Goal: Task Accomplishment & Management: Use online tool/utility

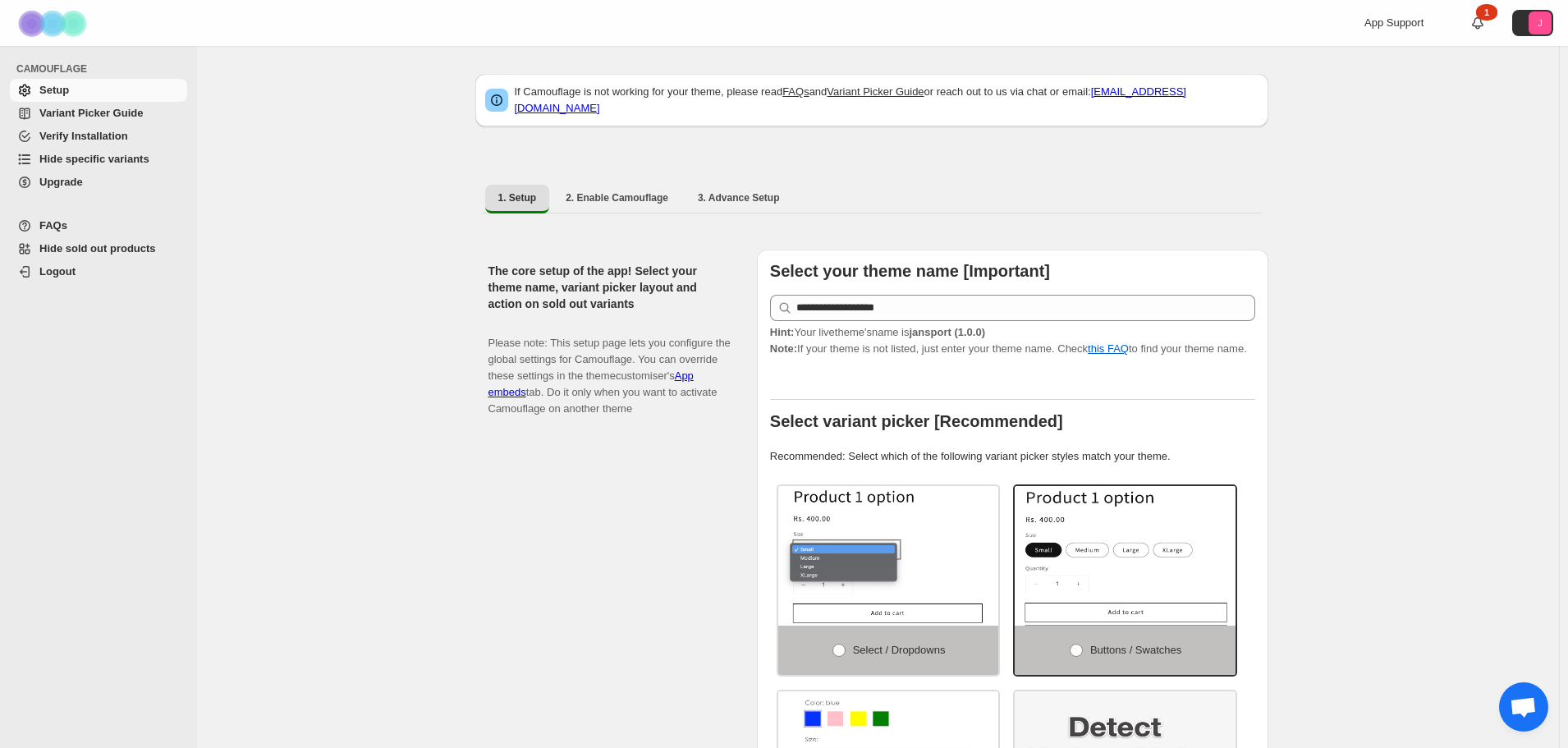
click at [114, 163] on span "Hide specific variants" at bounding box center [94, 158] width 110 height 13
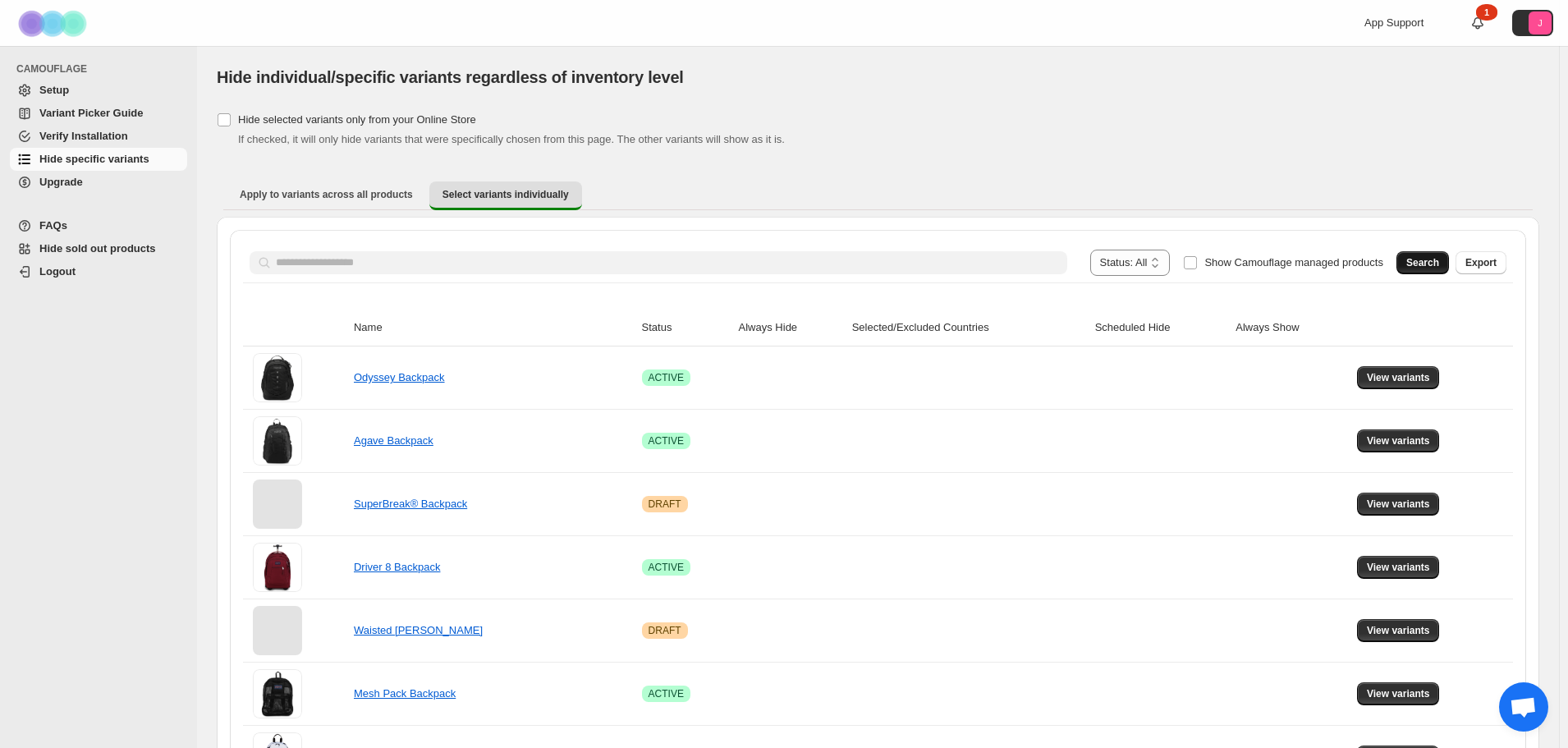
click at [1428, 264] on span "Search" at bounding box center [1422, 263] width 33 height 13
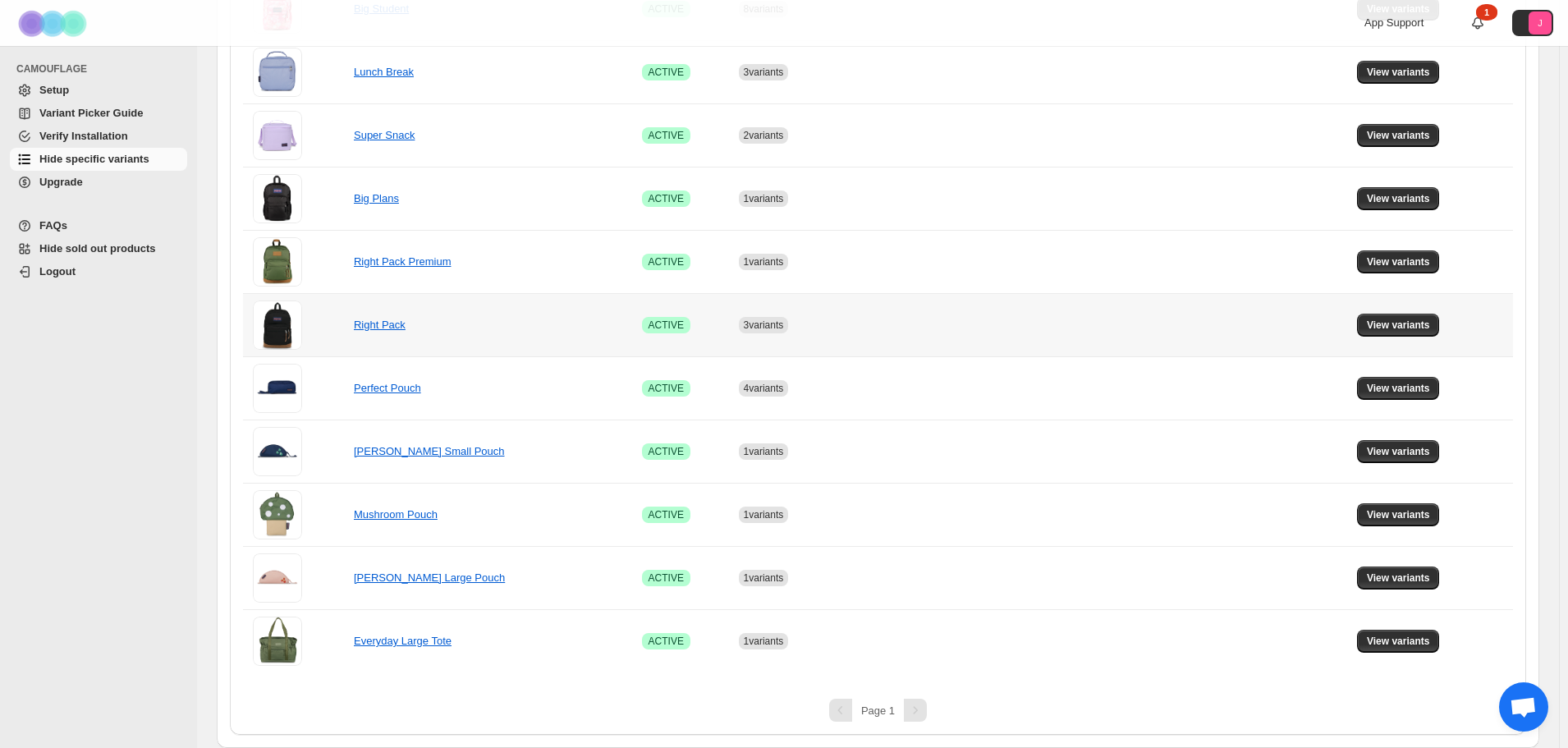
scroll to position [147, 0]
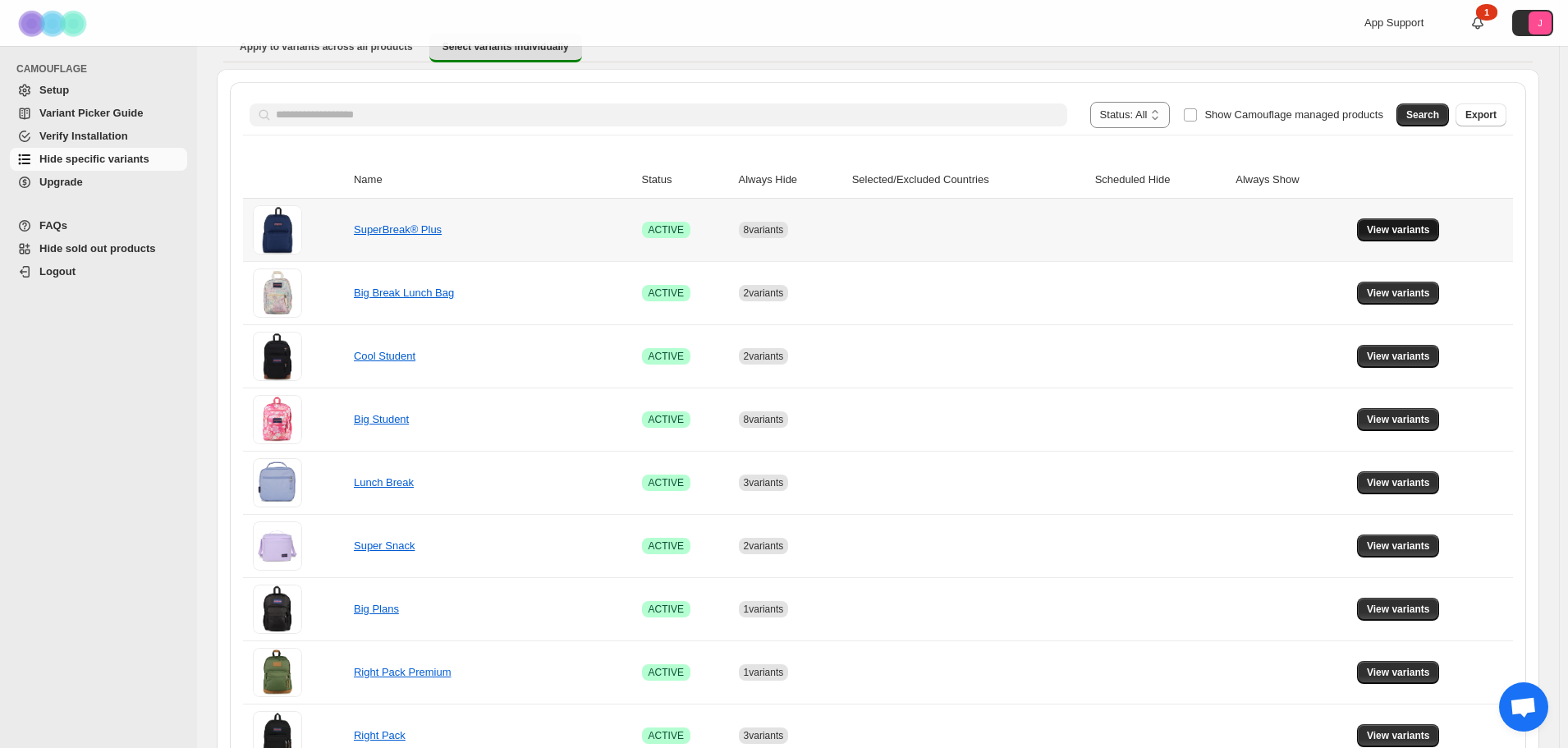
click at [1381, 232] on span "View variants" at bounding box center [1398, 230] width 64 height 13
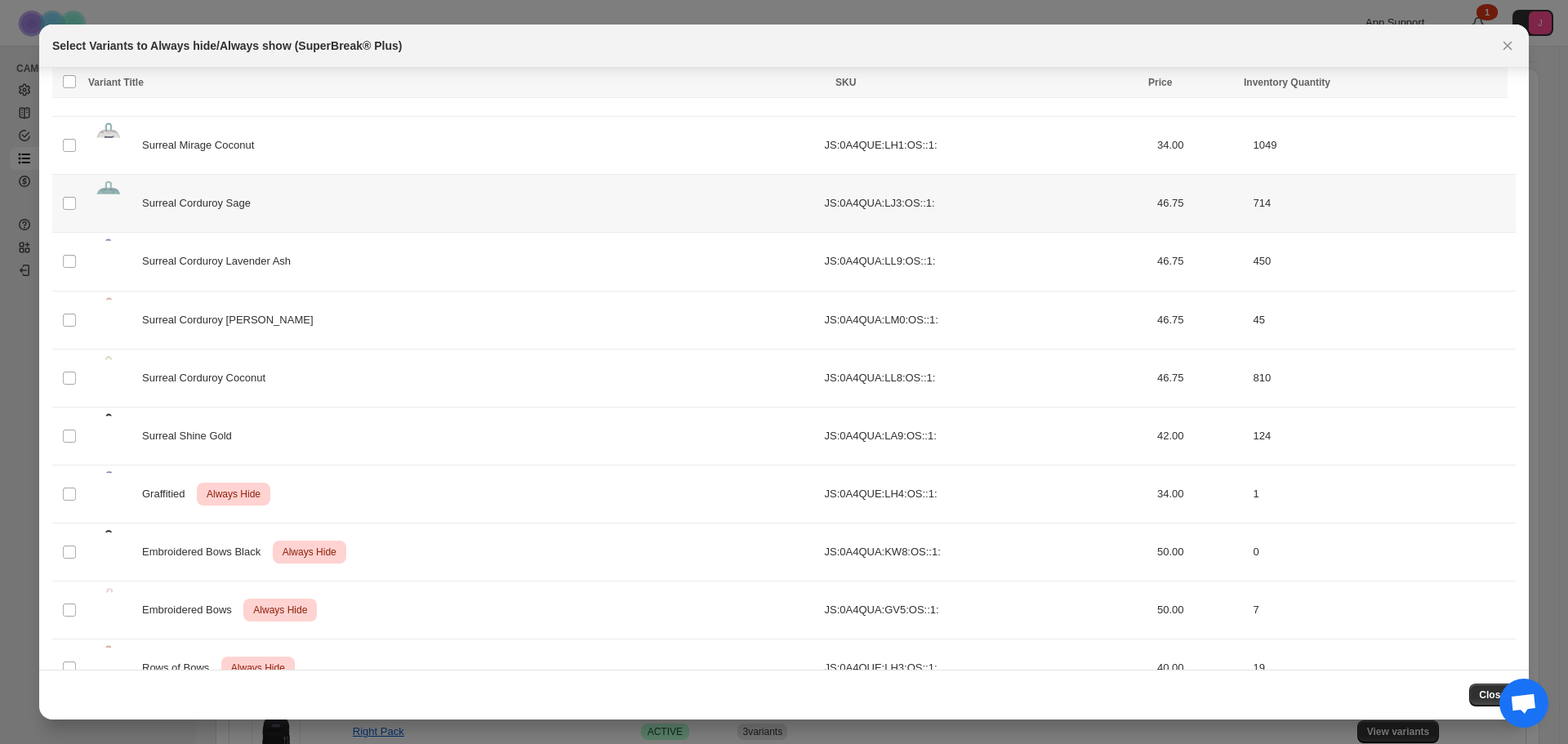
scroll to position [1752, 0]
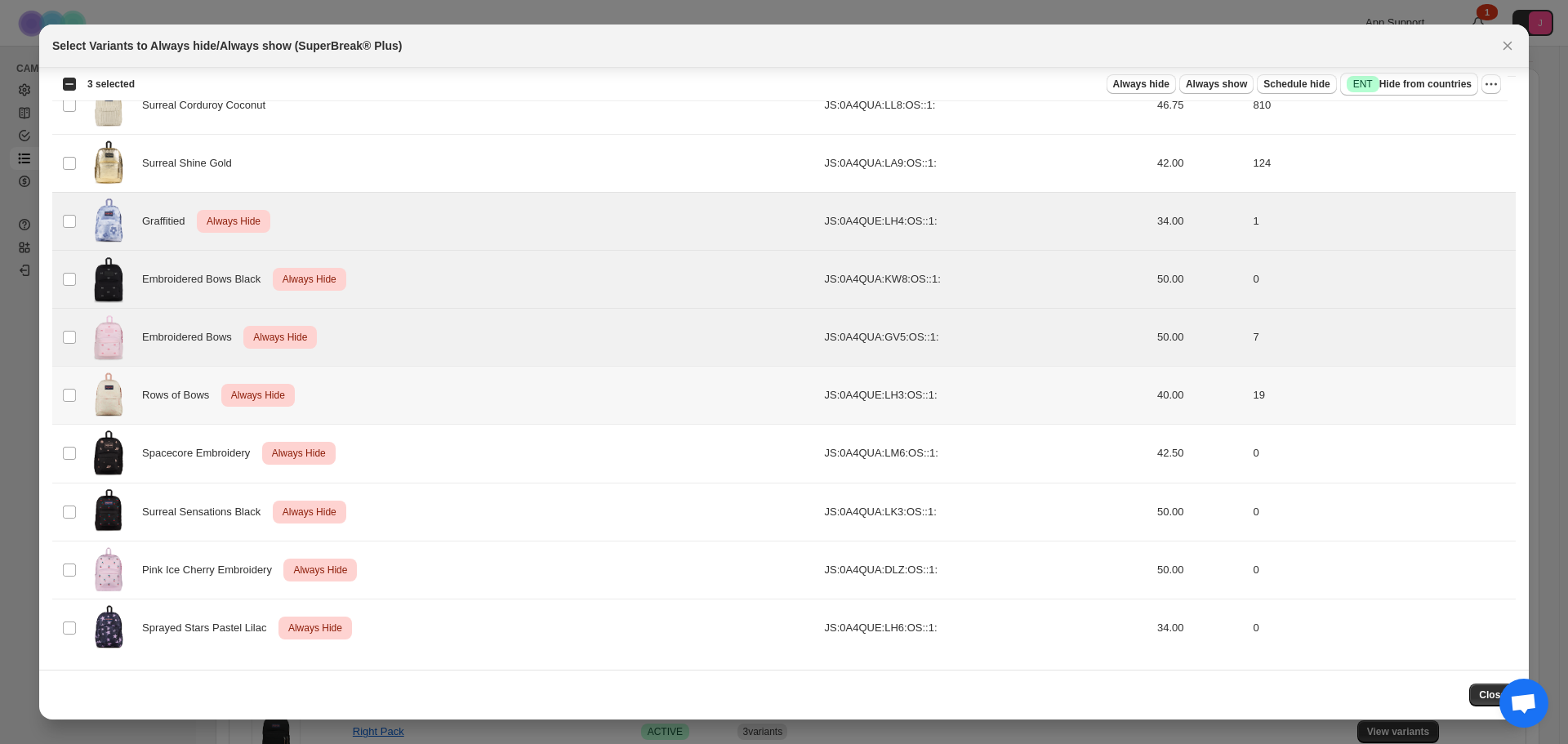
drag, startPoint x: 72, startPoint y: 405, endPoint x: 60, endPoint y: 448, distance: 44.6
click at [72, 406] on td "Select product variant" at bounding box center [68, 395] width 31 height 58
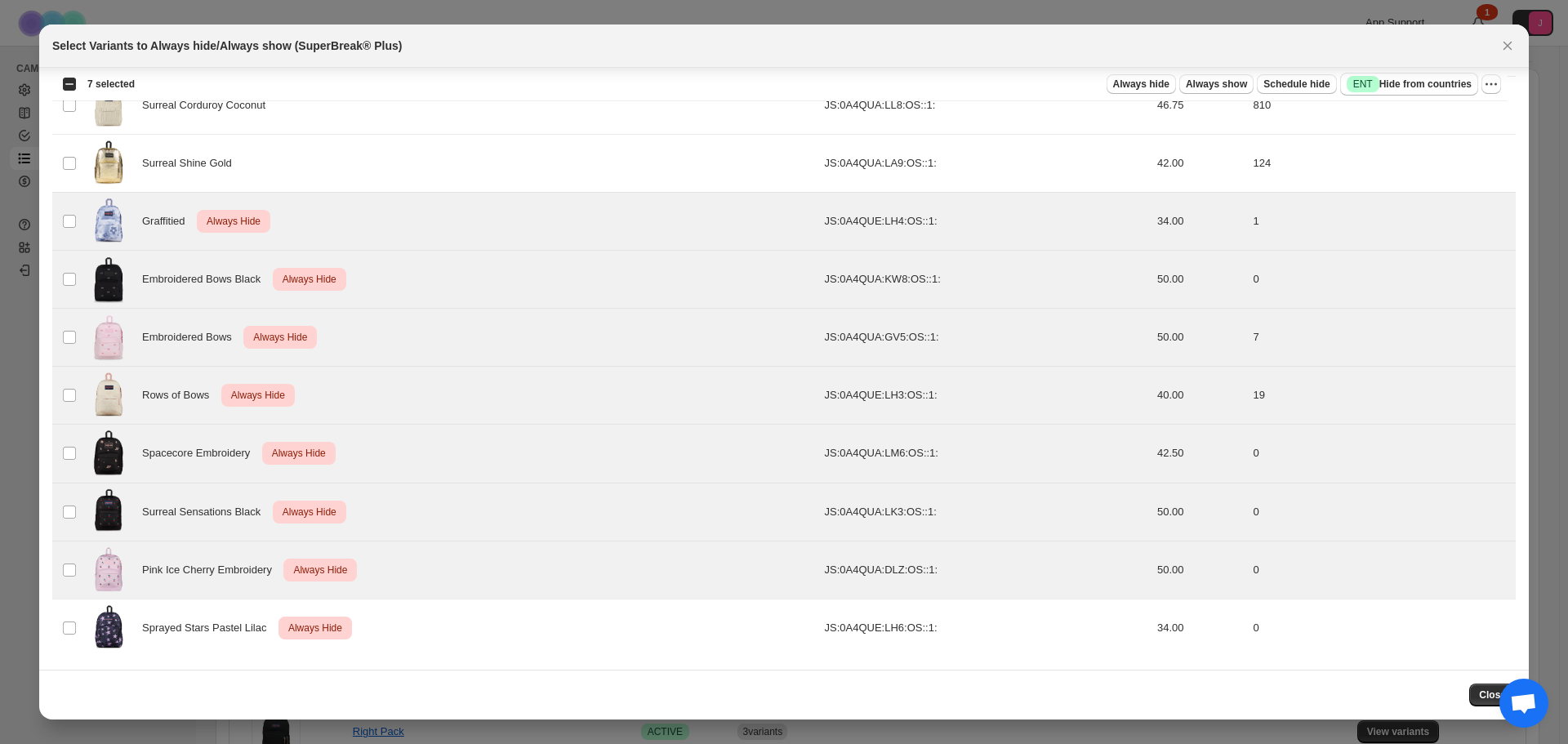
click at [56, 685] on div "Close" at bounding box center [784, 695] width 1463 height 23
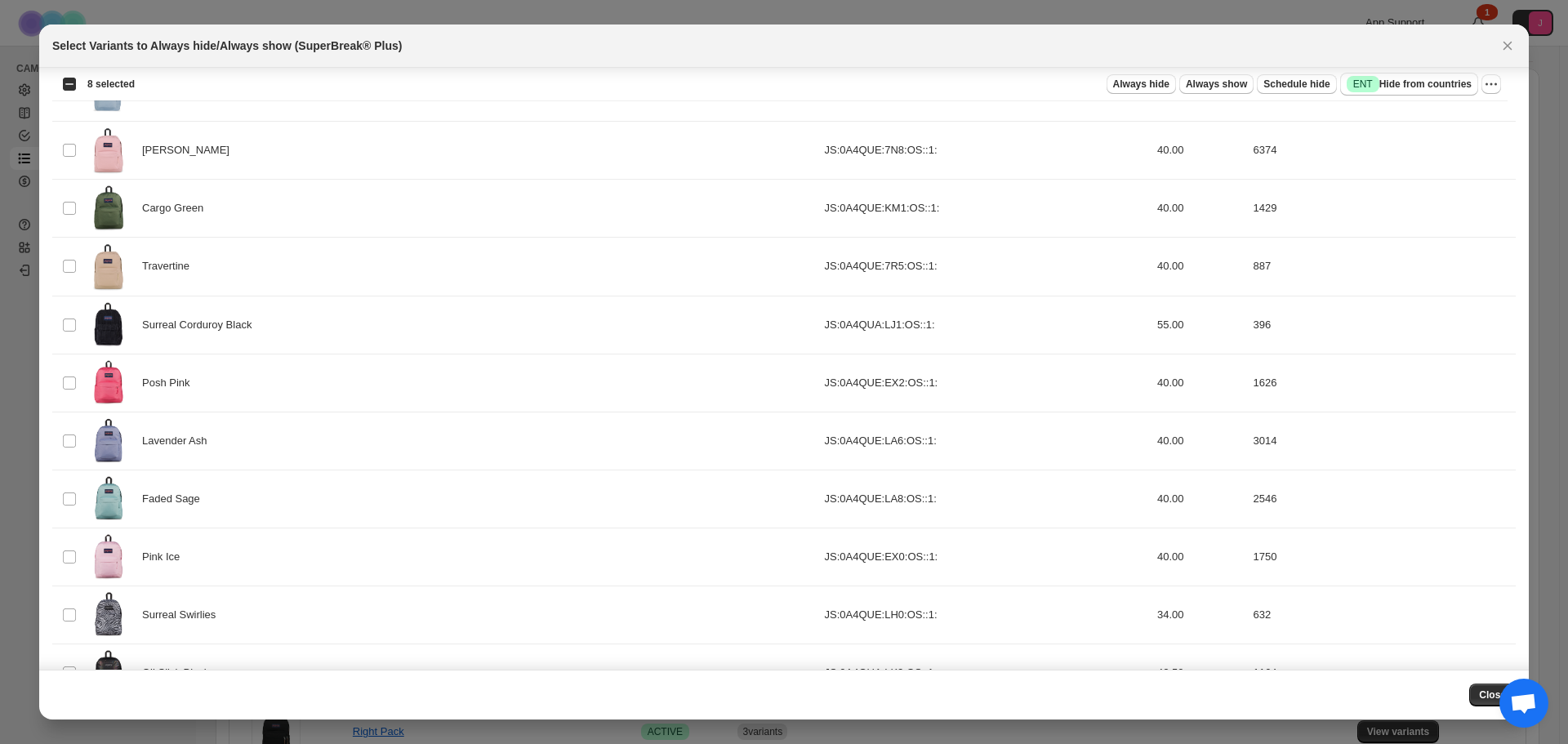
scroll to position [200, 0]
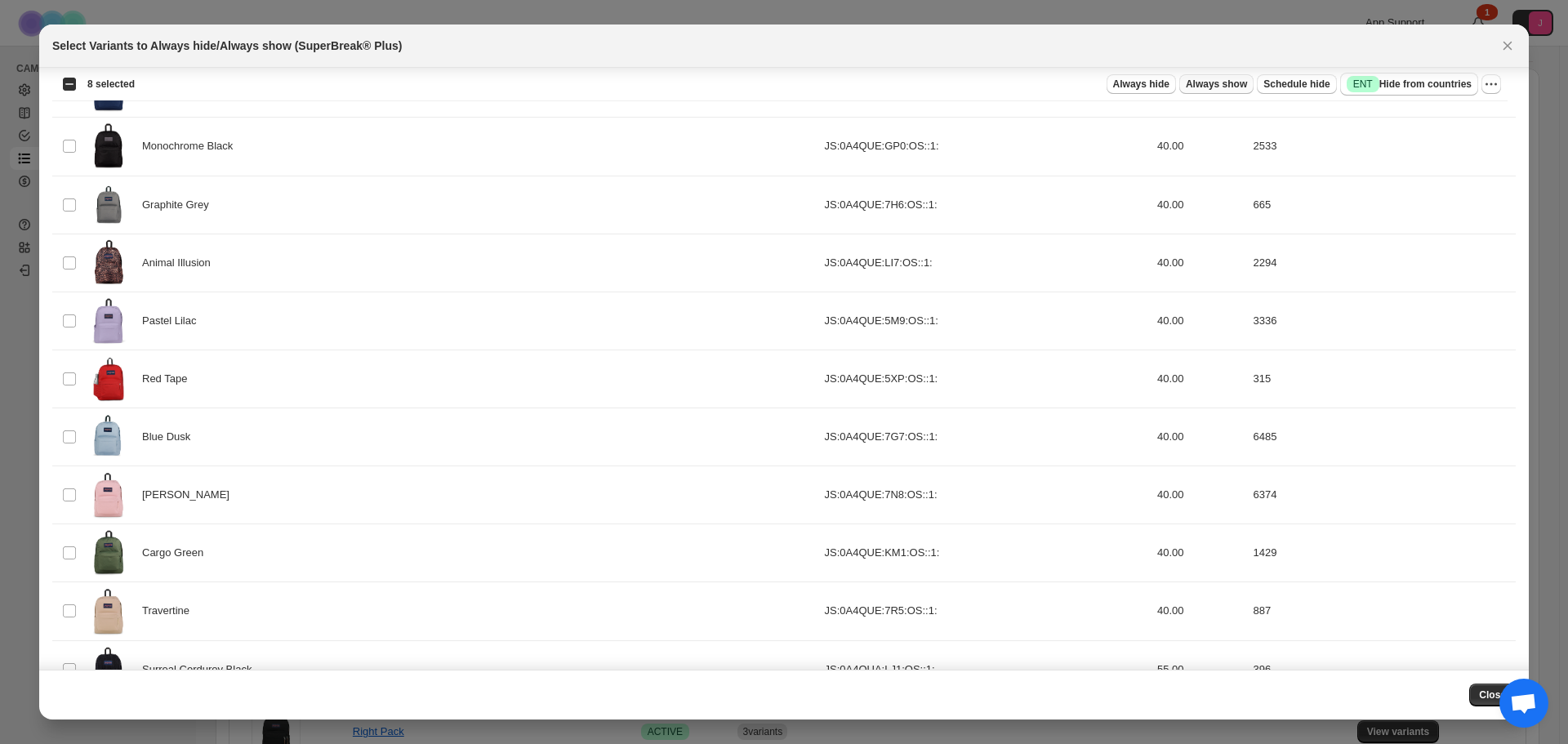
click at [1243, 86] on span "Always show" at bounding box center [1217, 84] width 61 height 13
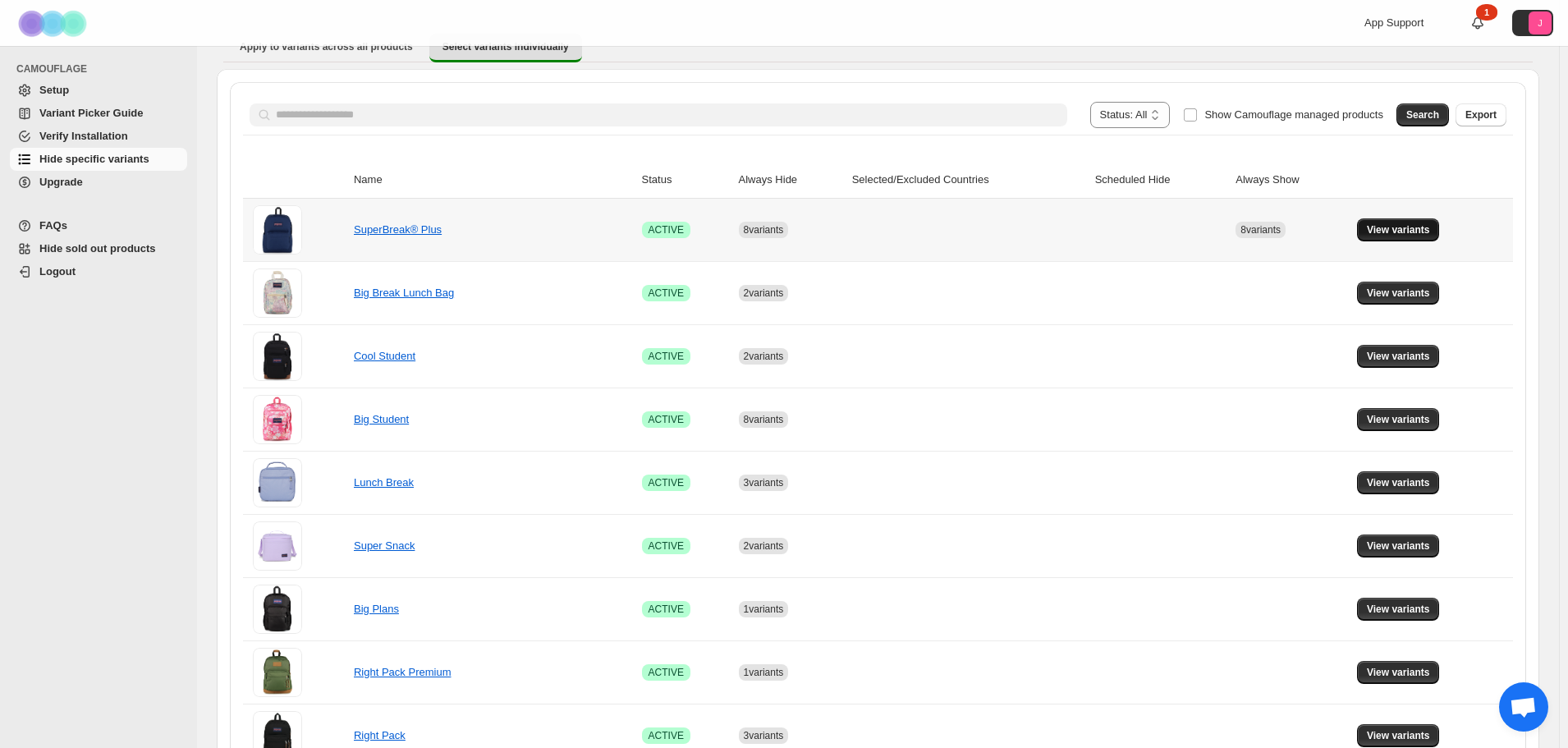
click at [1371, 225] on button "View variants" at bounding box center [1398, 230] width 83 height 23
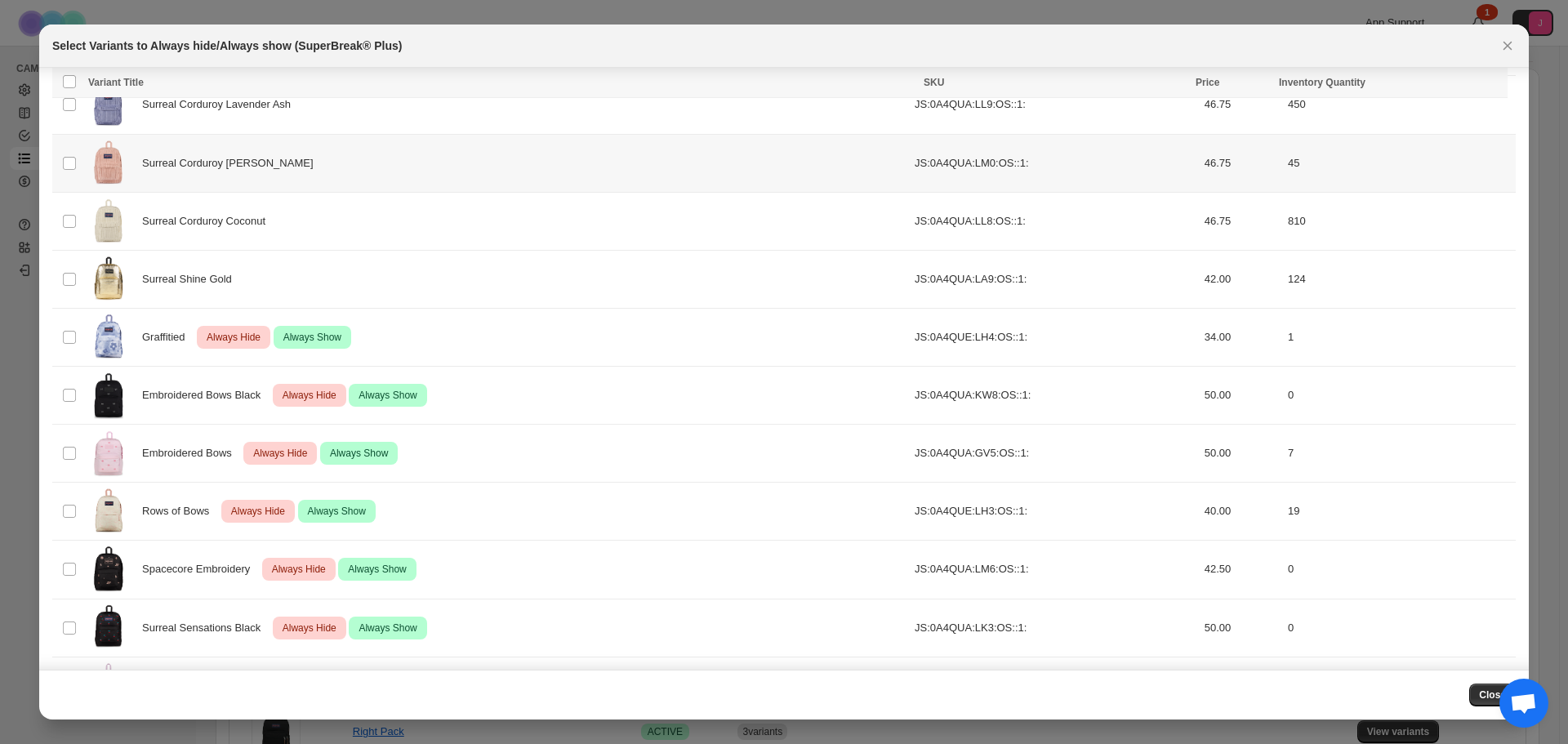
scroll to position [1752, 0]
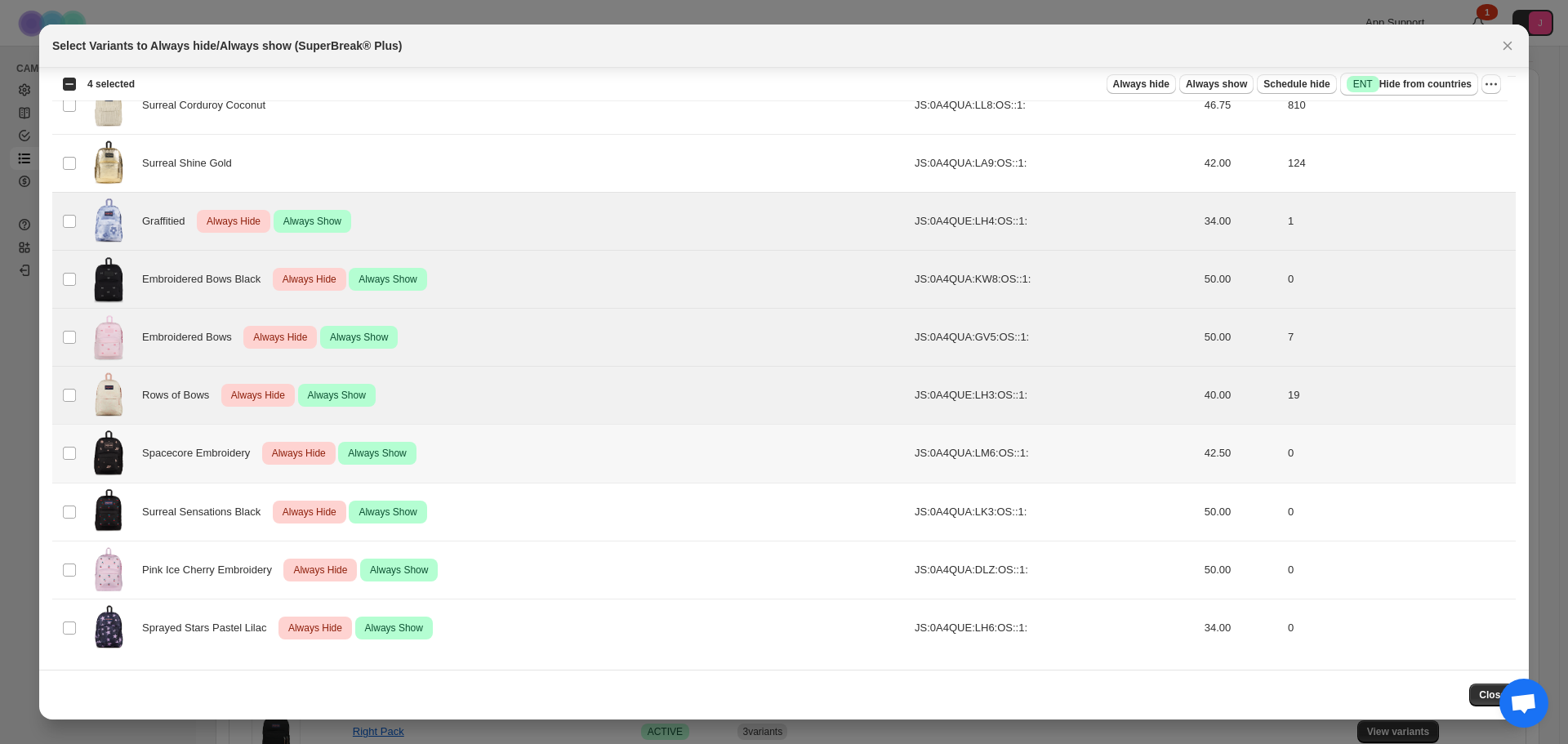
click at [64, 448] on td "Select product variant" at bounding box center [68, 453] width 31 height 58
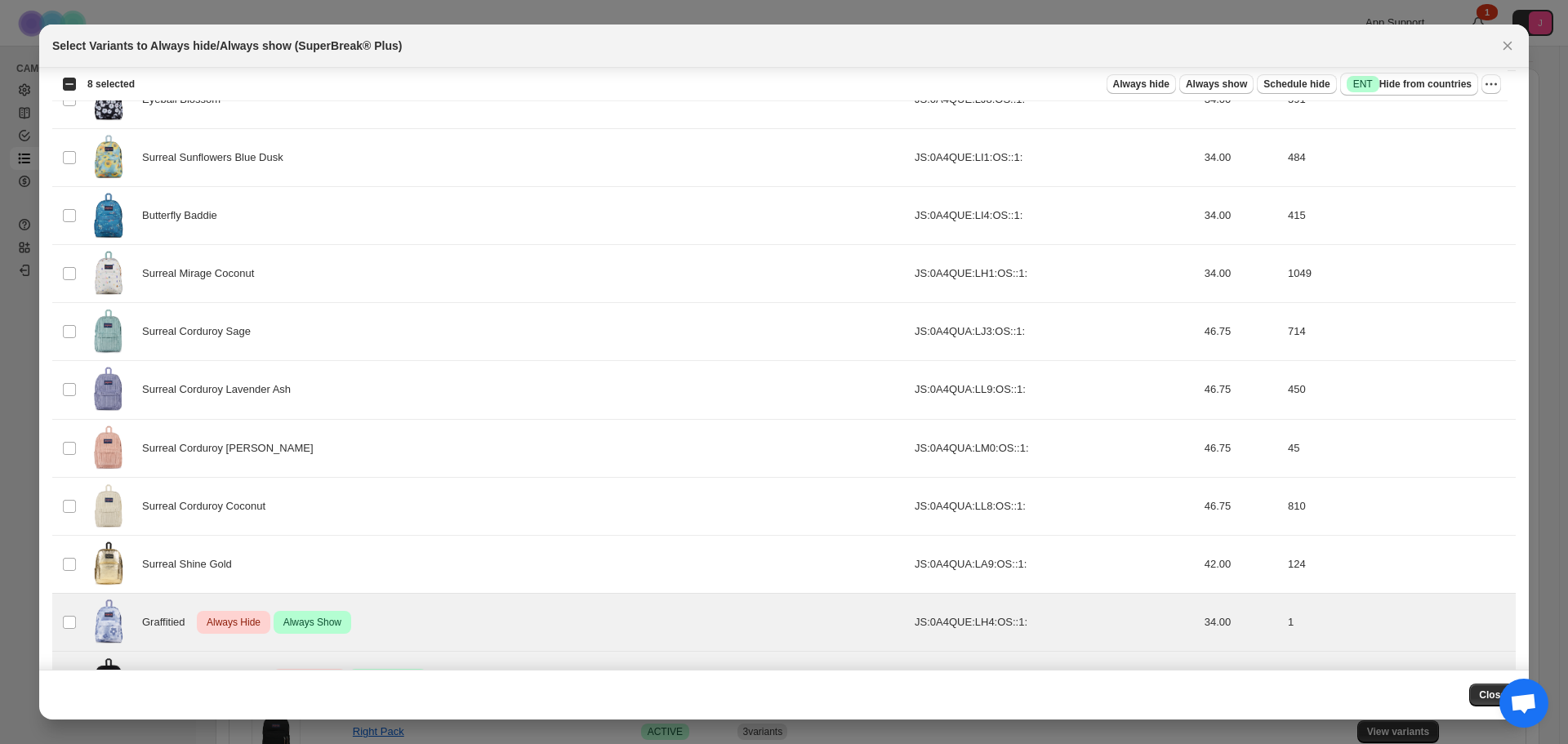
scroll to position [1343, 0]
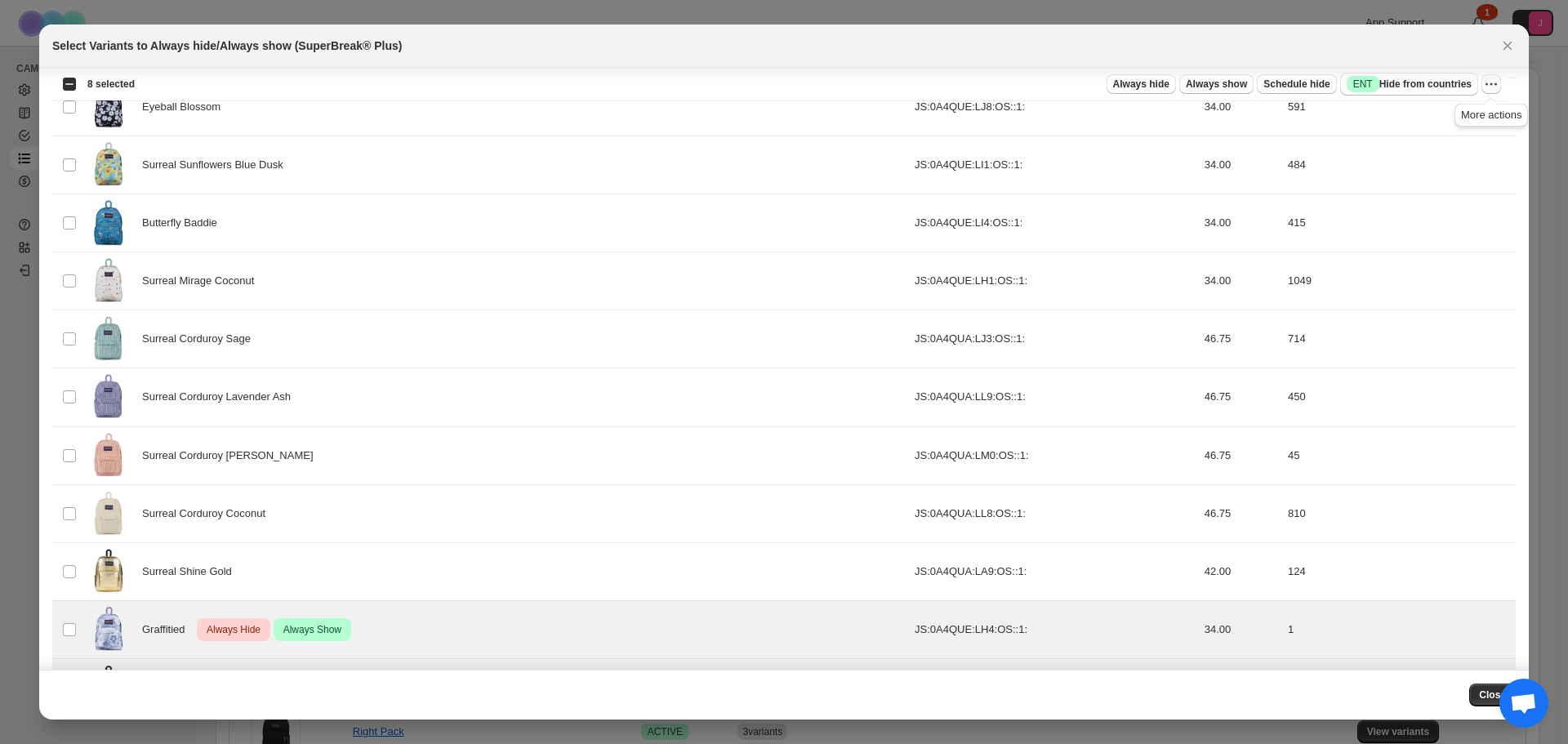
click at [1486, 86] on icon "More actions" at bounding box center [1491, 83] width 16 height 16
click at [1466, 113] on span "Undo always hide" at bounding box center [1433, 116] width 119 height 16
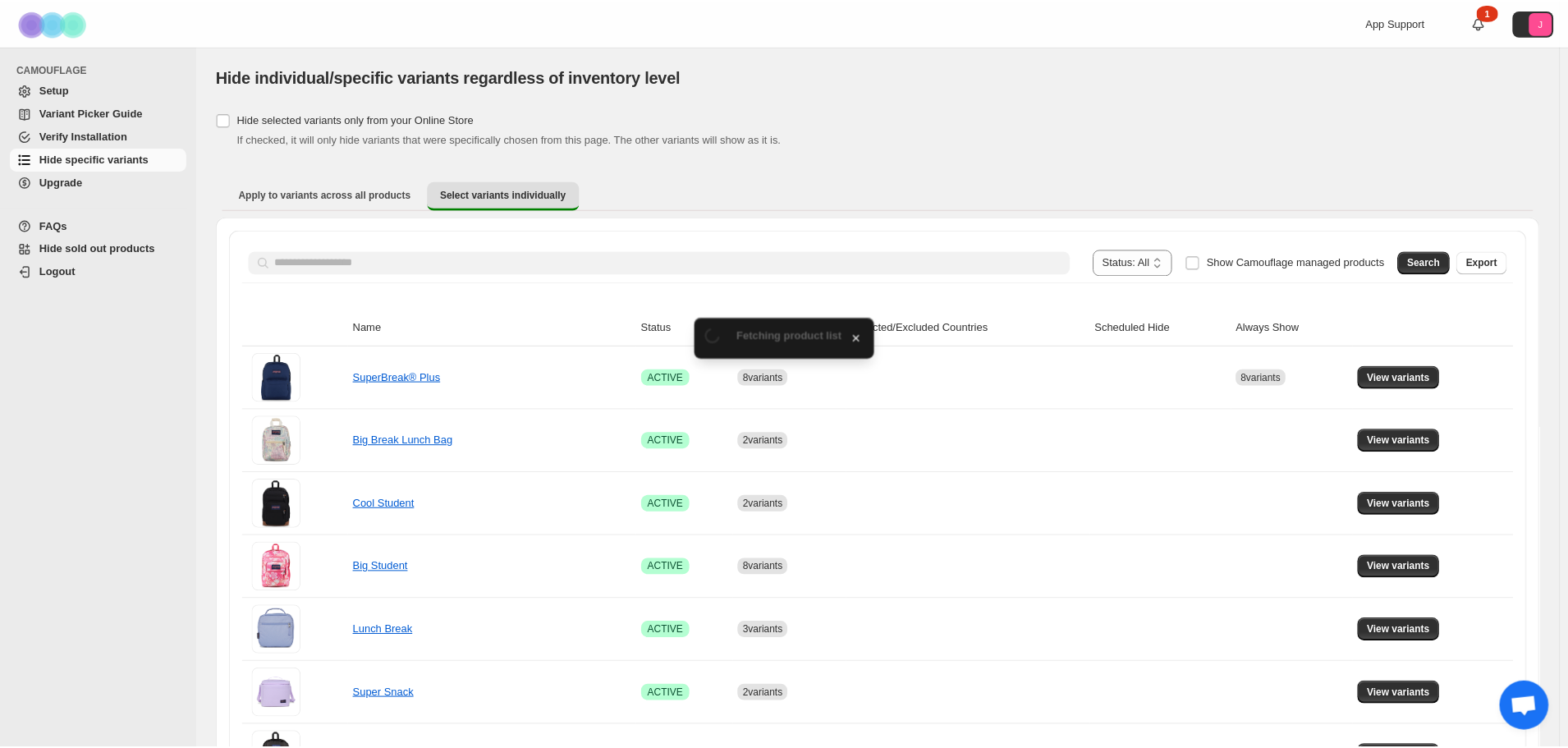
scroll to position [147, 0]
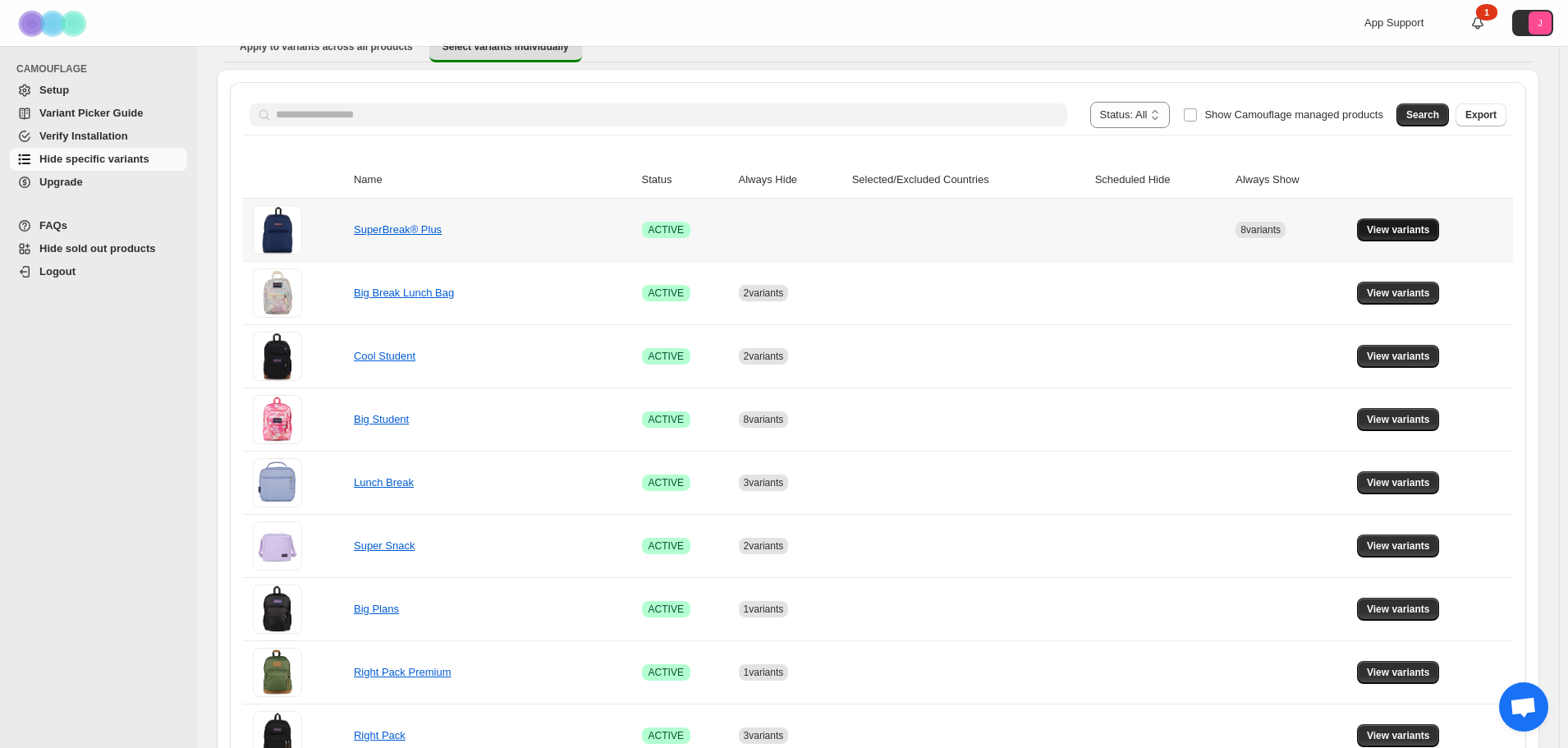
click at [1410, 237] on button "View variants" at bounding box center [1398, 230] width 83 height 23
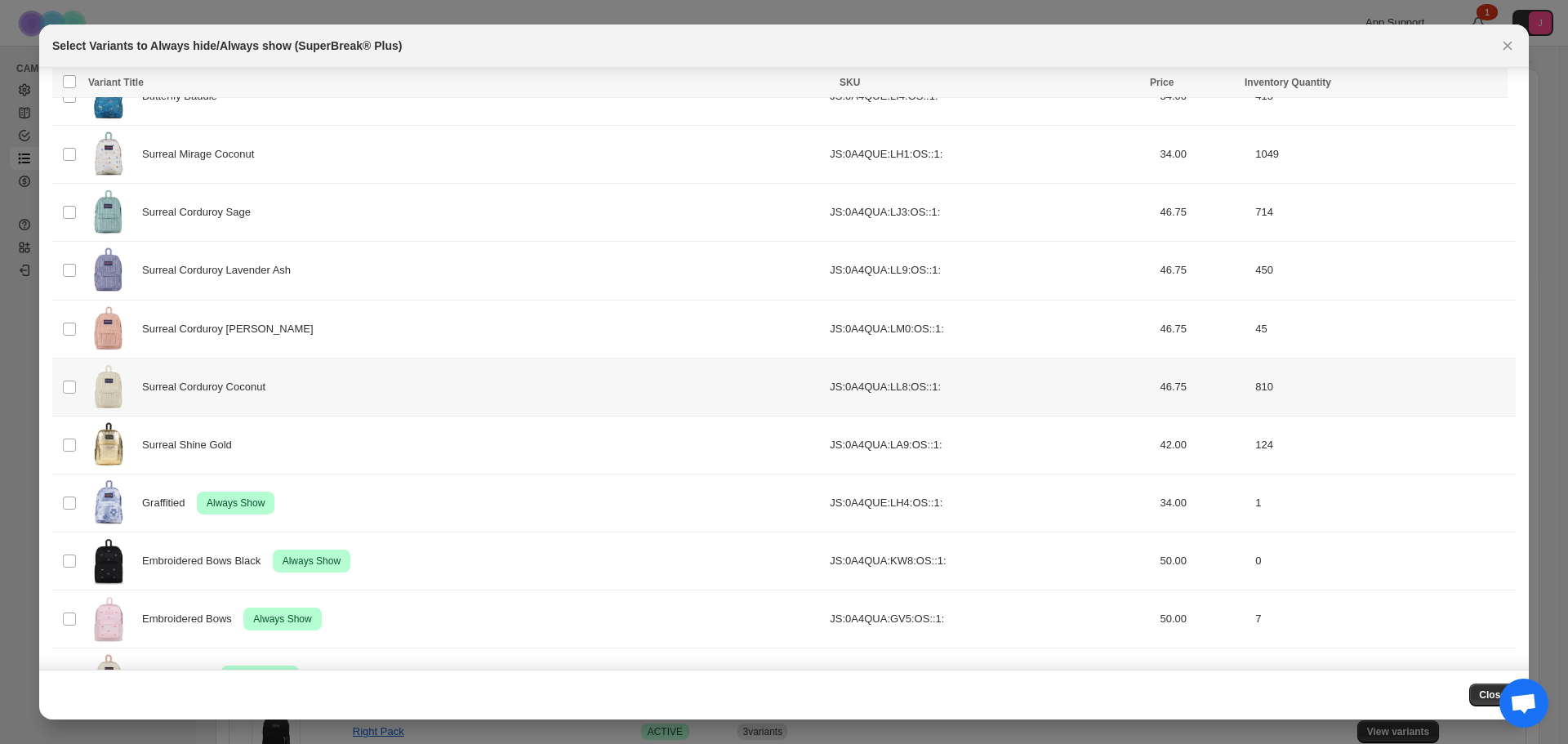
scroll to position [1752, 0]
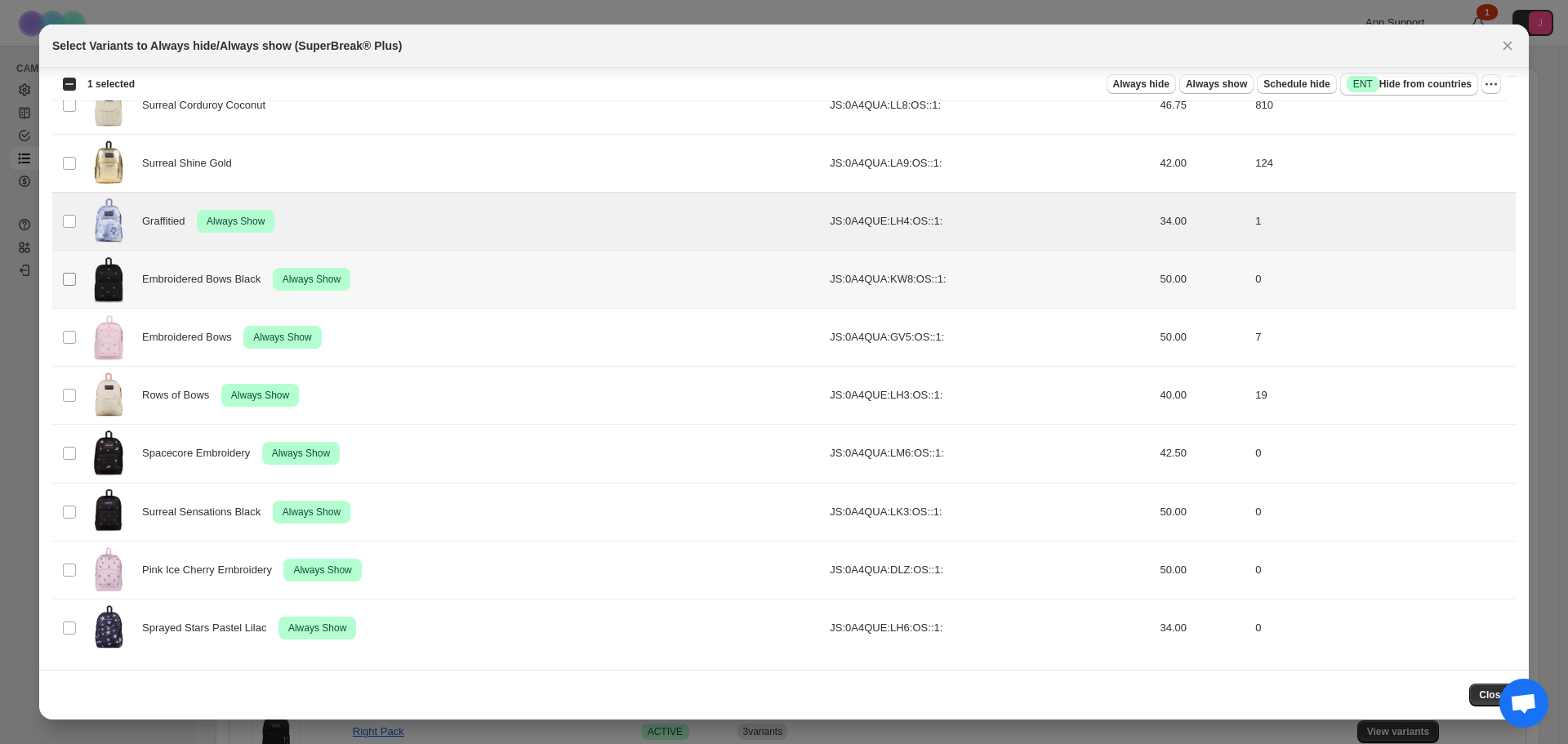
click at [66, 273] on td "Select product variant" at bounding box center [68, 280] width 31 height 58
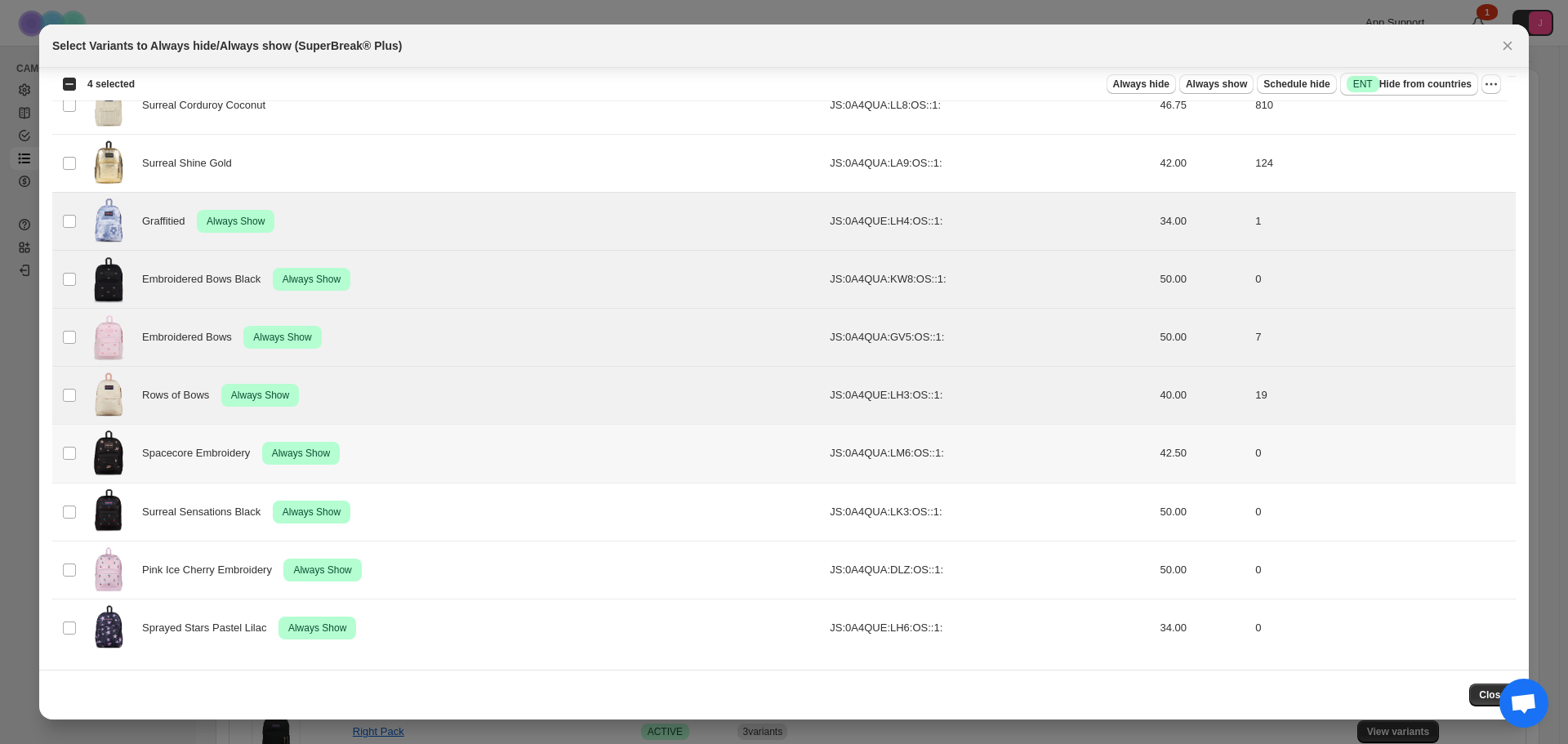
click at [65, 442] on td "Select product variant" at bounding box center [68, 453] width 31 height 58
click at [69, 532] on td "Select product variant" at bounding box center [68, 511] width 31 height 58
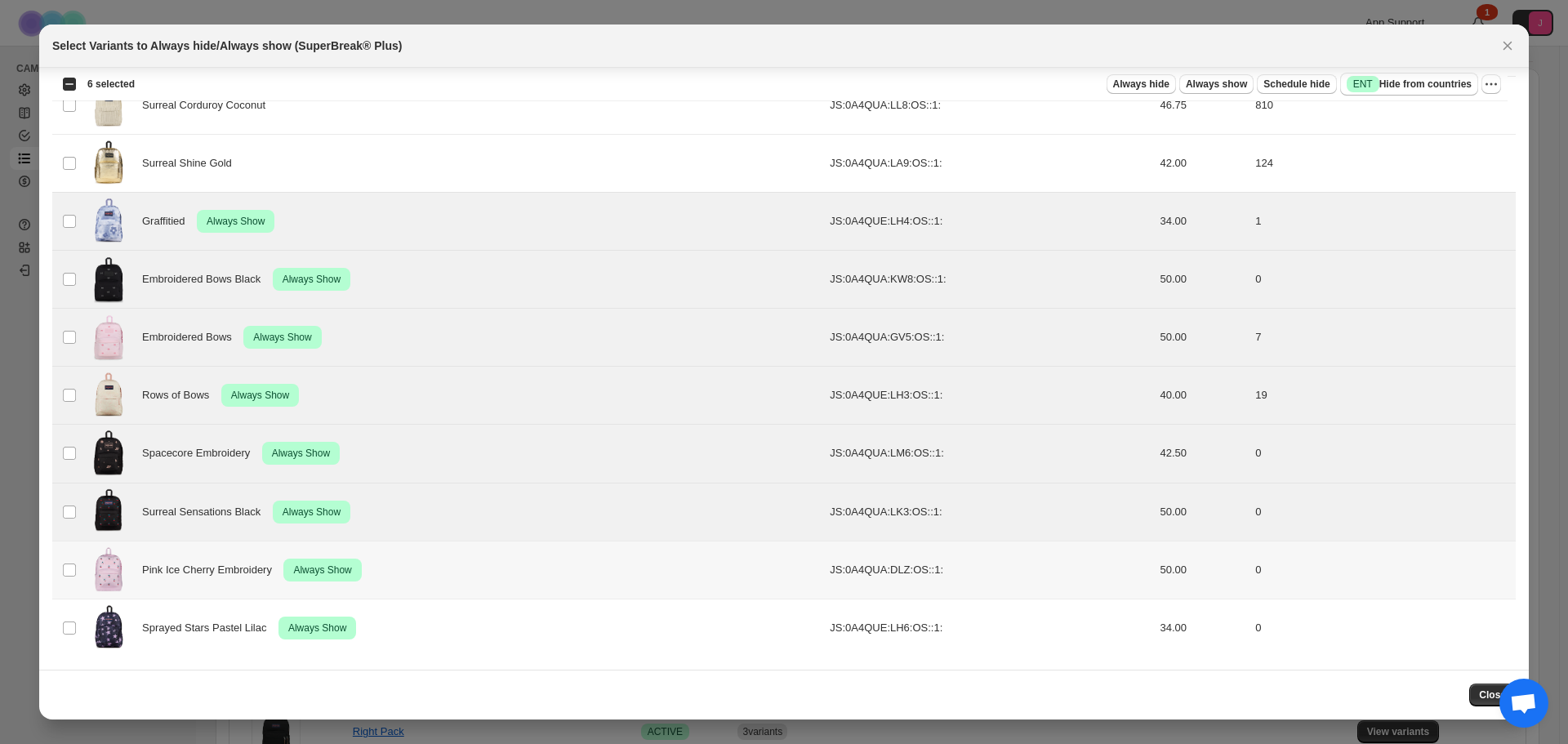
drag, startPoint x: 58, startPoint y: 597, endPoint x: 61, endPoint y: 616, distance: 19.2
click at [59, 598] on td "Select product variant" at bounding box center [68, 570] width 31 height 58
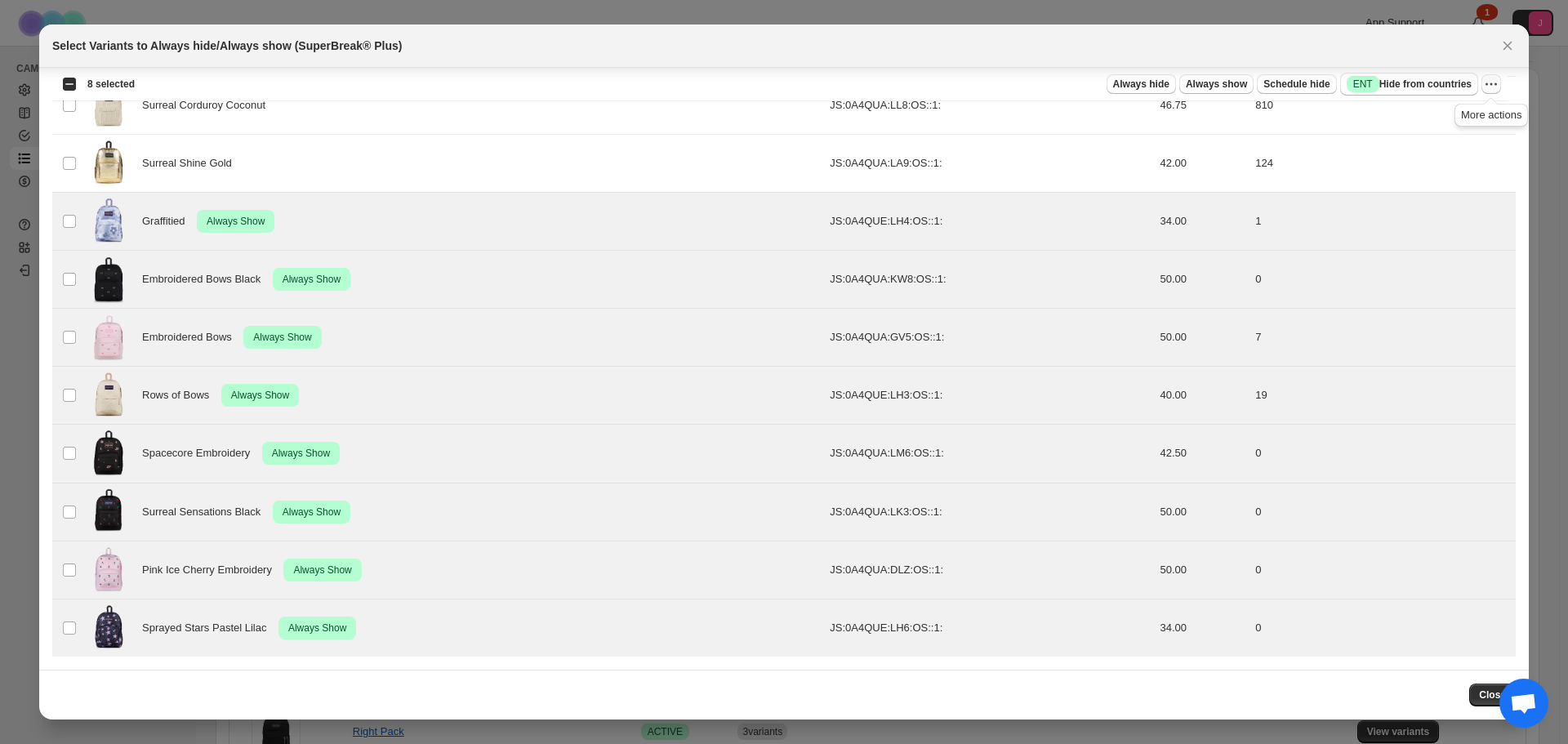
click at [1492, 86] on icon "More actions" at bounding box center [1491, 83] width 16 height 16
click at [1443, 139] on span "Undo always show" at bounding box center [1417, 144] width 88 height 12
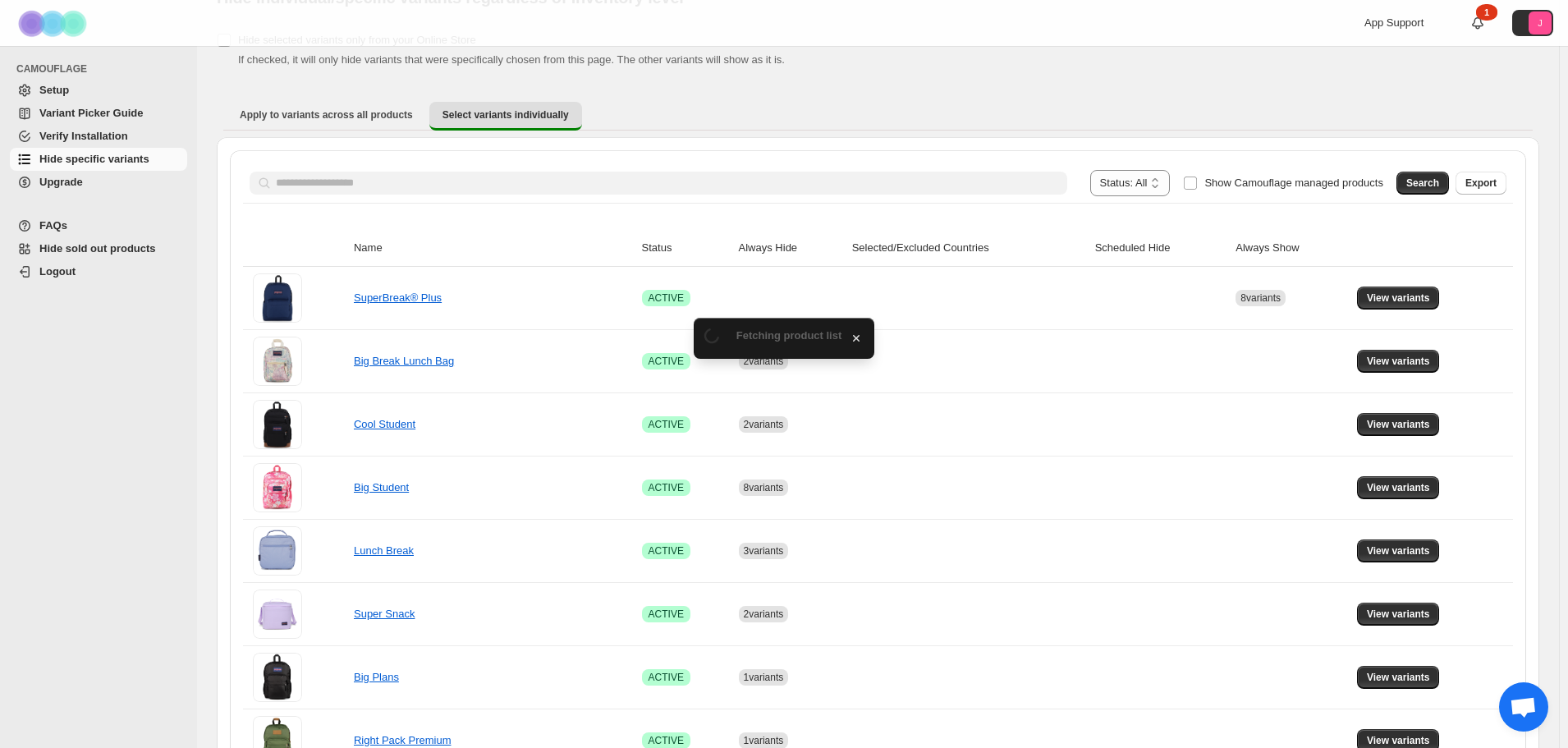
scroll to position [147, 0]
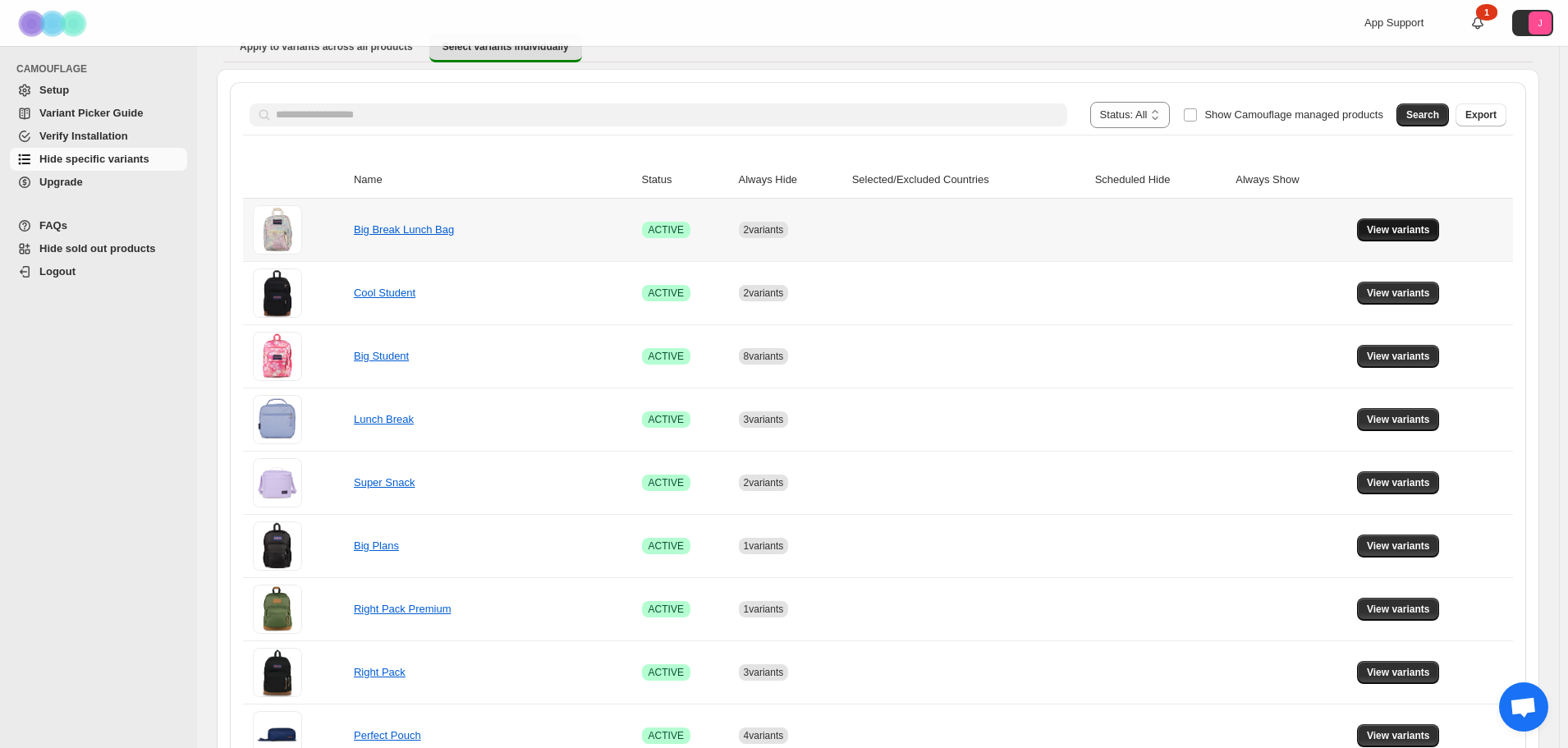
click at [1404, 227] on span "View variants" at bounding box center [1398, 230] width 64 height 13
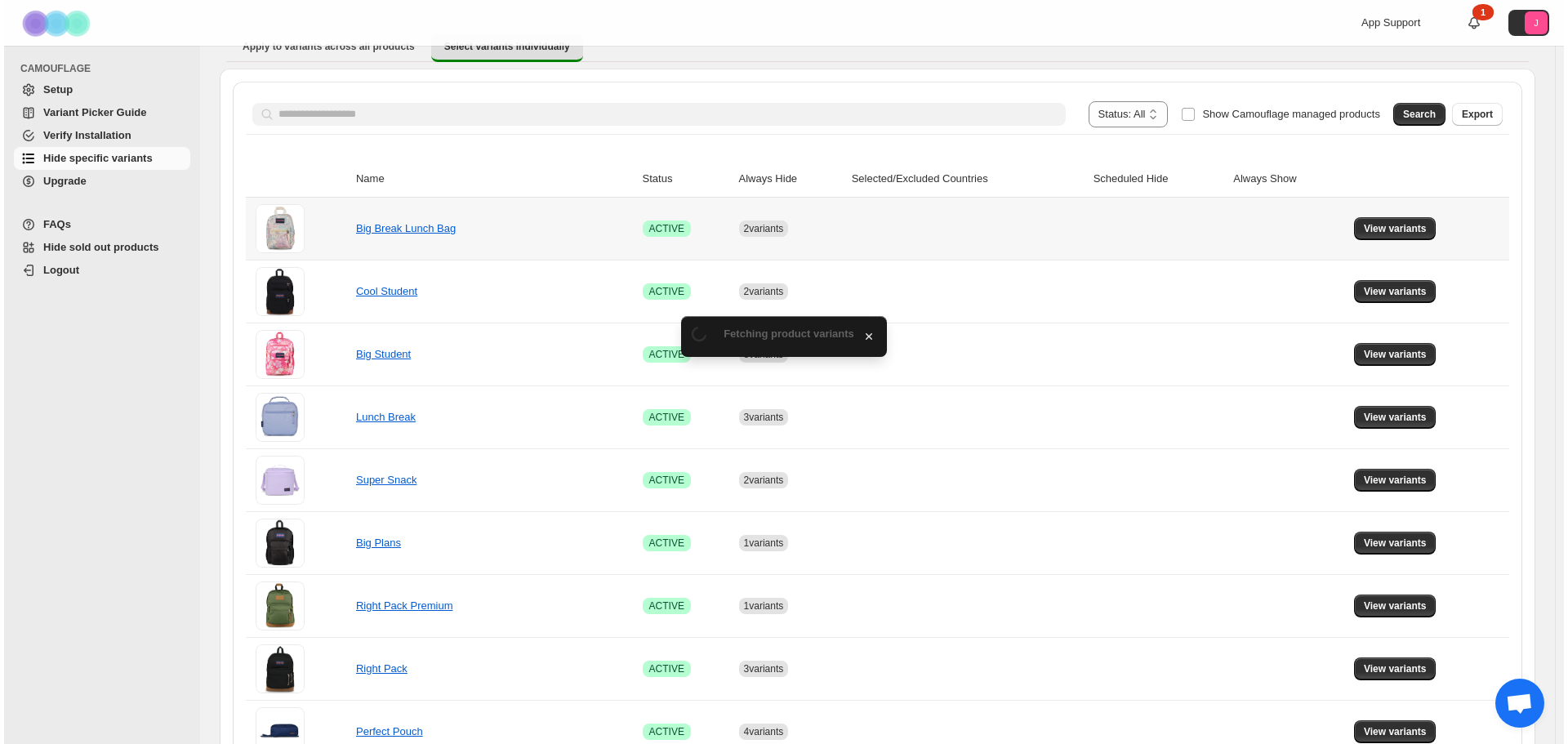
scroll to position [0, 0]
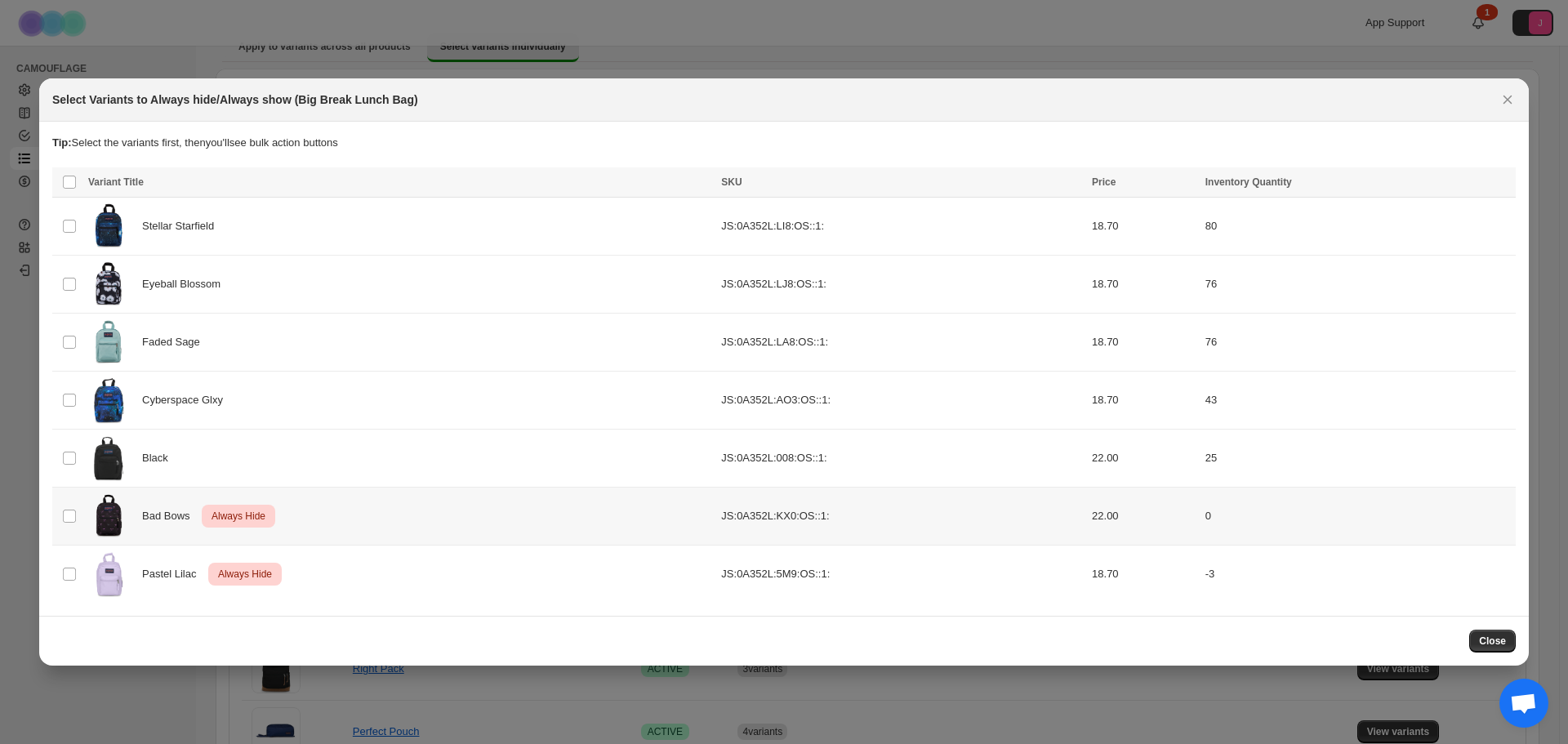
drag, startPoint x: 62, startPoint y: 531, endPoint x: 70, endPoint y: 557, distance: 27.2
click at [63, 531] on td "Select product variant" at bounding box center [68, 517] width 31 height 58
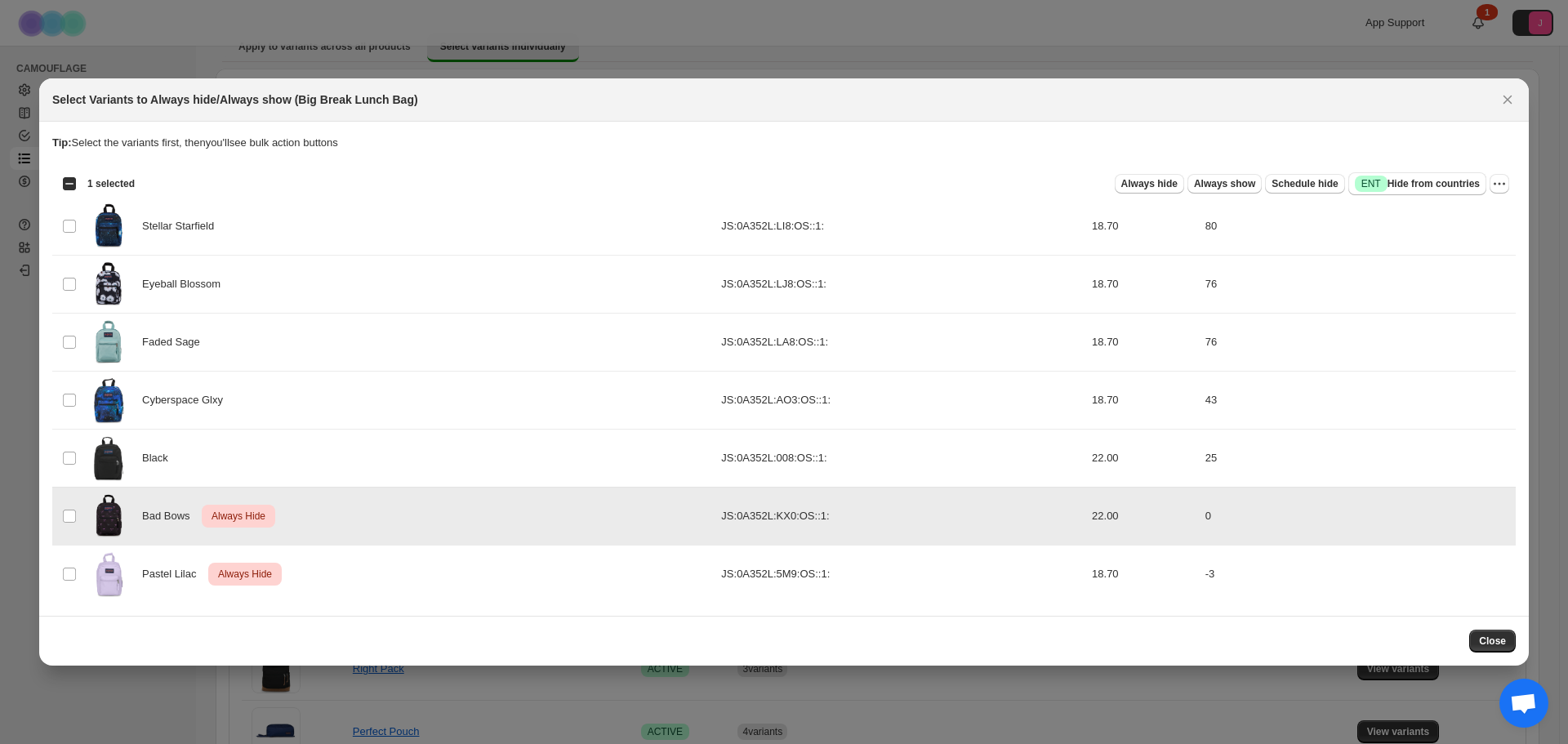
click at [75, 565] on td "Select product variant" at bounding box center [68, 574] width 31 height 58
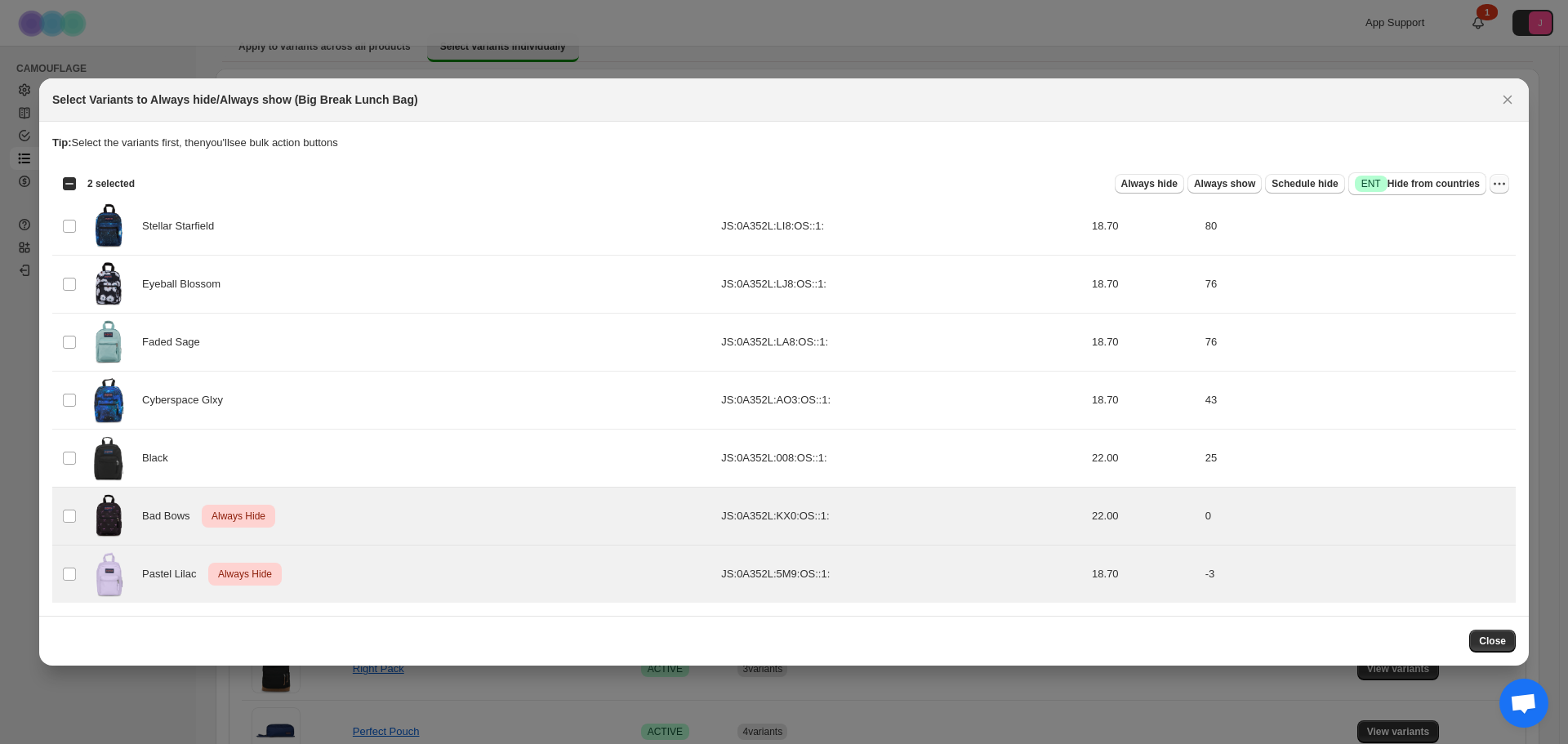
click at [1493, 186] on icon "More actions" at bounding box center [1499, 183] width 16 height 16
click at [1475, 210] on span "Undo always hide" at bounding box center [1440, 215] width 119 height 16
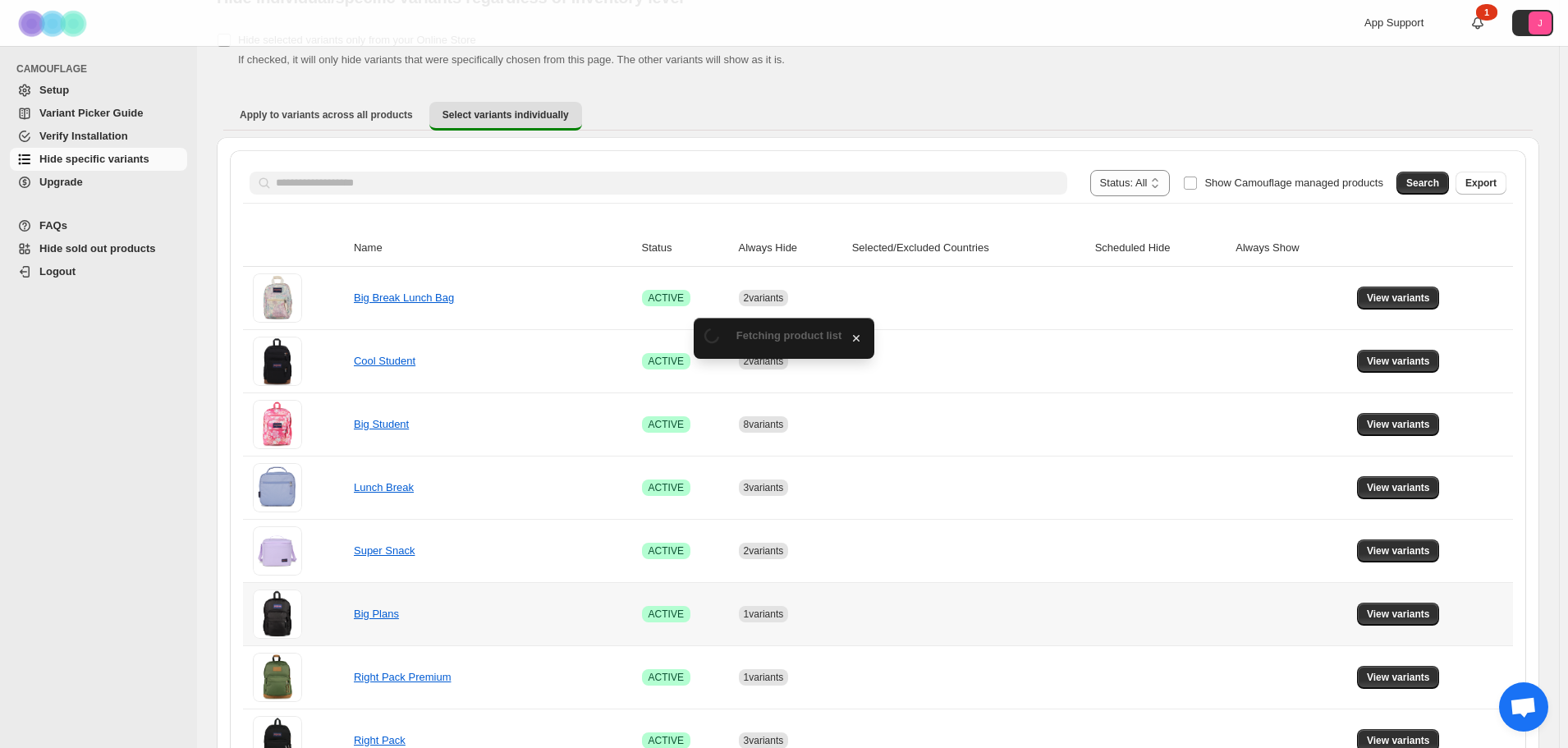
scroll to position [147, 0]
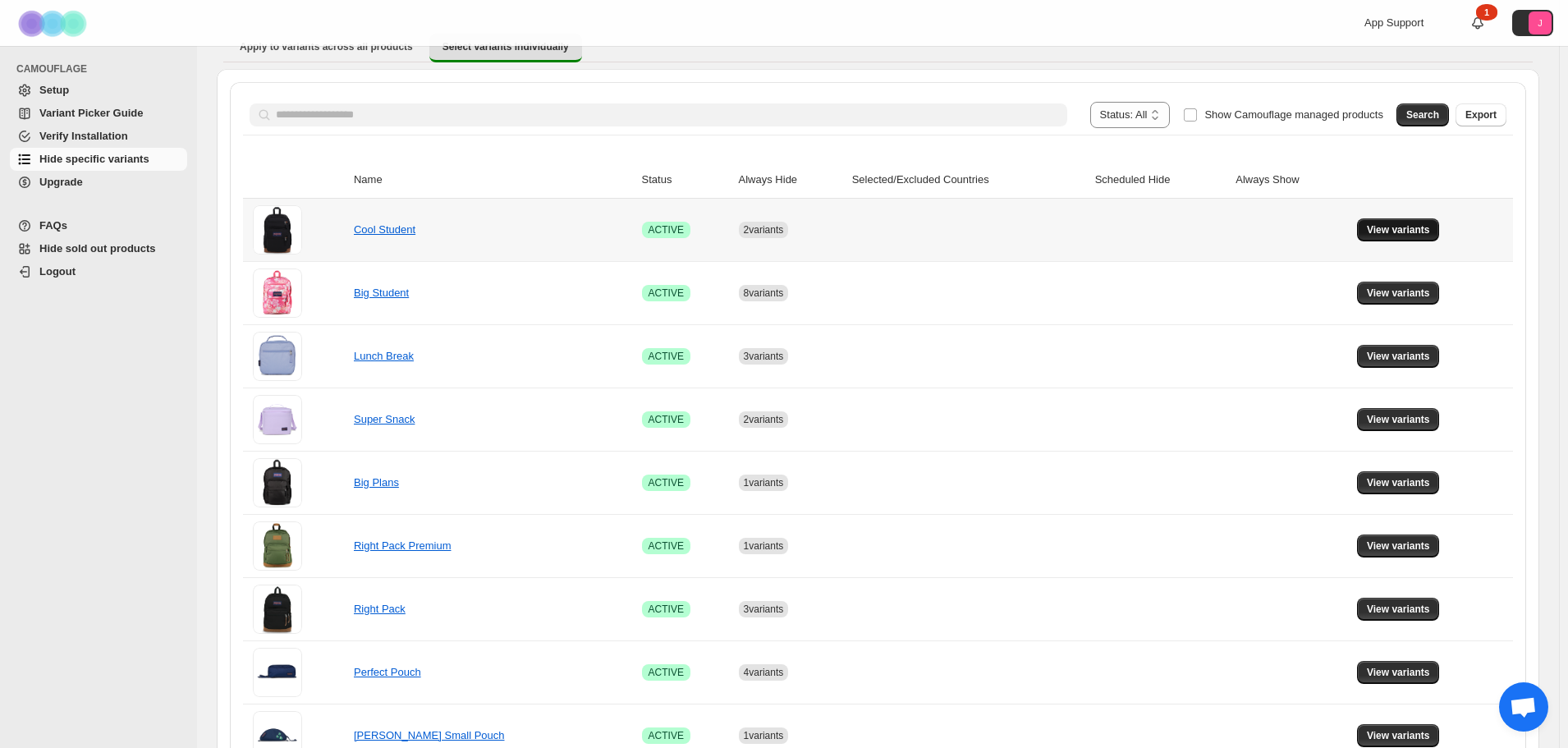
click at [1397, 227] on span "View variants" at bounding box center [1398, 230] width 64 height 13
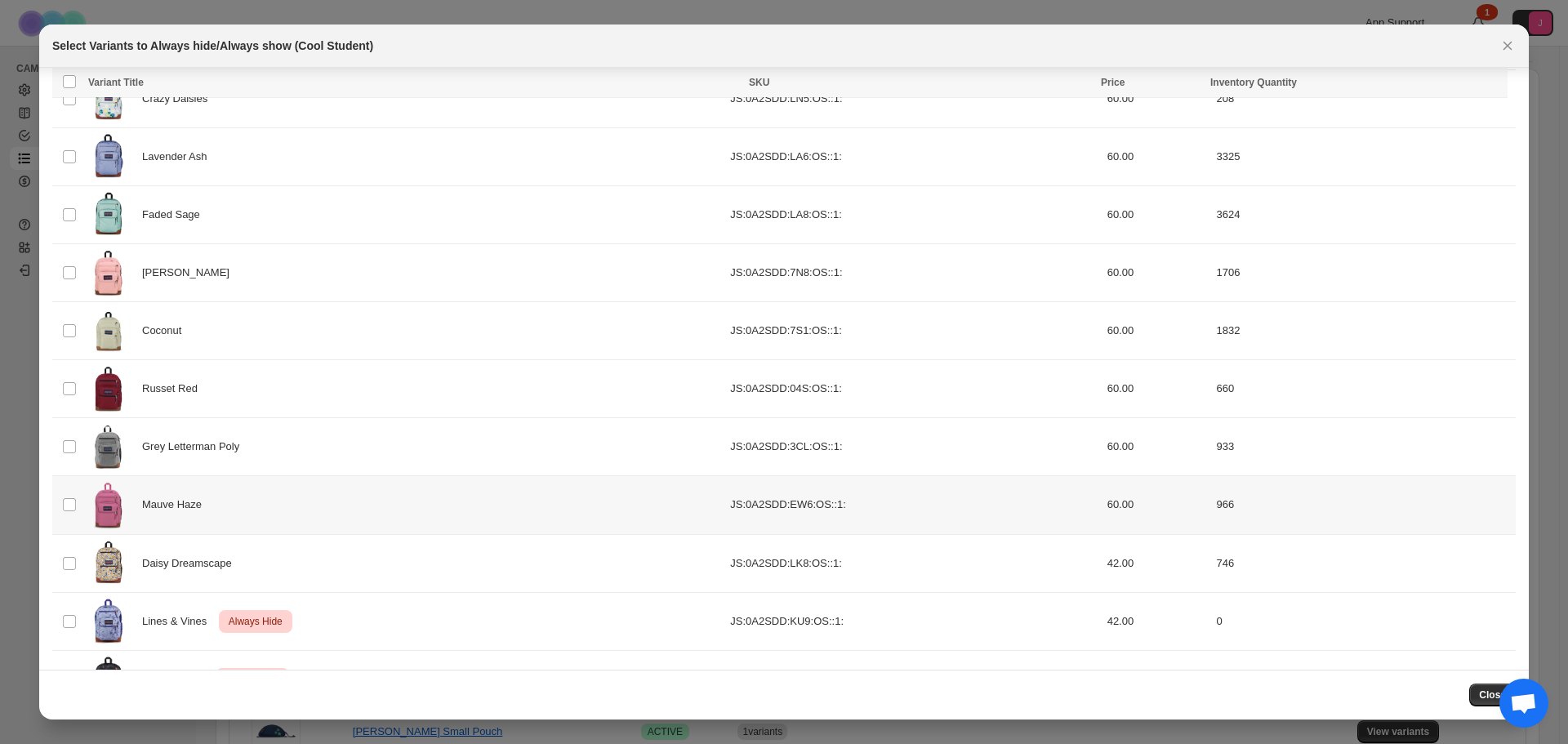
scroll to position [358, 0]
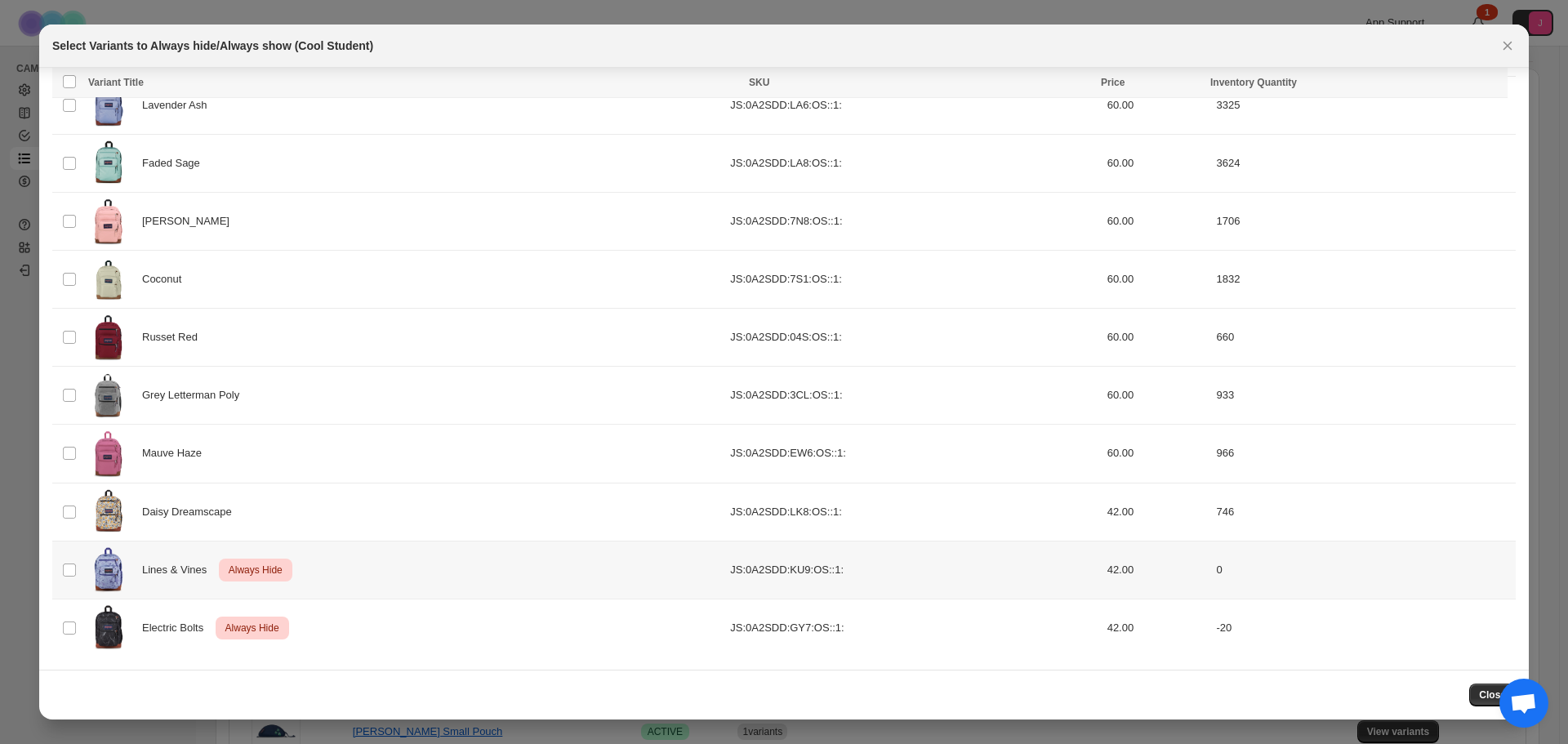
click at [82, 576] on td "Select product variant" at bounding box center [68, 570] width 31 height 58
click at [59, 630] on td "Select product variant" at bounding box center [68, 627] width 31 height 58
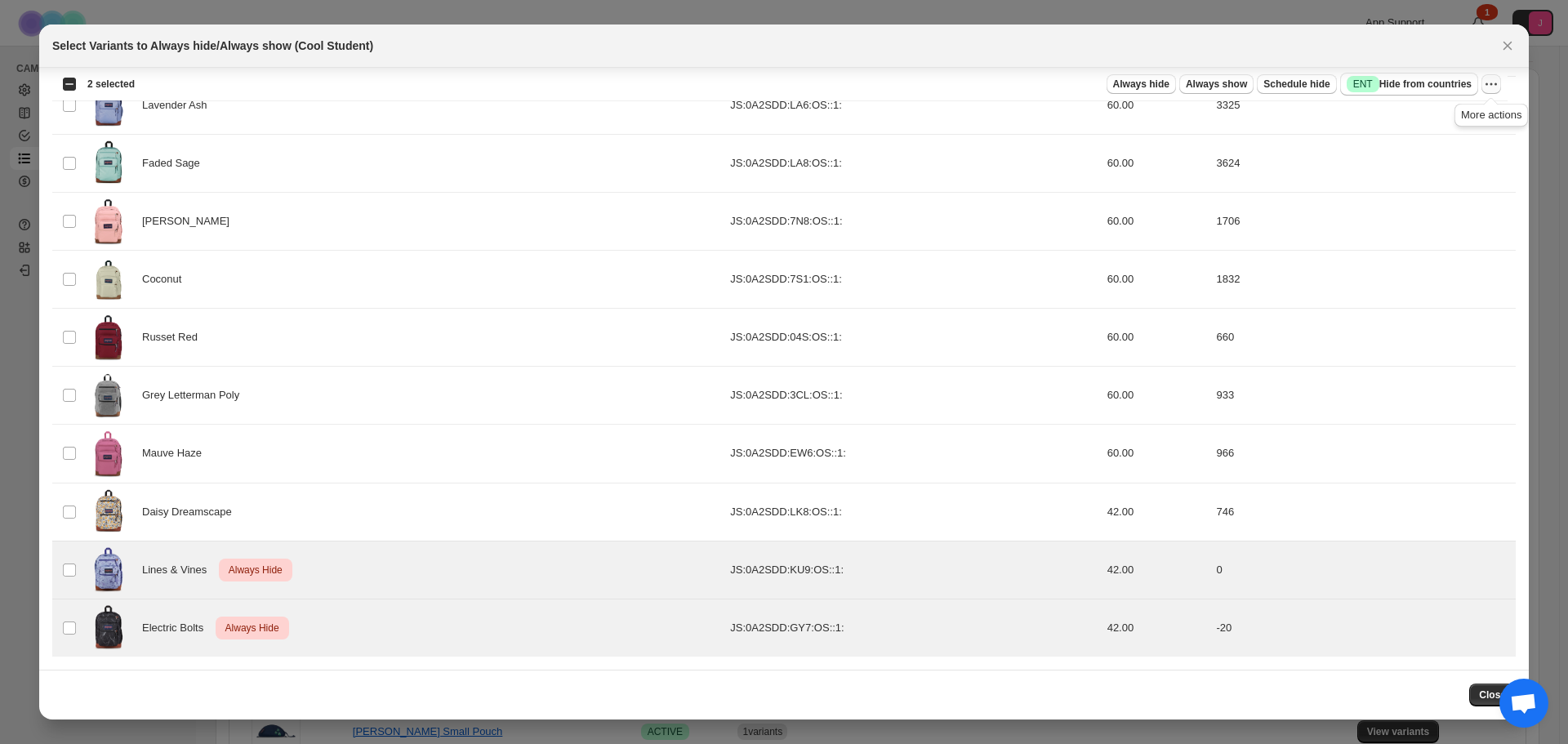
click at [1496, 83] on icon "More actions" at bounding box center [1491, 83] width 16 height 16
click at [1454, 120] on span "Undo always hide" at bounding box center [1433, 116] width 119 height 16
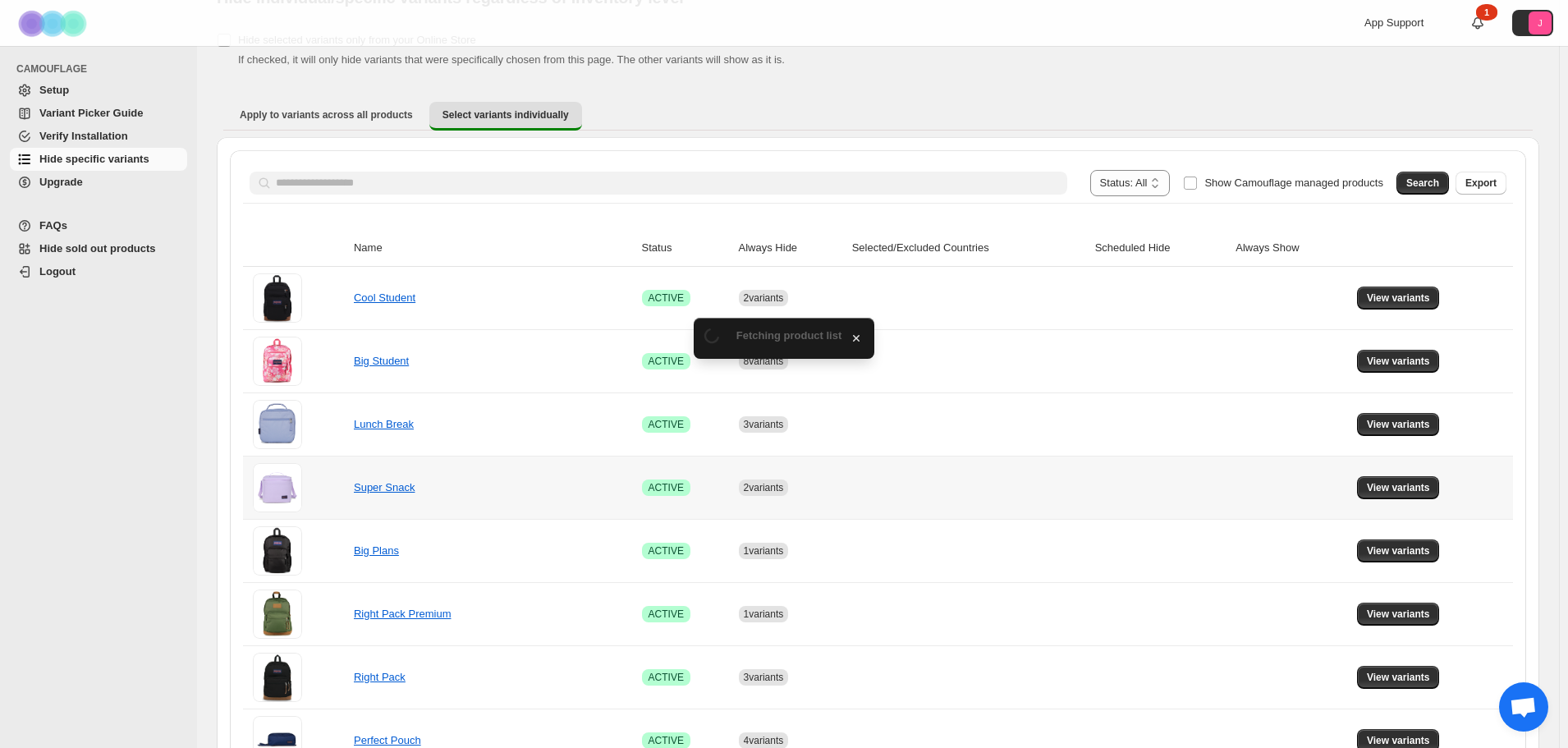
scroll to position [147, 0]
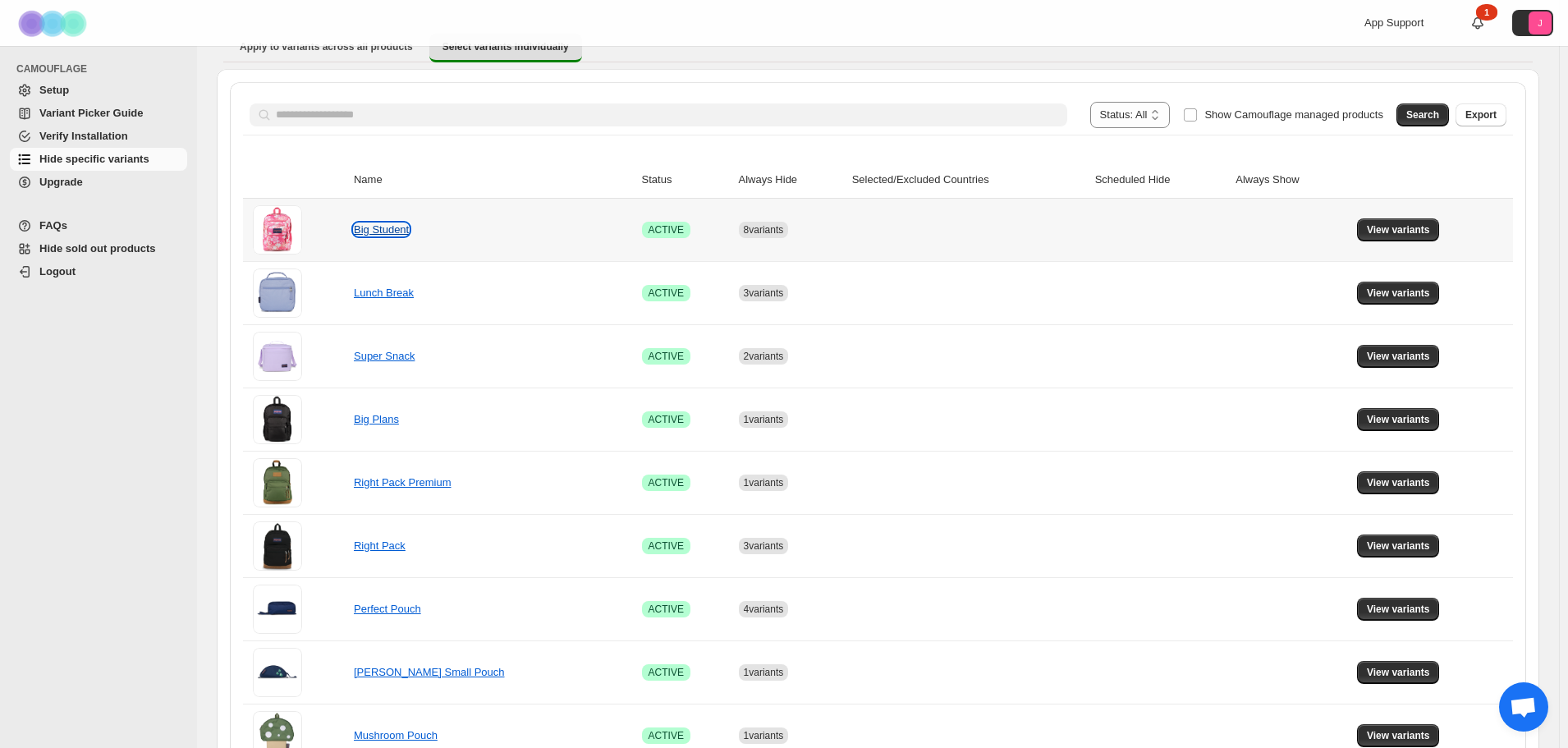
click at [401, 233] on link "Big Student" at bounding box center [381, 229] width 55 height 13
click at [1419, 234] on span "View variants" at bounding box center [1398, 230] width 64 height 13
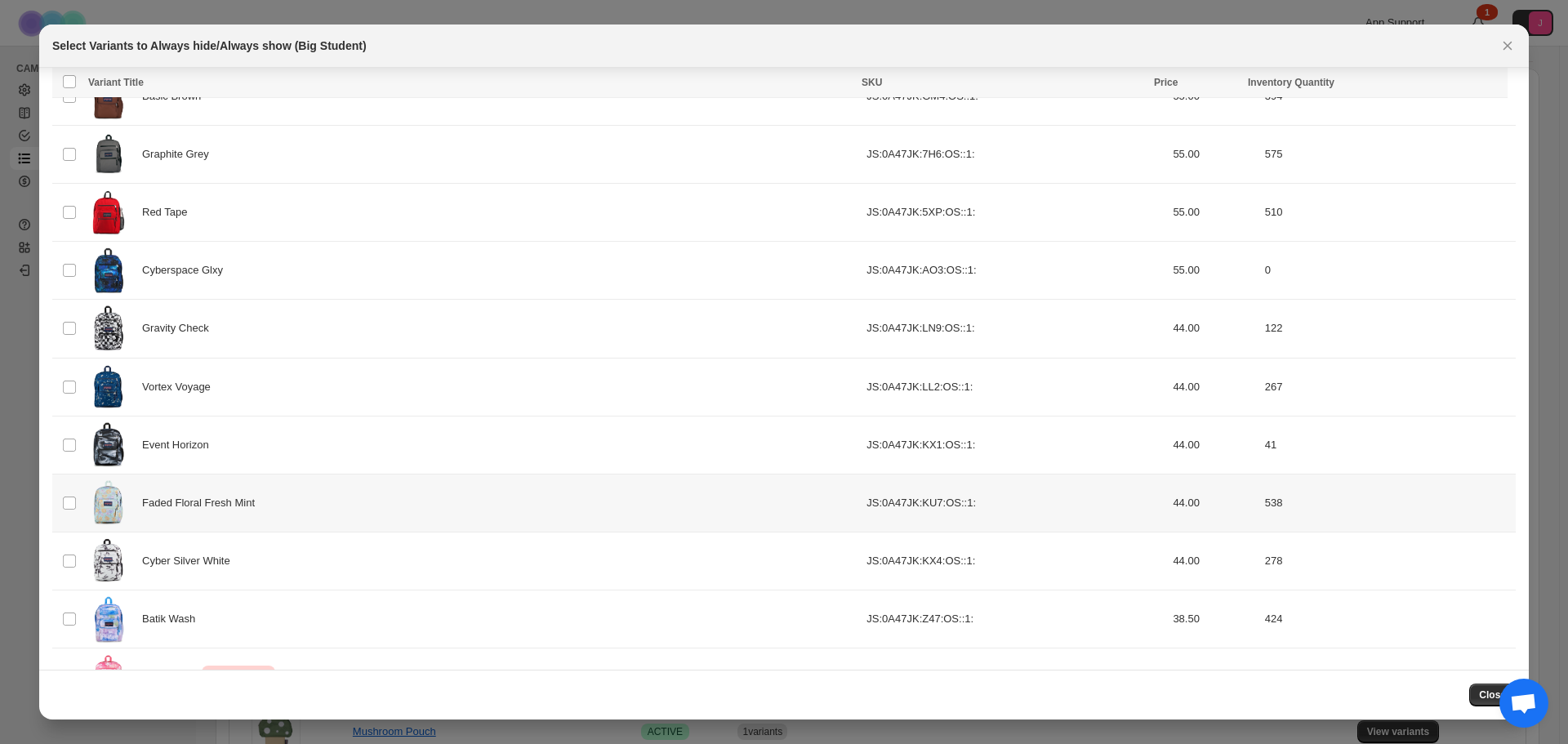
scroll to position [1012, 0]
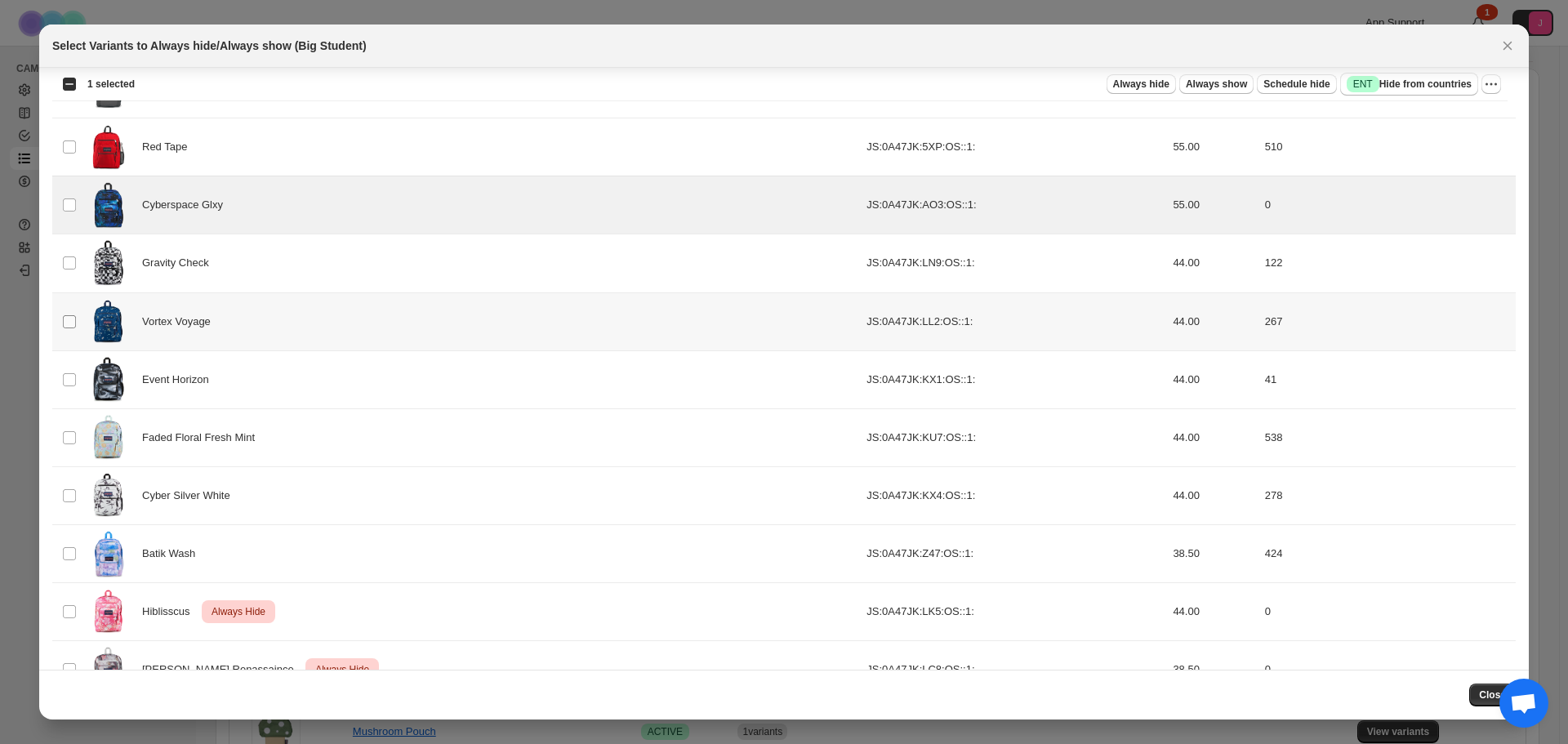
click at [65, 314] on span ":r76:" at bounding box center [69, 321] width 14 height 14
click at [67, 195] on td "Select product variant" at bounding box center [68, 205] width 31 height 58
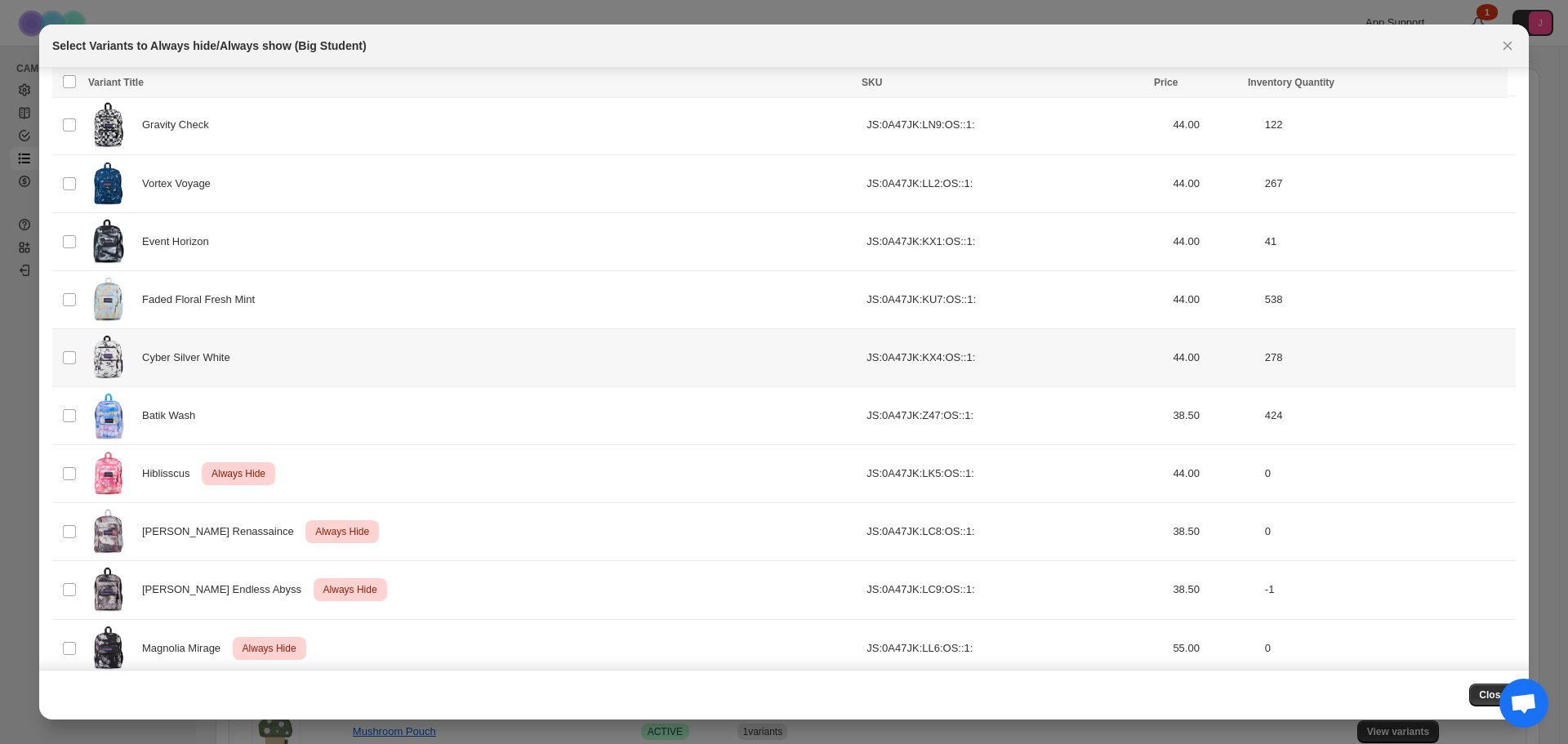
scroll to position [1339, 0]
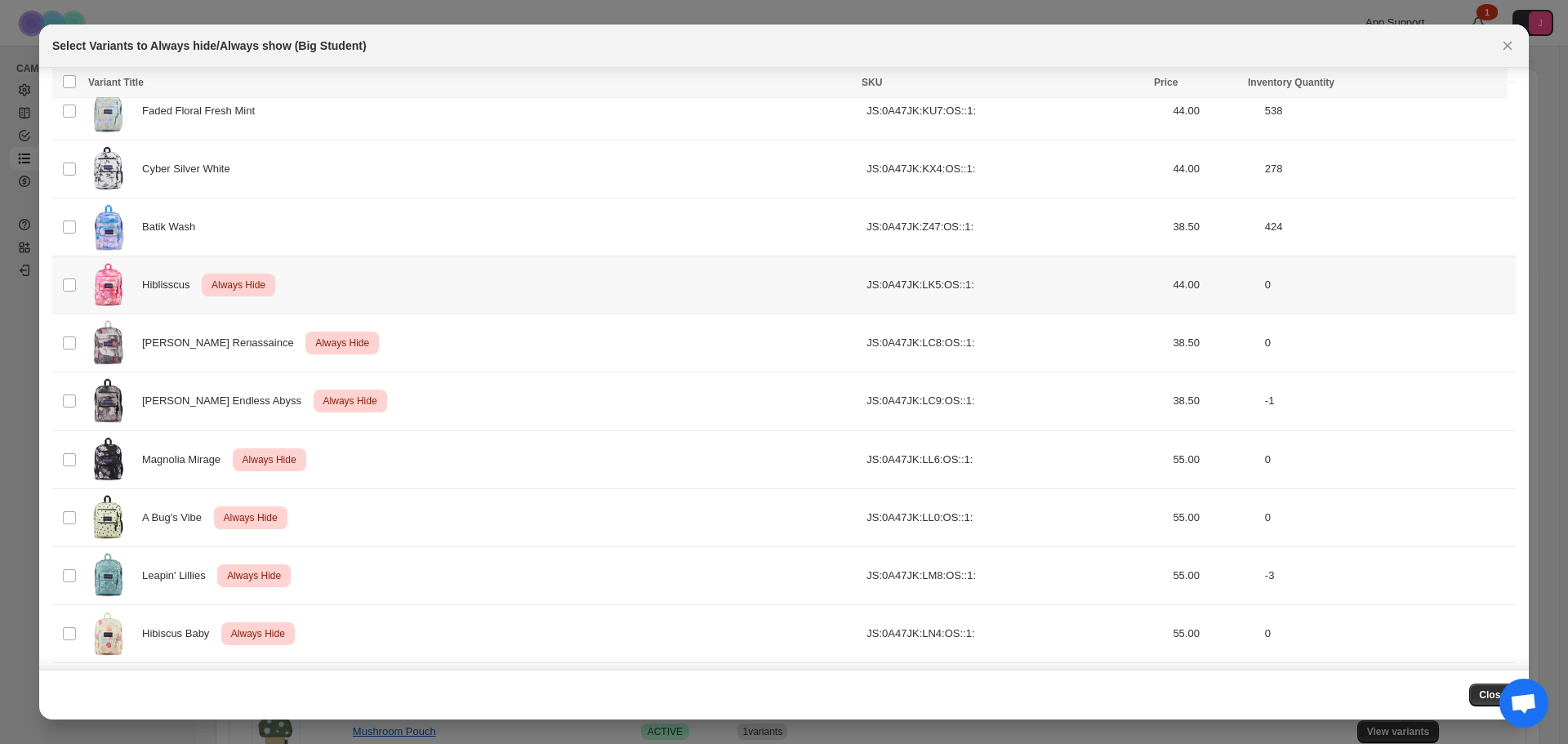
click at [58, 292] on td "Select product variant" at bounding box center [68, 285] width 31 height 58
click at [62, 322] on td "Select product variant" at bounding box center [68, 343] width 31 height 58
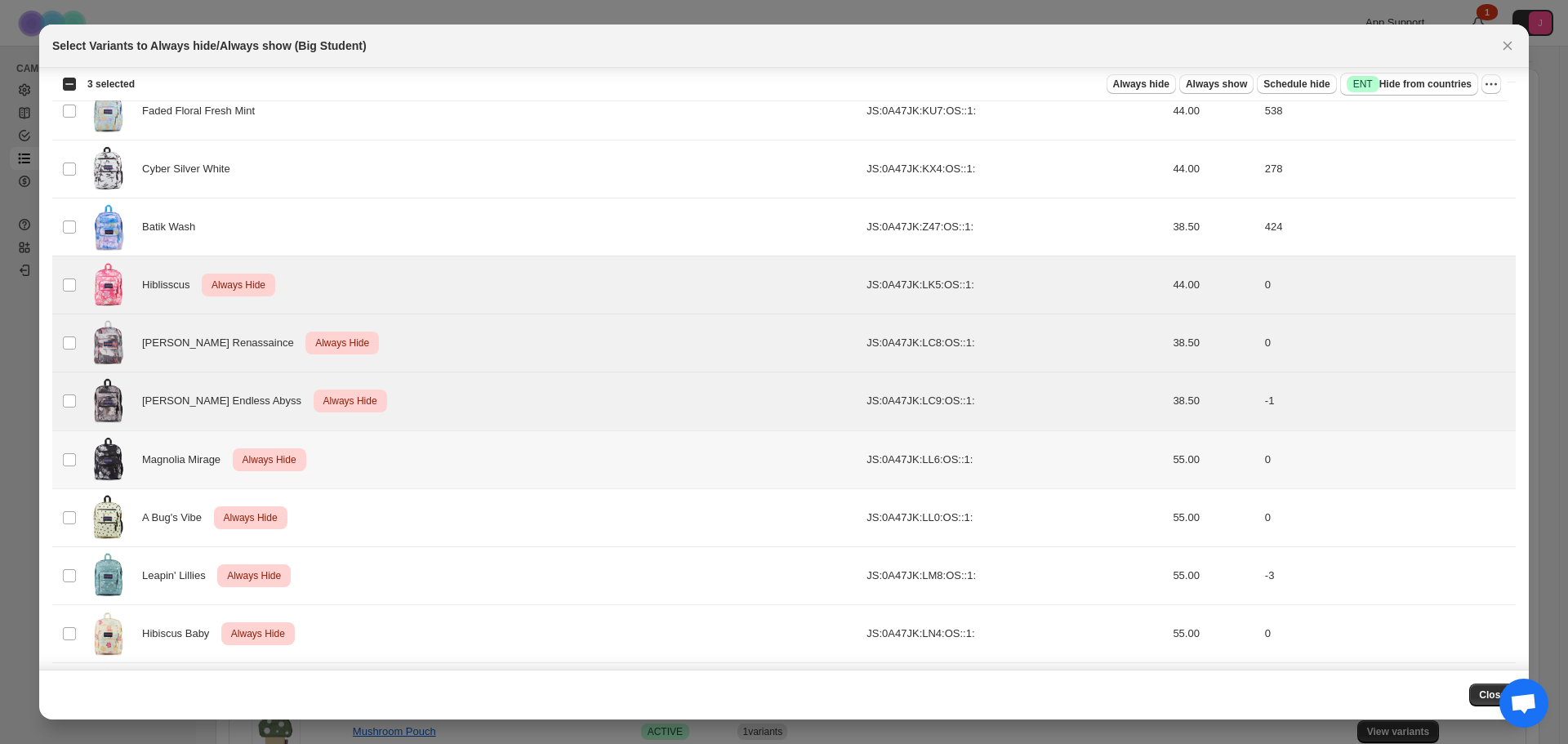
drag, startPoint x: 61, startPoint y: 443, endPoint x: 65, endPoint y: 504, distance: 61.1
click at [61, 449] on td "Select product variant" at bounding box center [68, 459] width 31 height 58
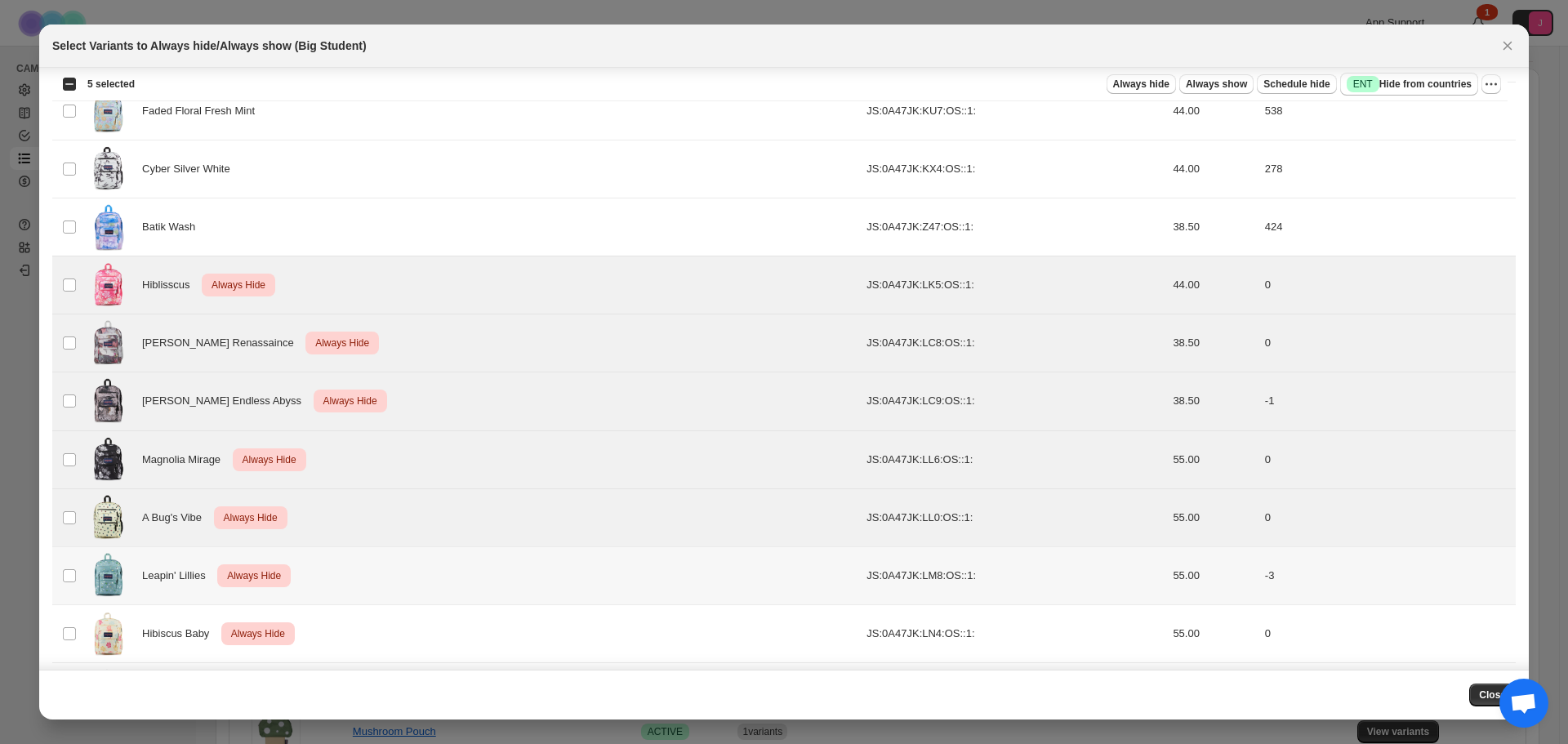
drag, startPoint x: 58, startPoint y: 576, endPoint x: 59, endPoint y: 616, distance: 40.0
click at [58, 578] on td "Select product variant" at bounding box center [68, 575] width 31 height 58
click at [59, 616] on td "Select product variant" at bounding box center [68, 633] width 31 height 58
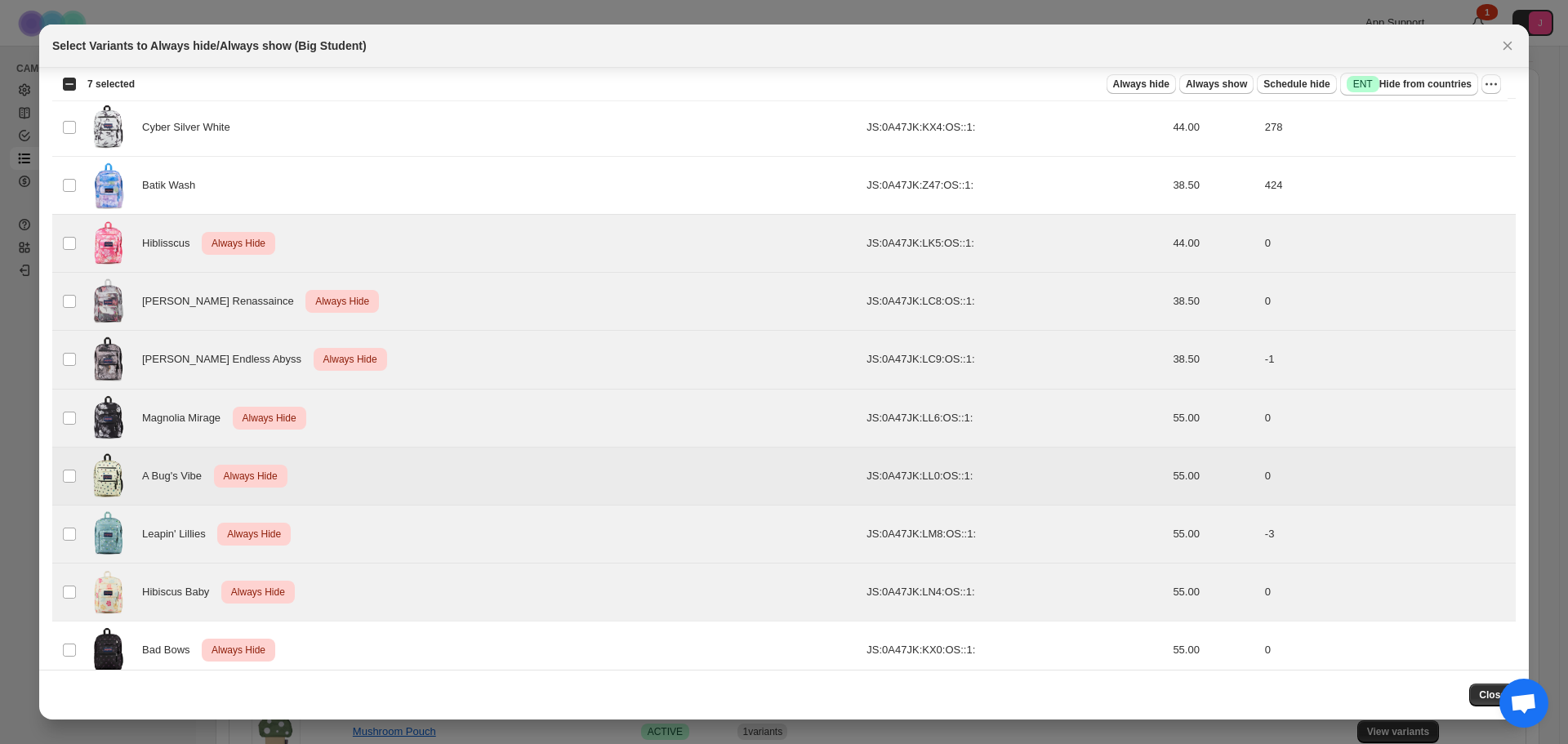
scroll to position [1403, 0]
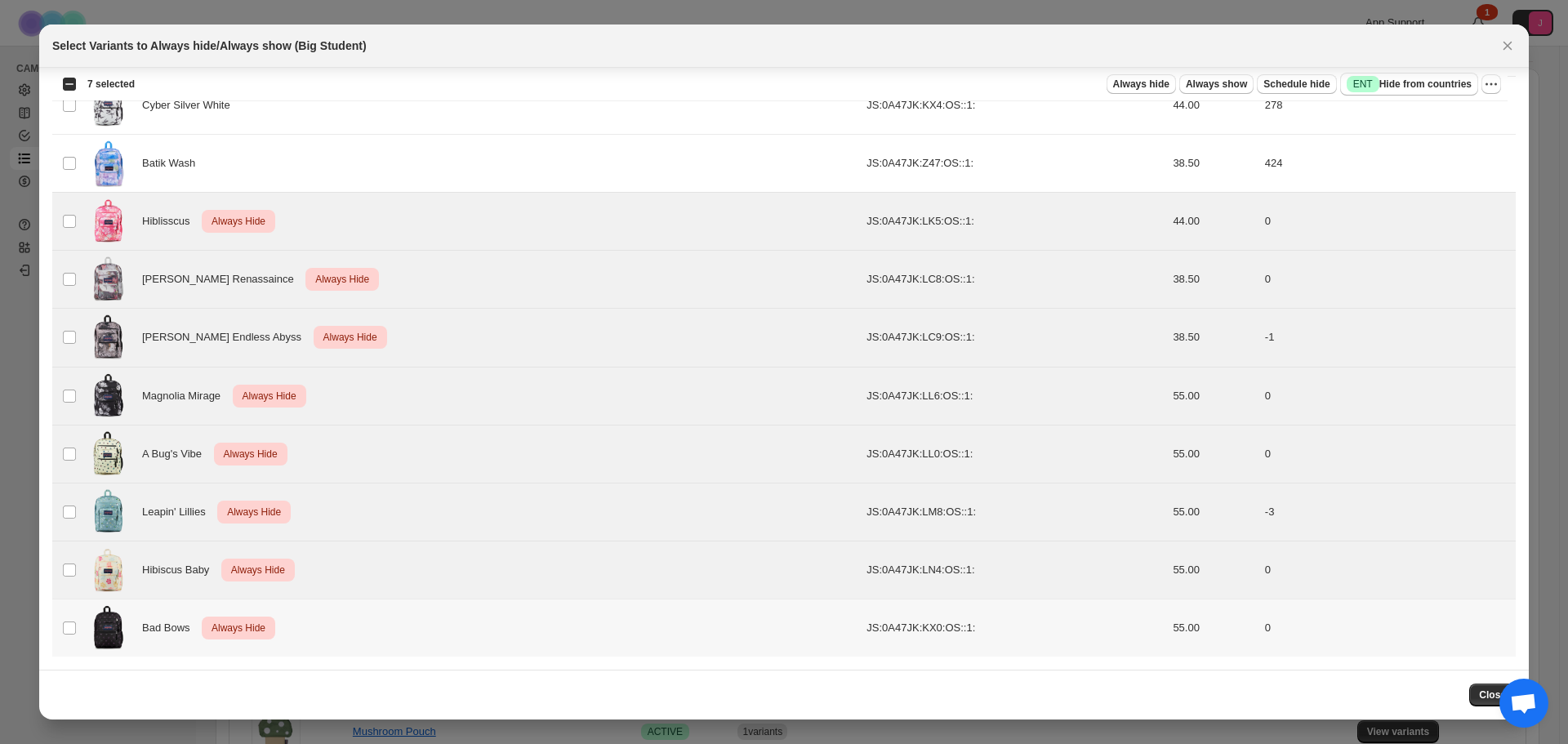
click at [78, 621] on td "Select product variant" at bounding box center [68, 628] width 31 height 58
click at [1498, 83] on icon "More actions" at bounding box center [1491, 83] width 16 height 16
click at [1474, 119] on span "Undo always hide" at bounding box center [1433, 116] width 119 height 16
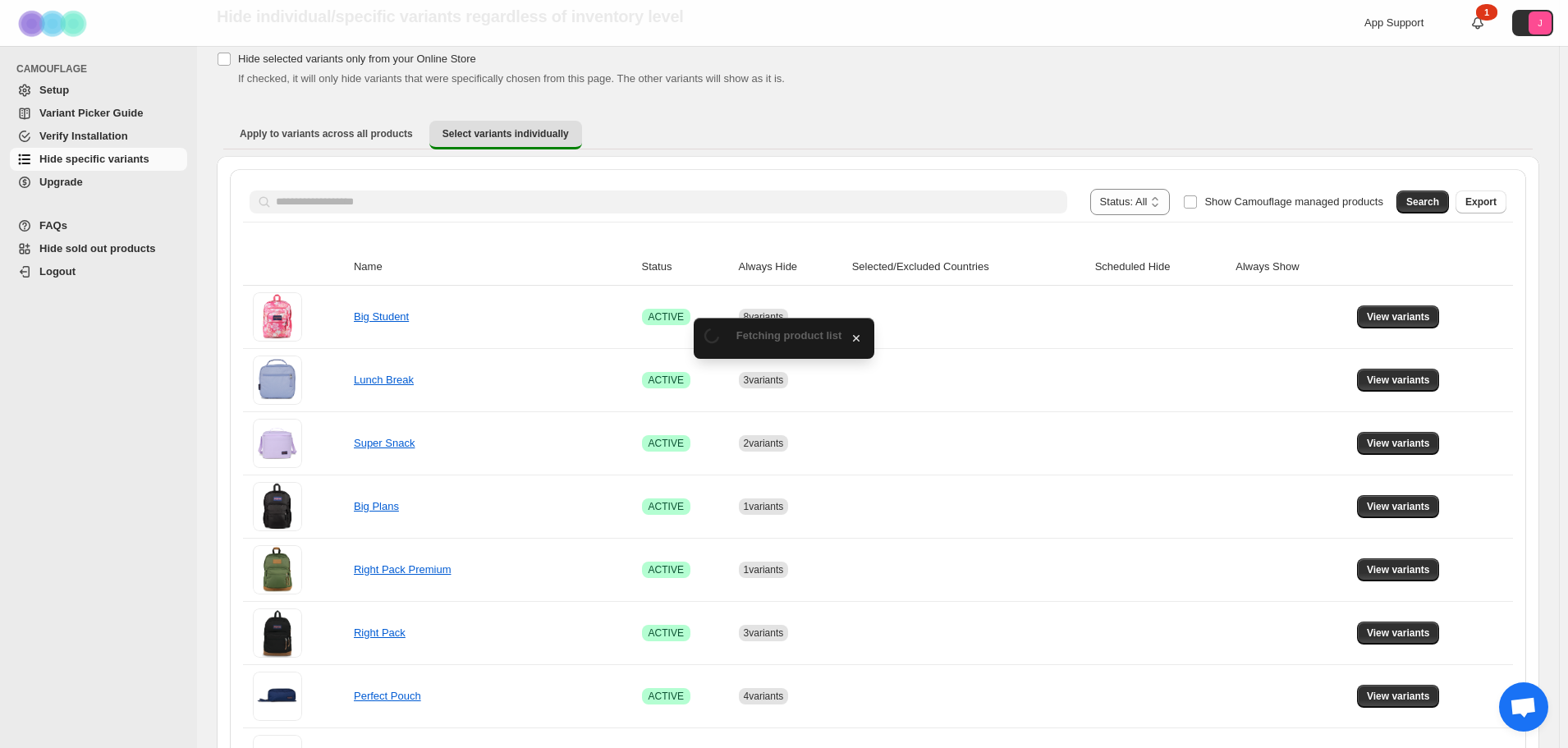
scroll to position [147, 0]
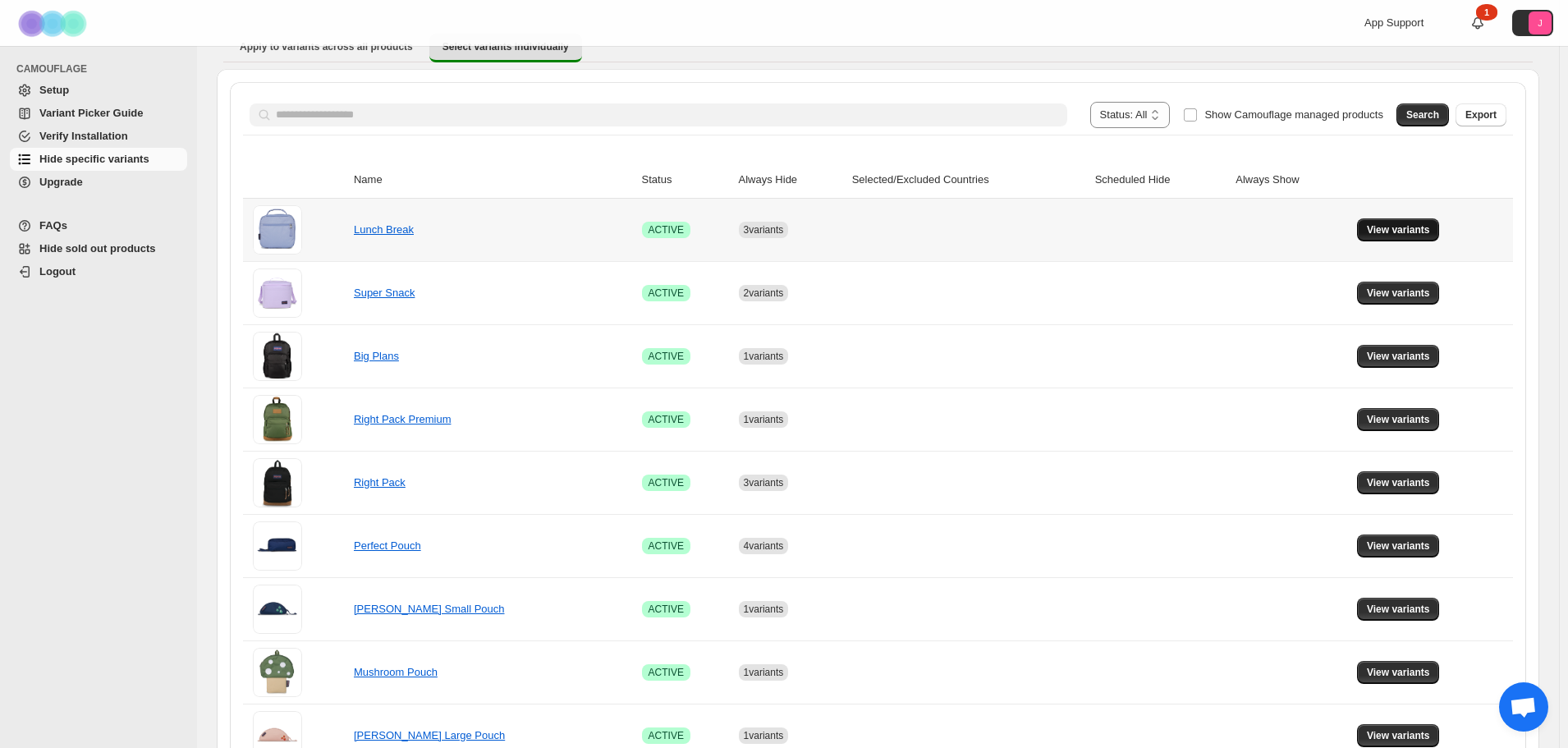
click at [1391, 229] on span "View variants" at bounding box center [1398, 230] width 64 height 13
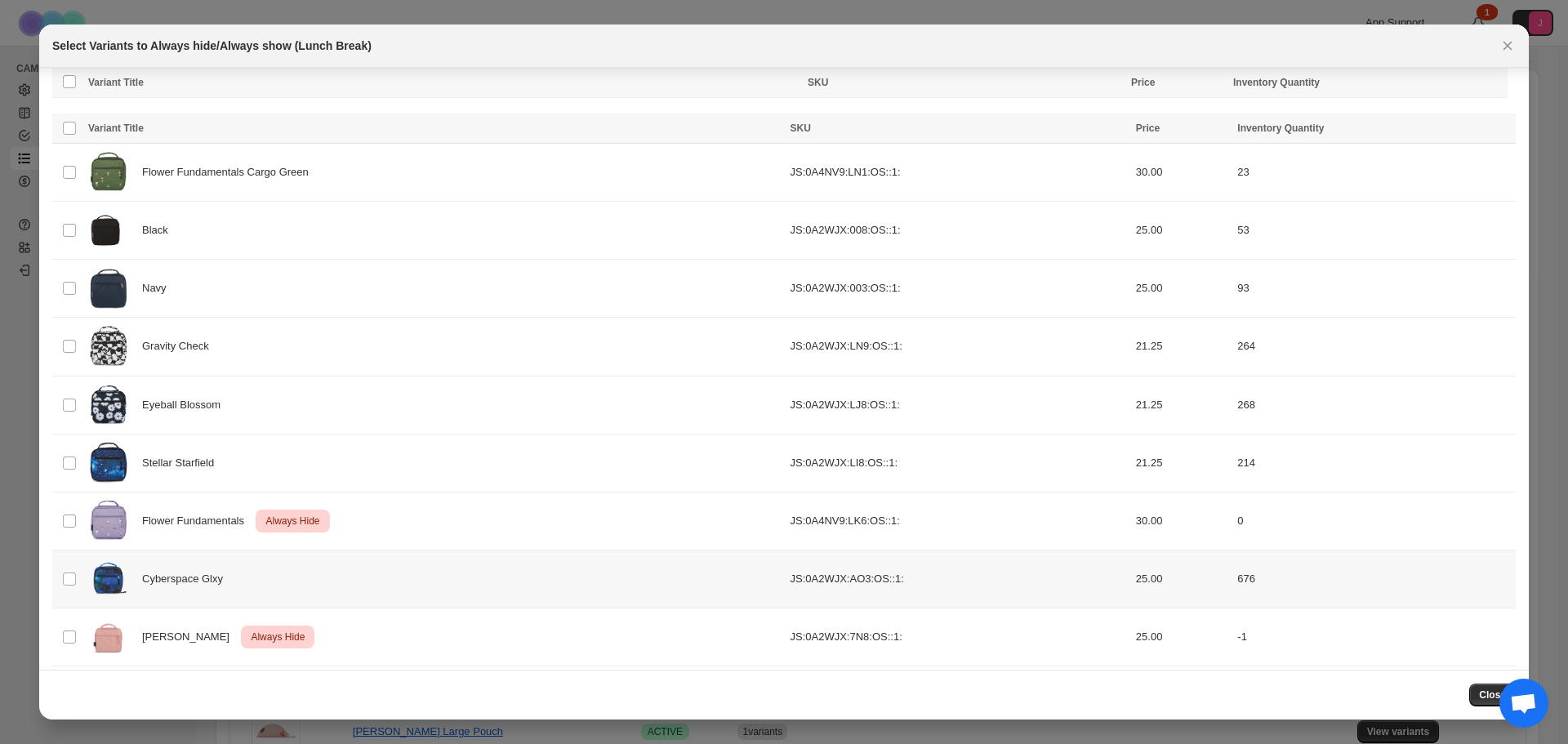
scroll to position [67, 0]
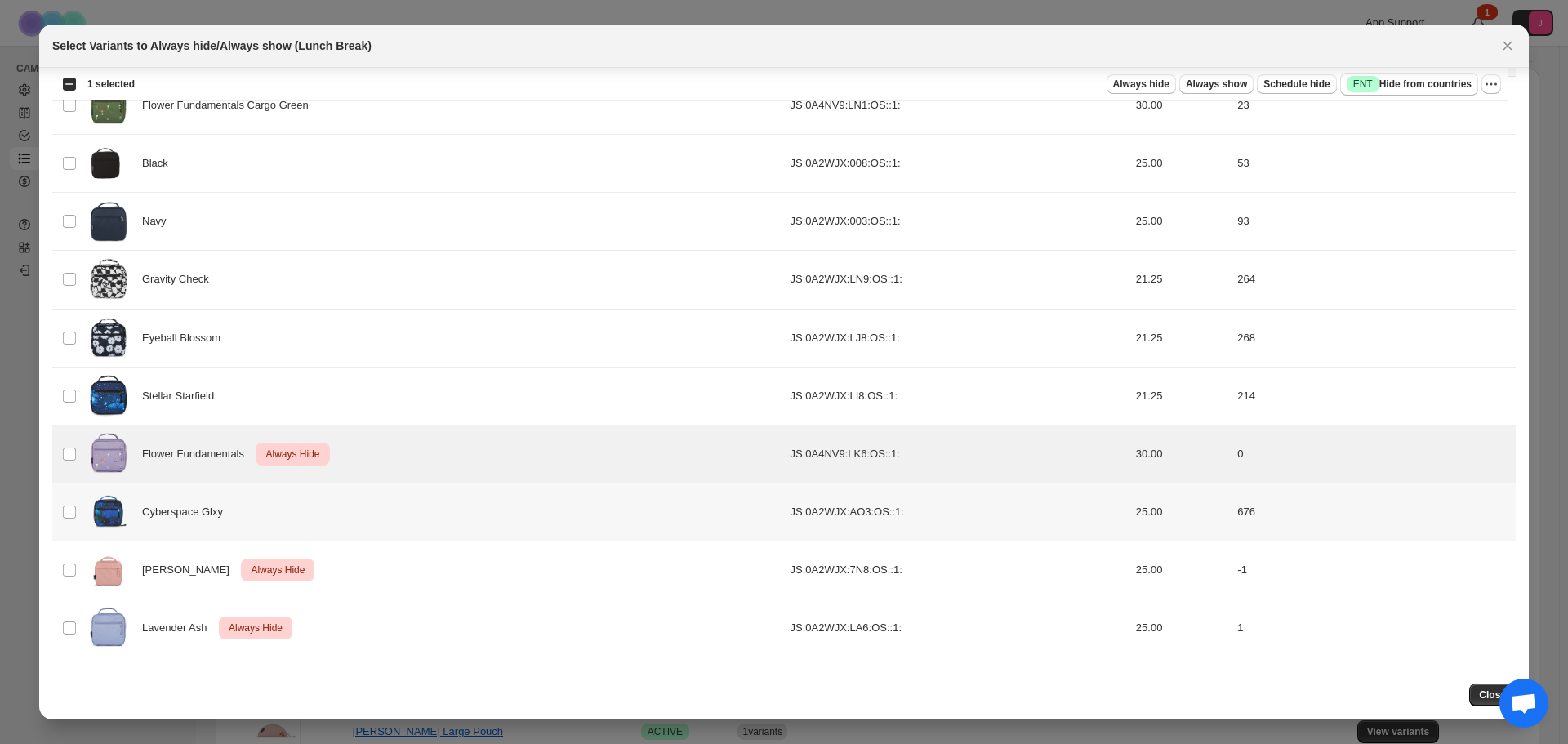
click at [64, 526] on td "Select product variant" at bounding box center [68, 511] width 31 height 58
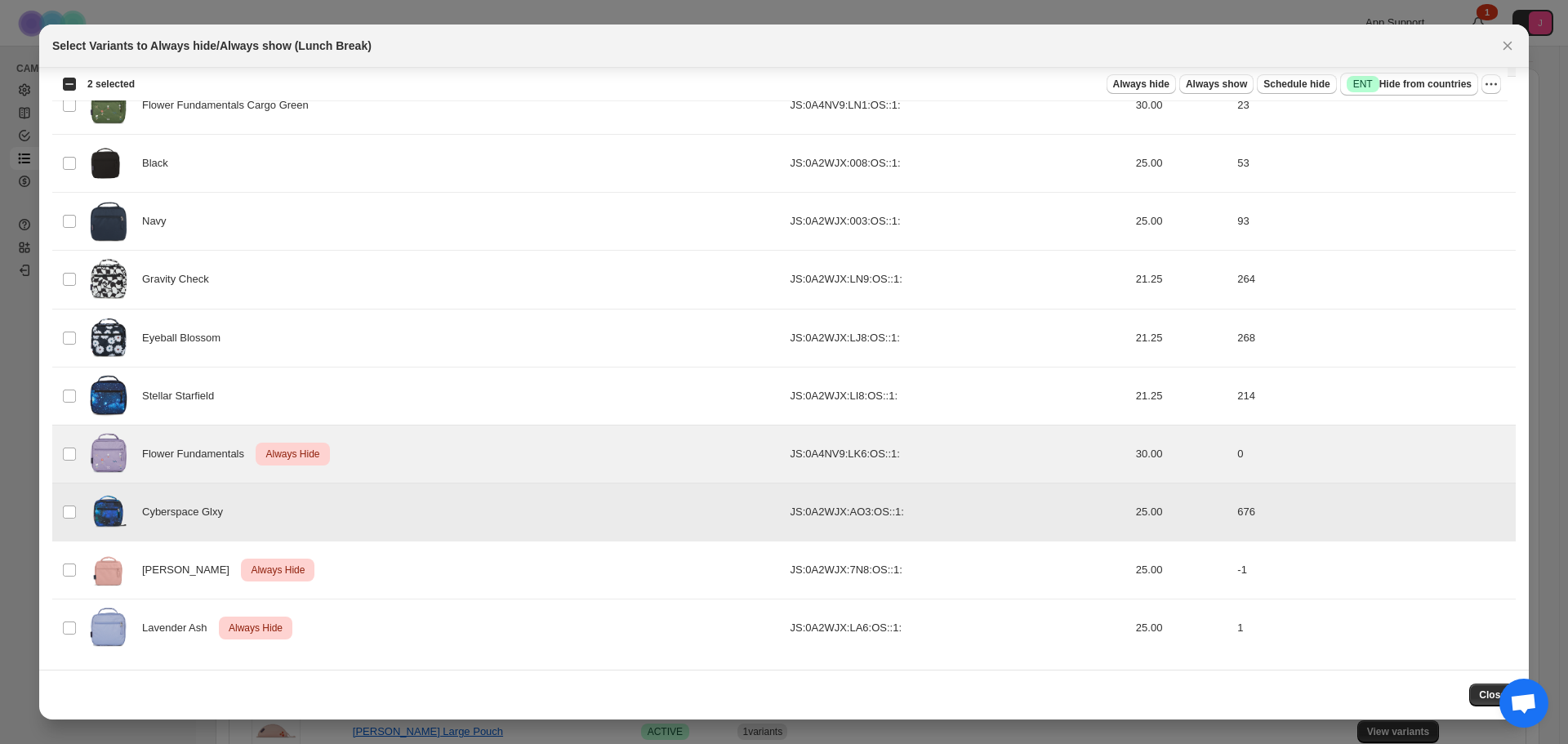
click at [68, 521] on td "Select product variant" at bounding box center [68, 511] width 31 height 58
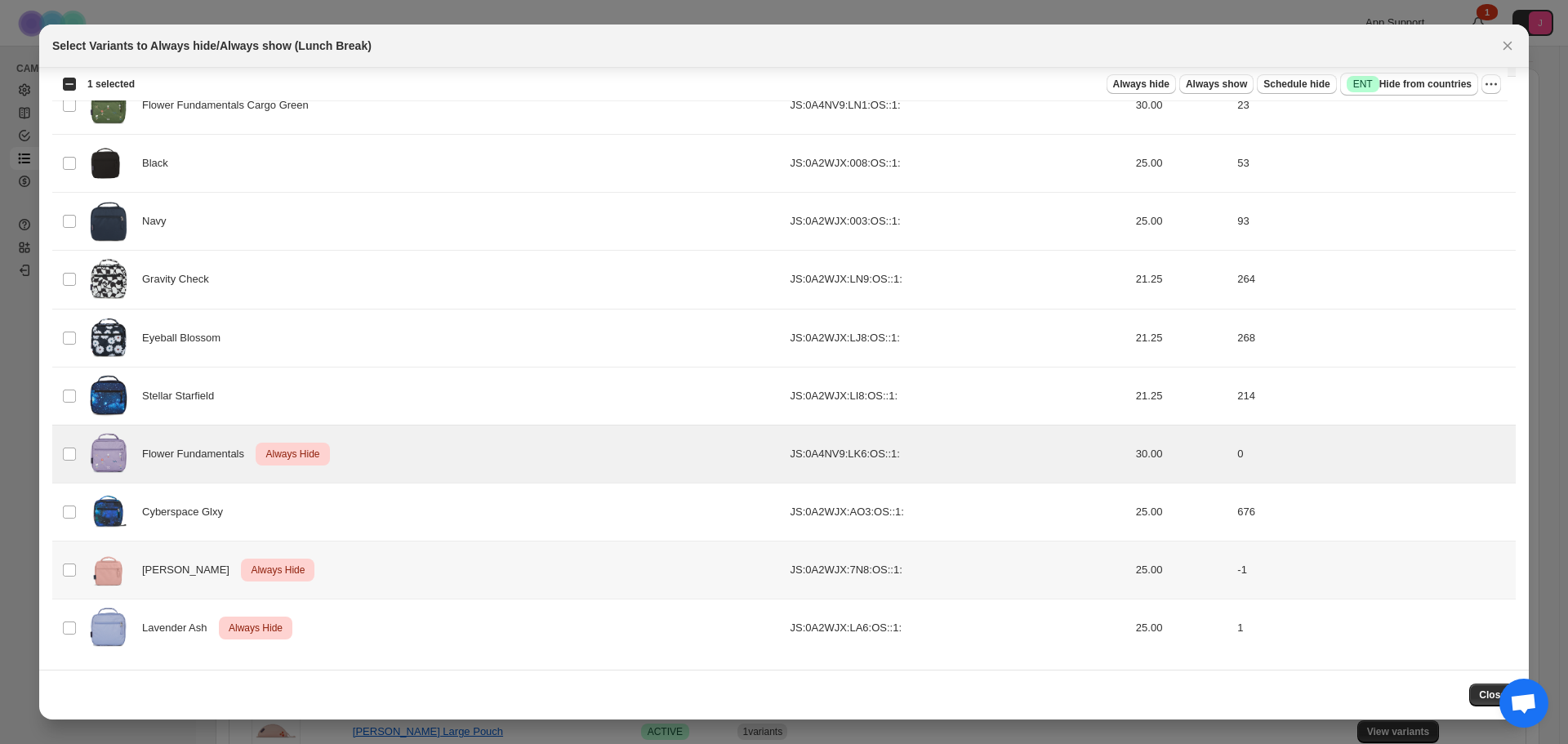
click at [62, 579] on td "Select product variant" at bounding box center [68, 570] width 31 height 58
click at [65, 615] on td "Select product variant" at bounding box center [68, 628] width 31 height 58
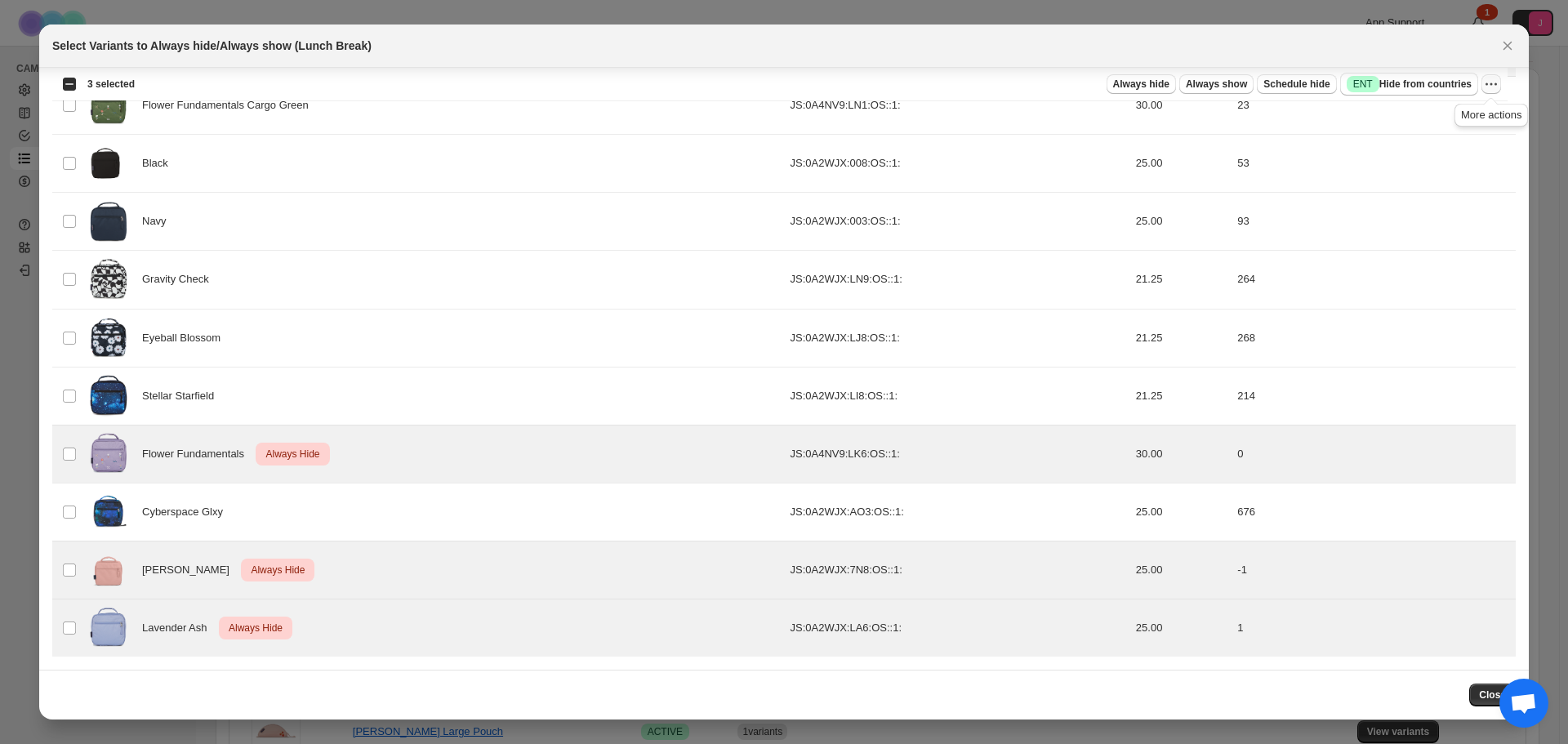
click at [1491, 85] on icon "More actions" at bounding box center [1492, 84] width 3 height 3
click at [1438, 118] on span "Undo always hide" at bounding box center [1416, 116] width 84 height 12
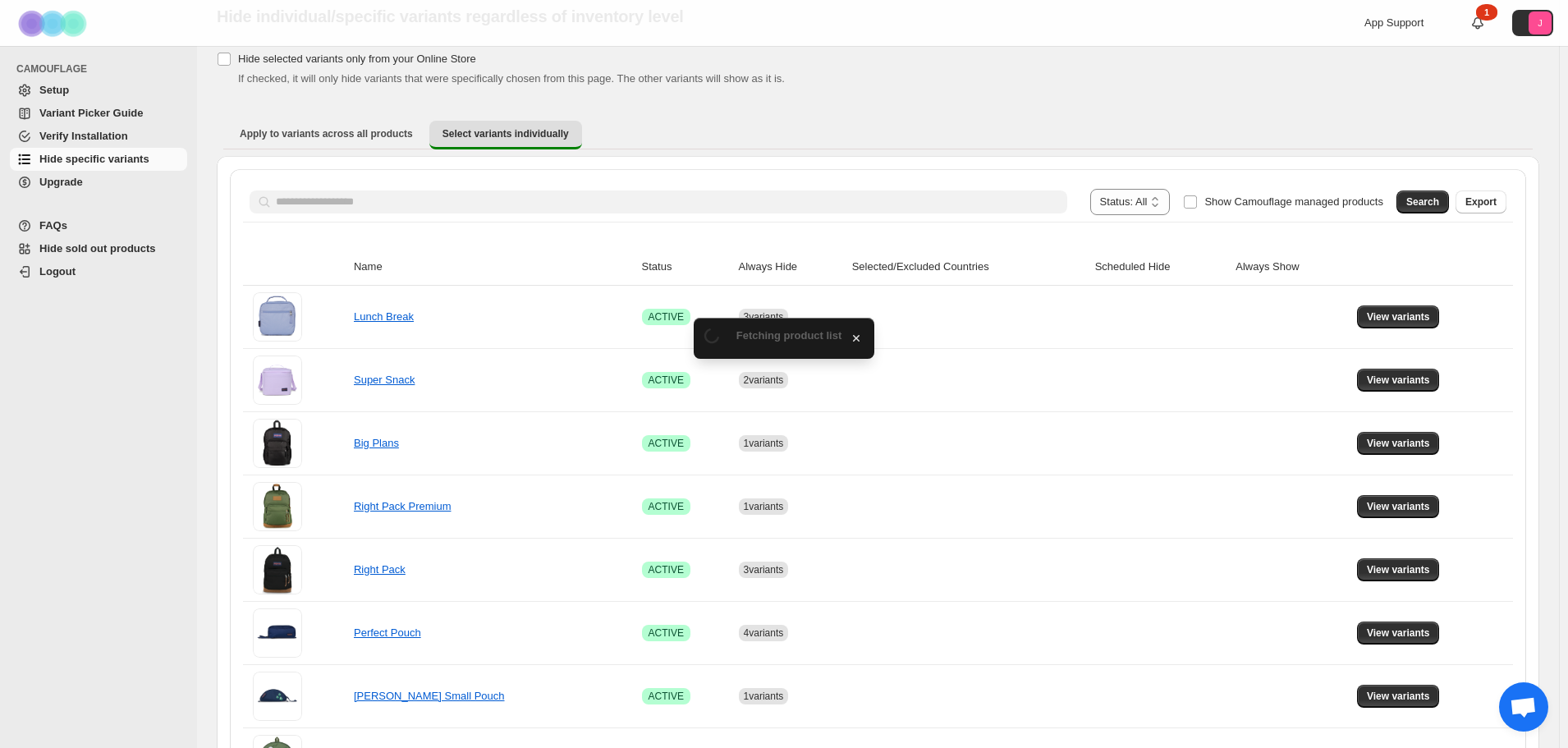
scroll to position [147, 0]
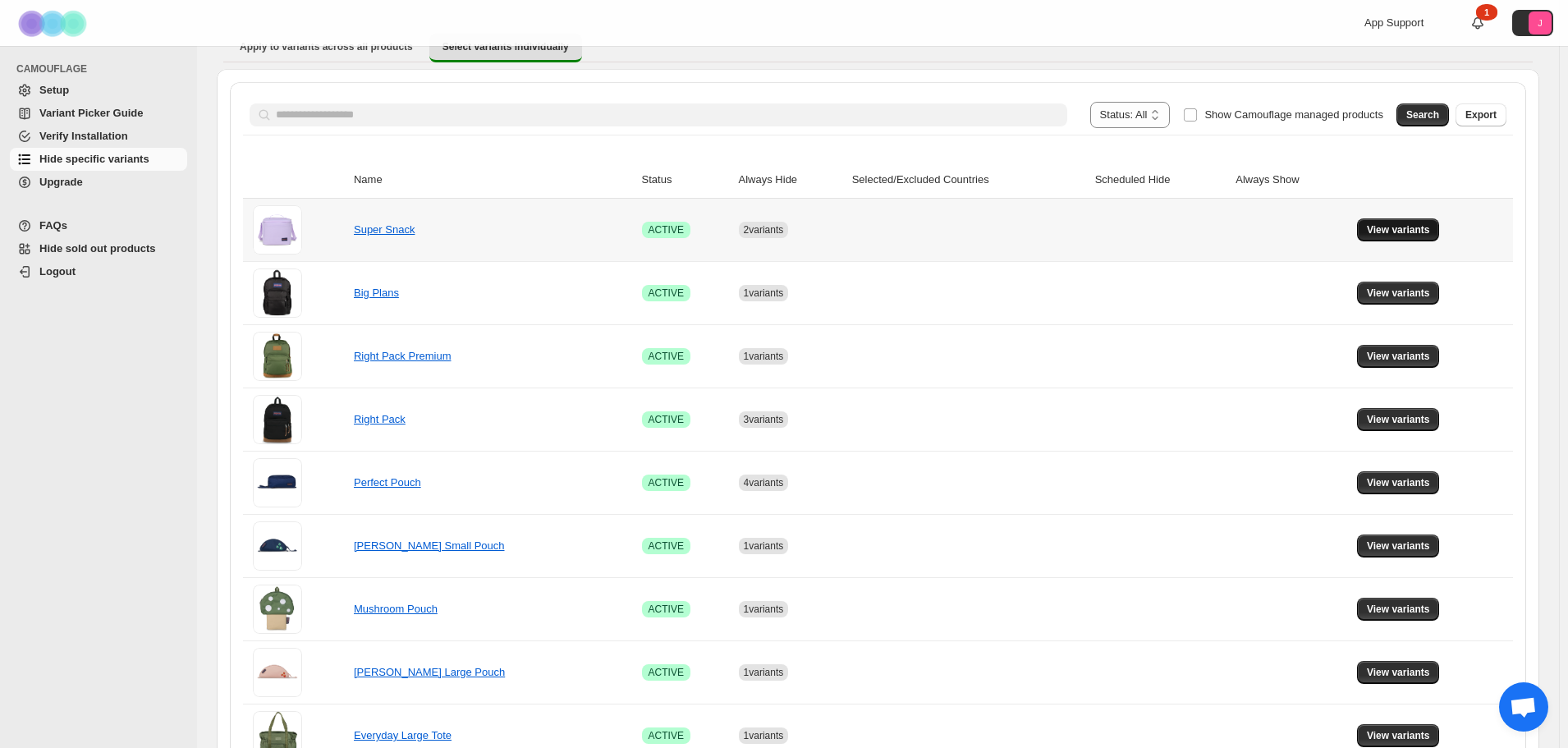
click at [1430, 235] on span "View variants" at bounding box center [1398, 230] width 64 height 13
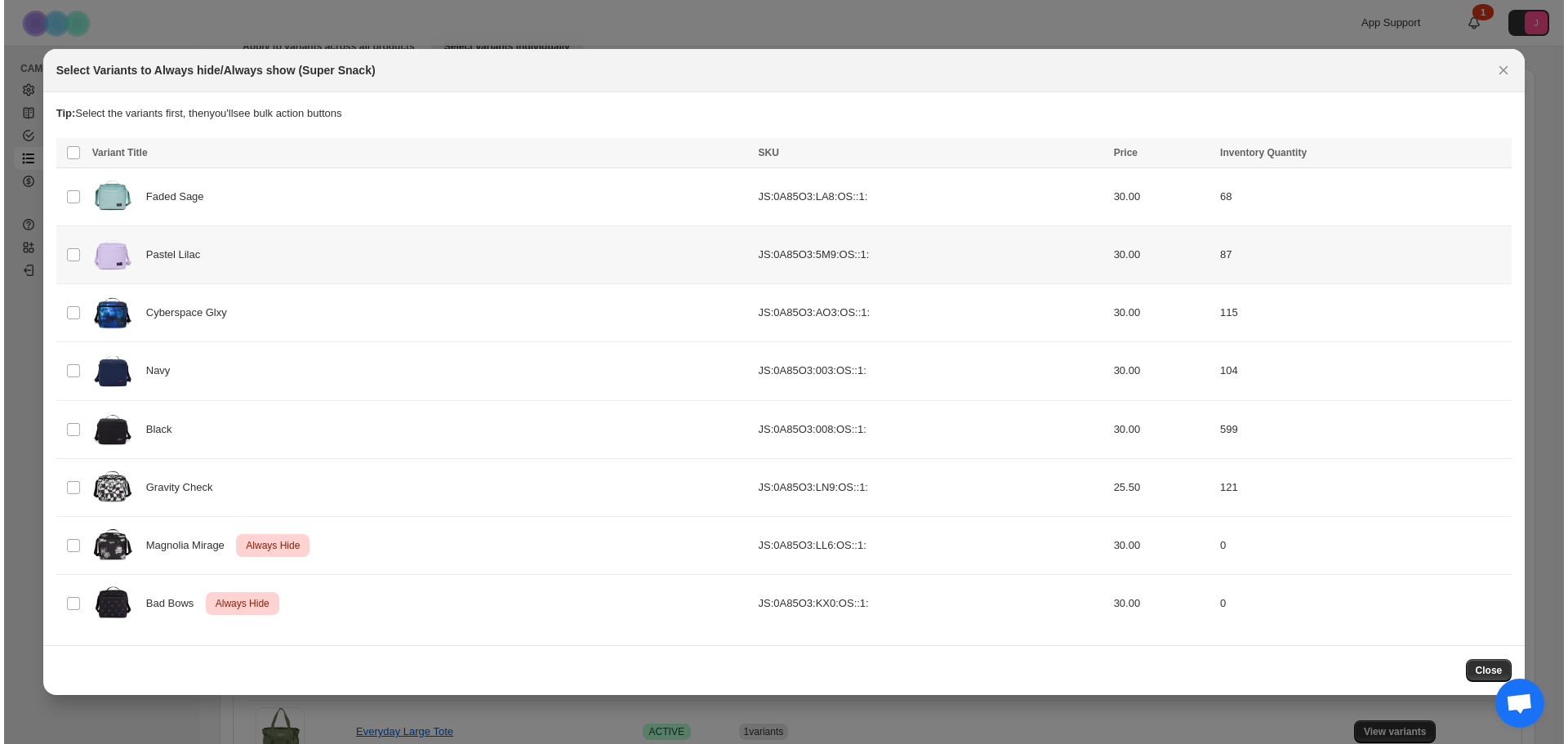
scroll to position [0, 0]
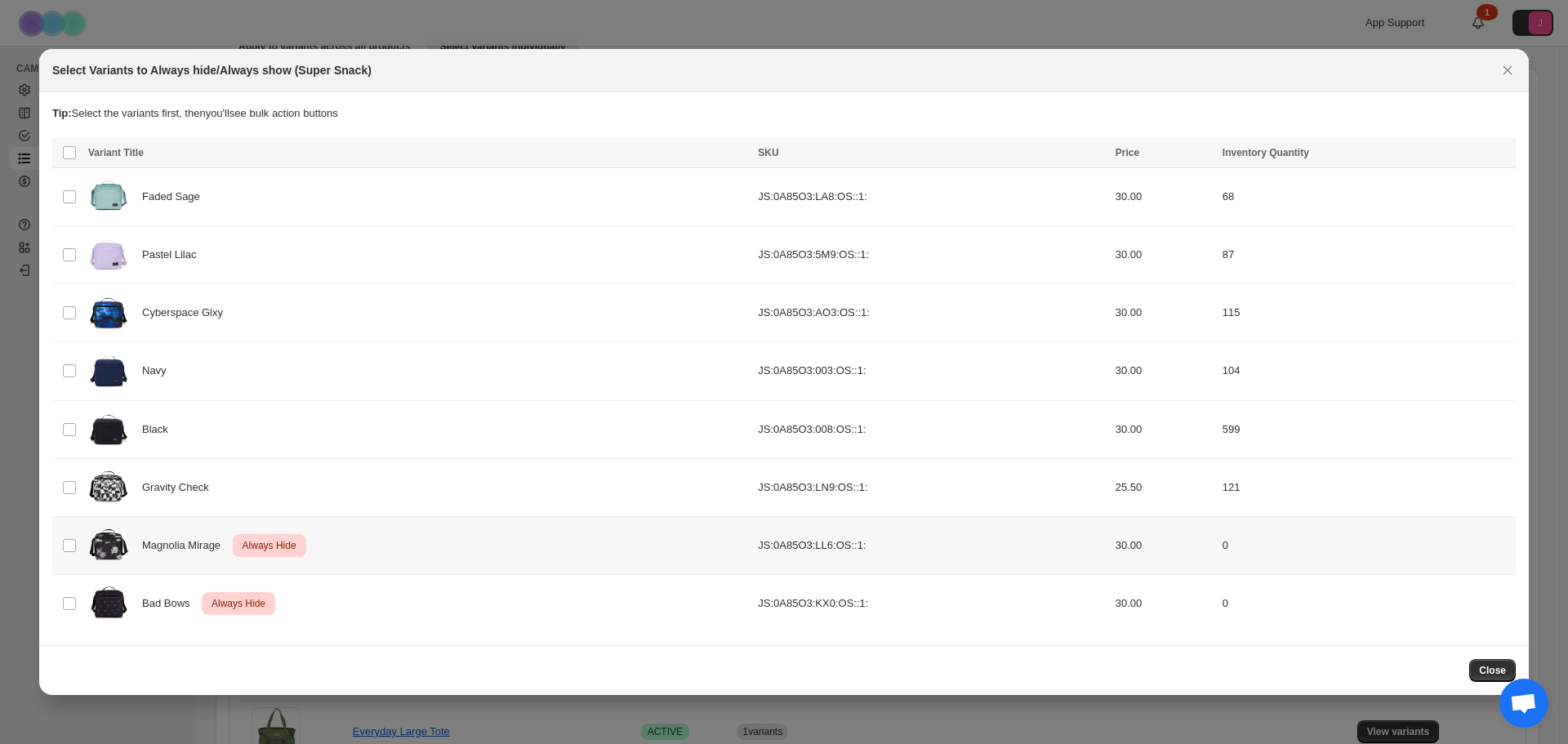
click at [69, 558] on td "Select product variant" at bounding box center [68, 545] width 31 height 58
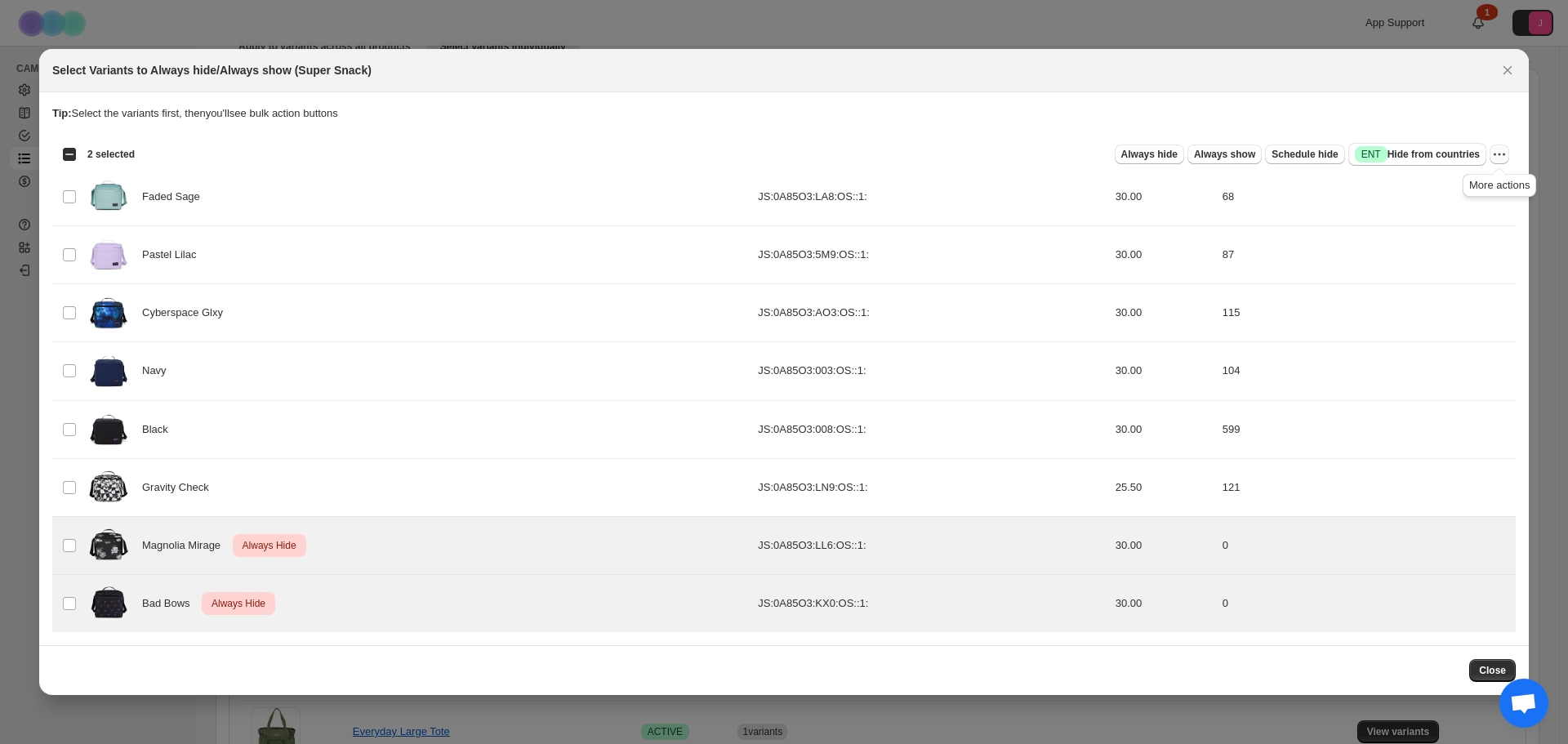
click at [1494, 151] on icon "More actions" at bounding box center [1499, 153] width 16 height 16
click at [1463, 185] on span "Undo always hide" at bounding box center [1440, 187] width 119 height 16
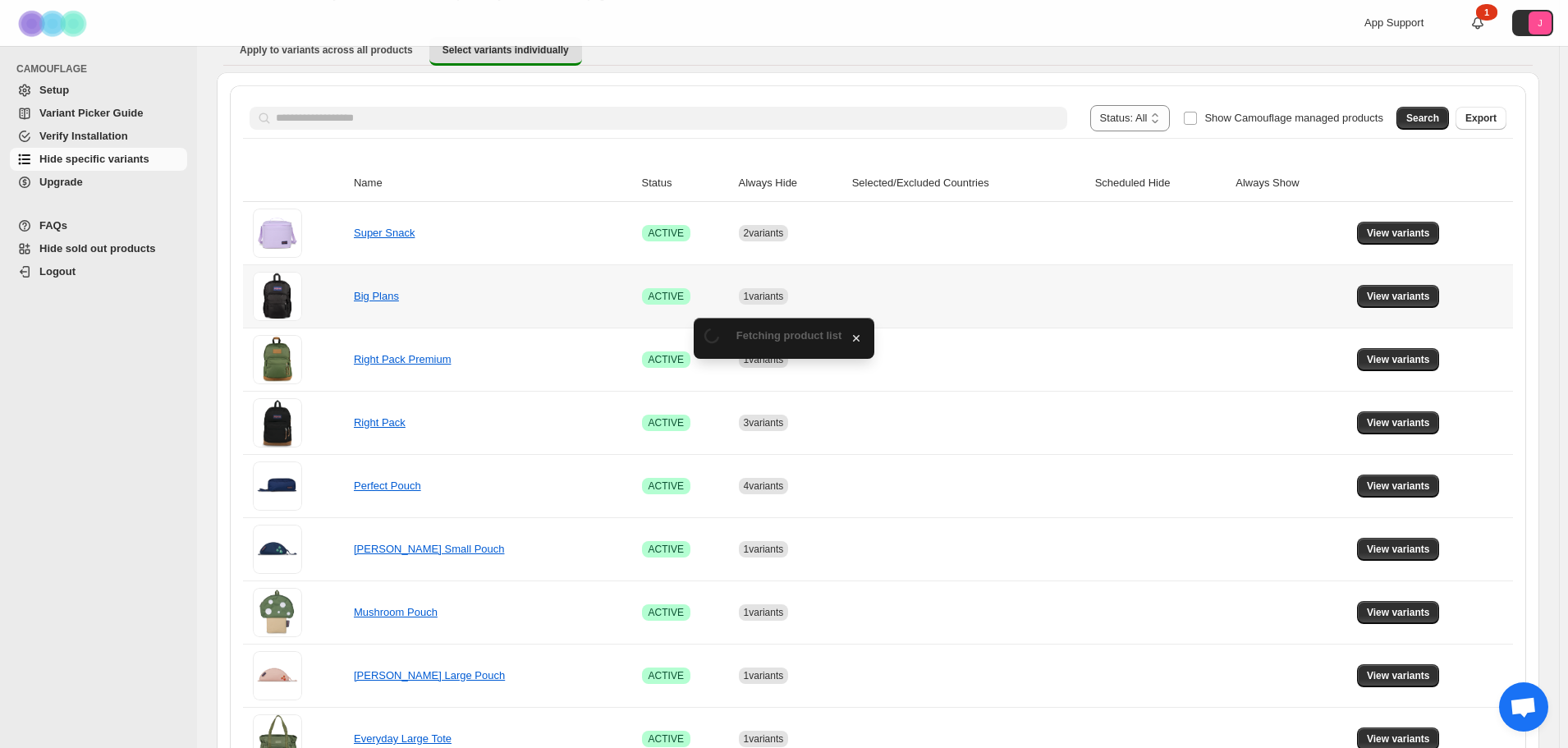
scroll to position [147, 0]
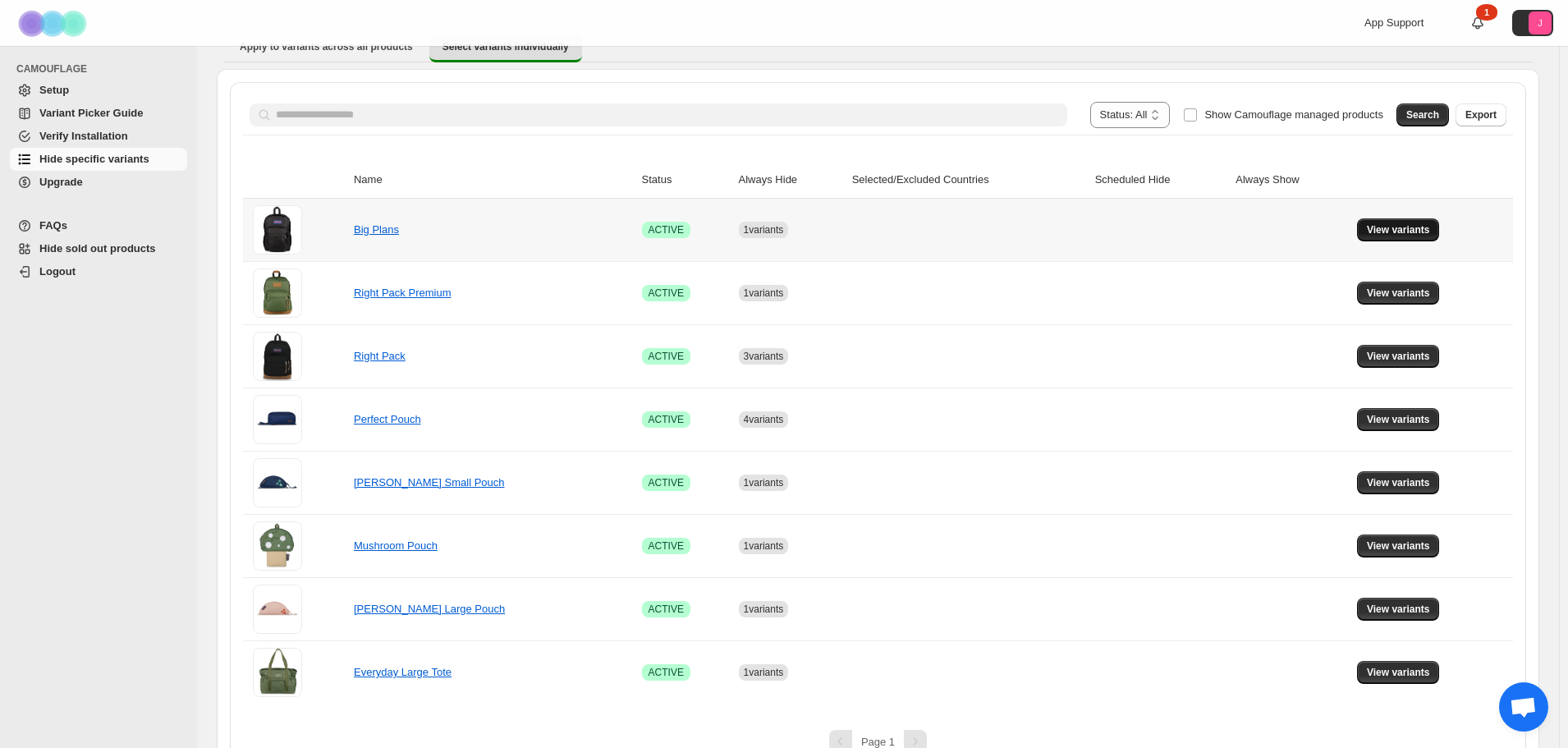
click at [1376, 225] on span "View variants" at bounding box center [1398, 230] width 64 height 13
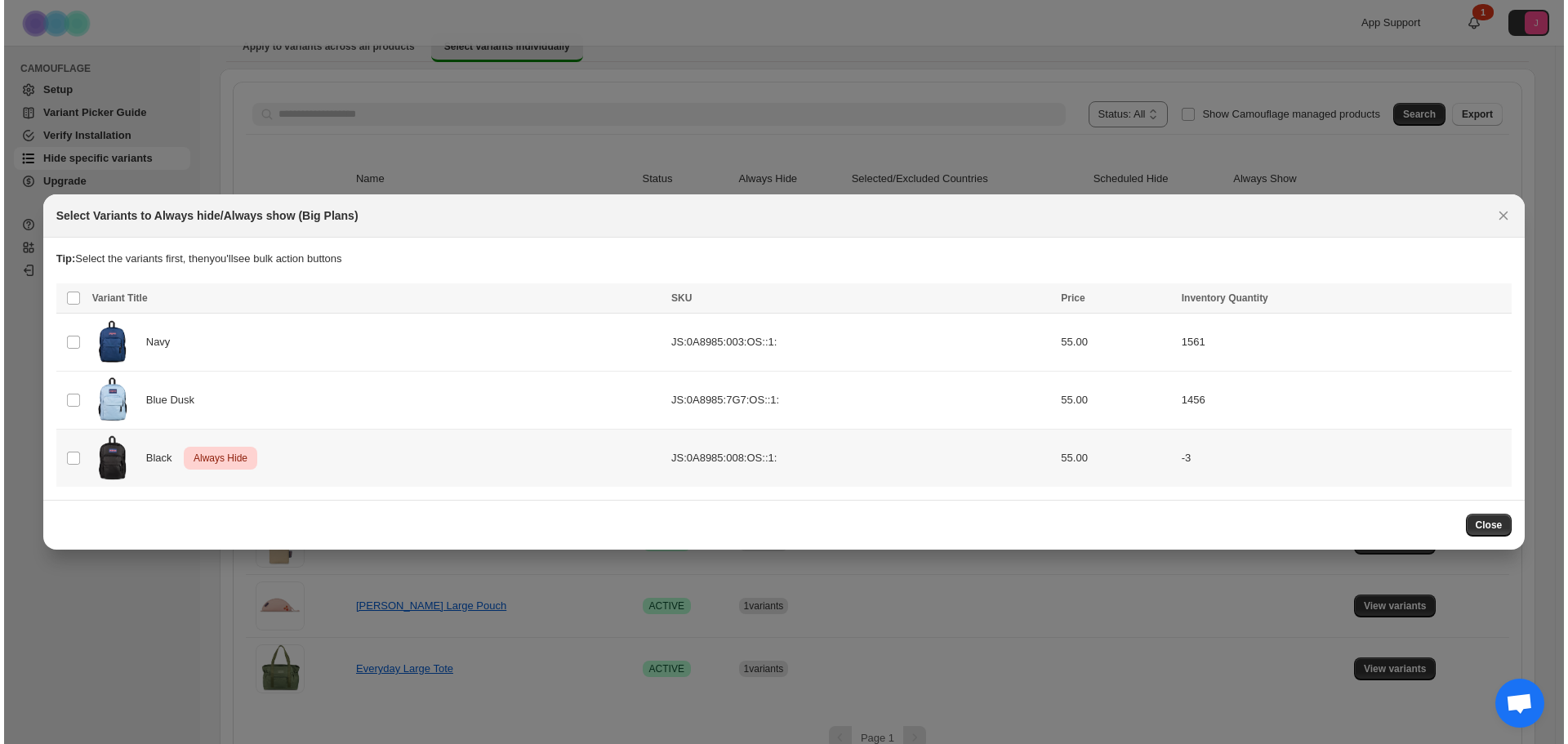
scroll to position [0, 0]
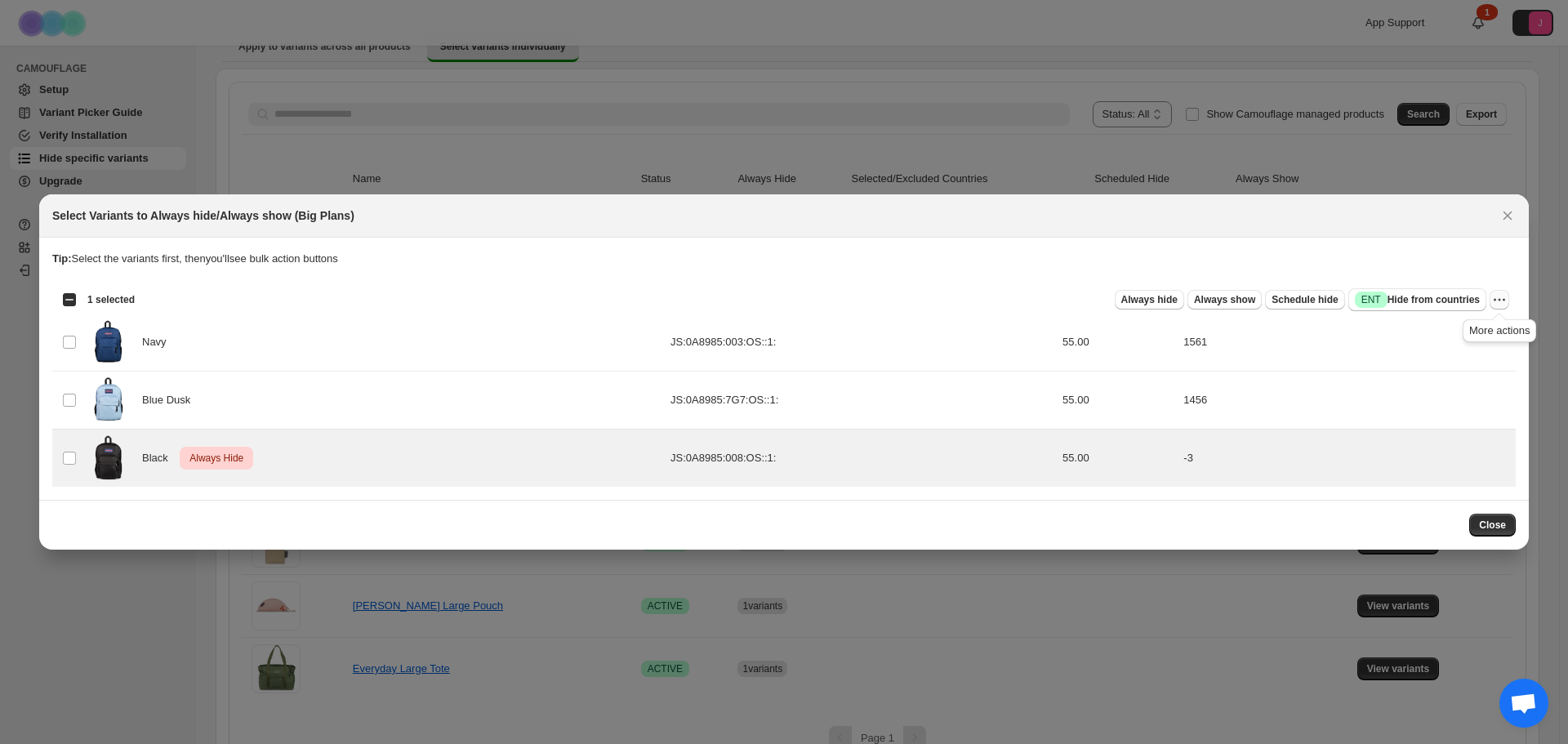
click at [1499, 303] on icon "More actions" at bounding box center [1499, 299] width 16 height 16
click at [1448, 335] on span "Undo always hide" at bounding box center [1423, 331] width 84 height 12
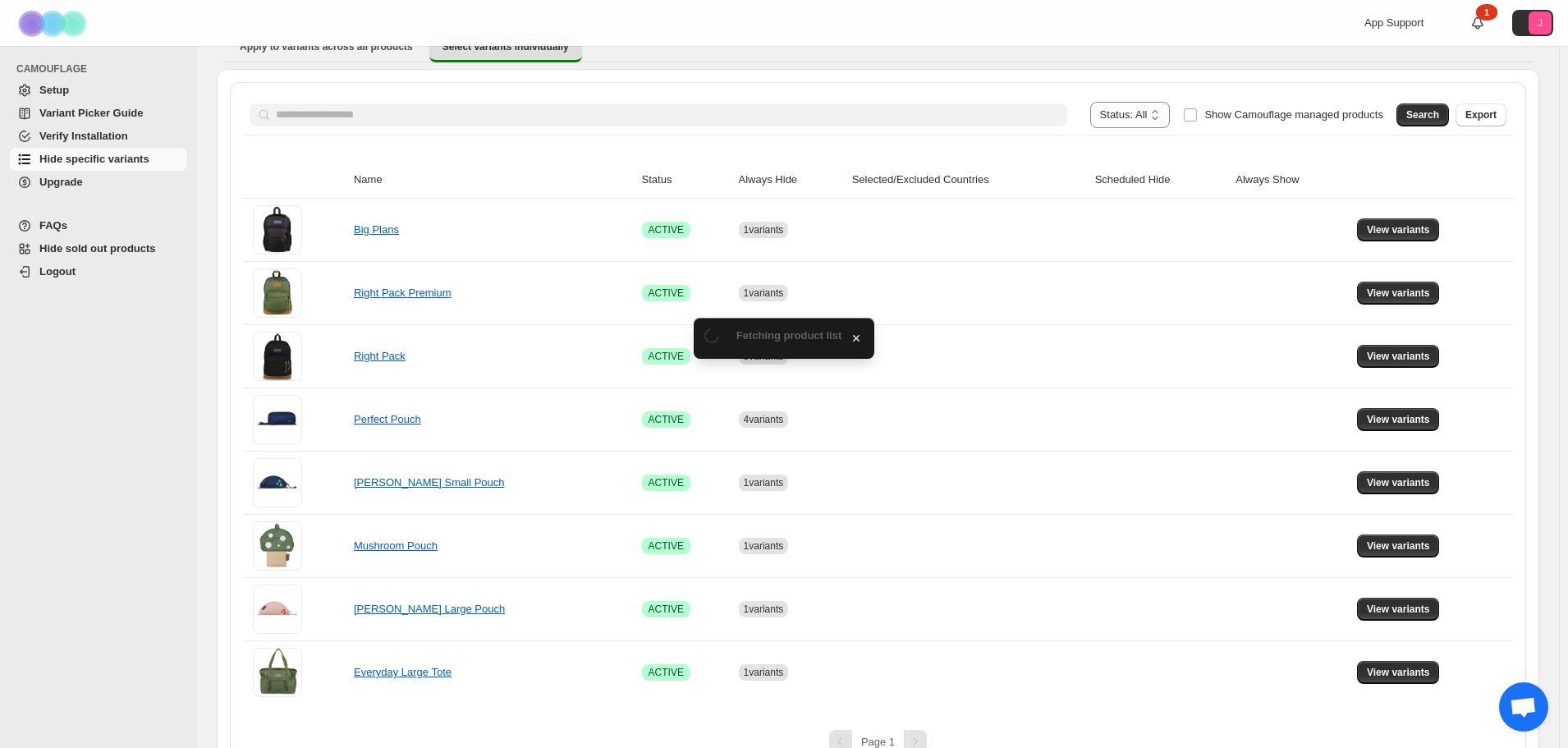
scroll to position [116, 0]
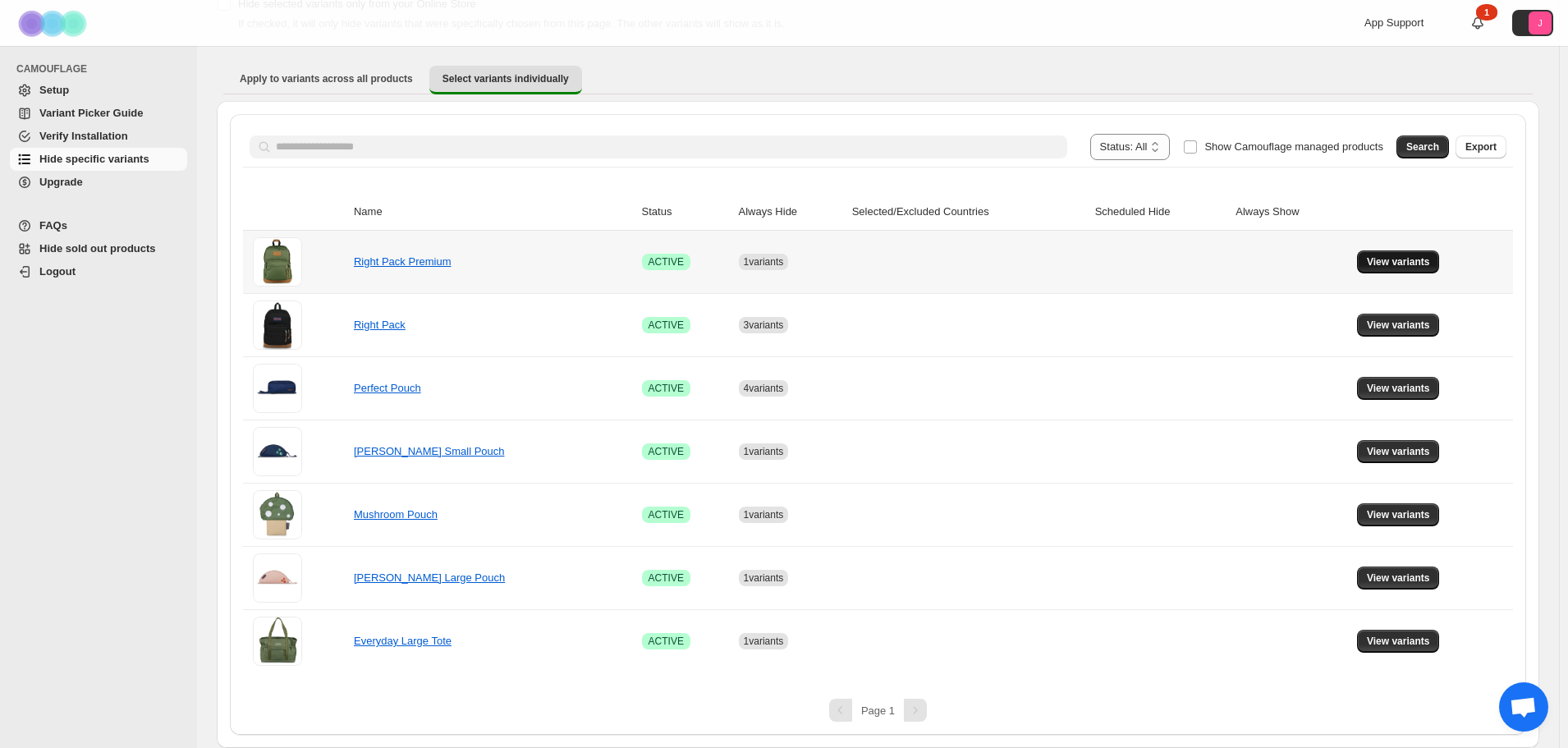
click at [1390, 254] on button "View variants" at bounding box center [1398, 262] width 83 height 23
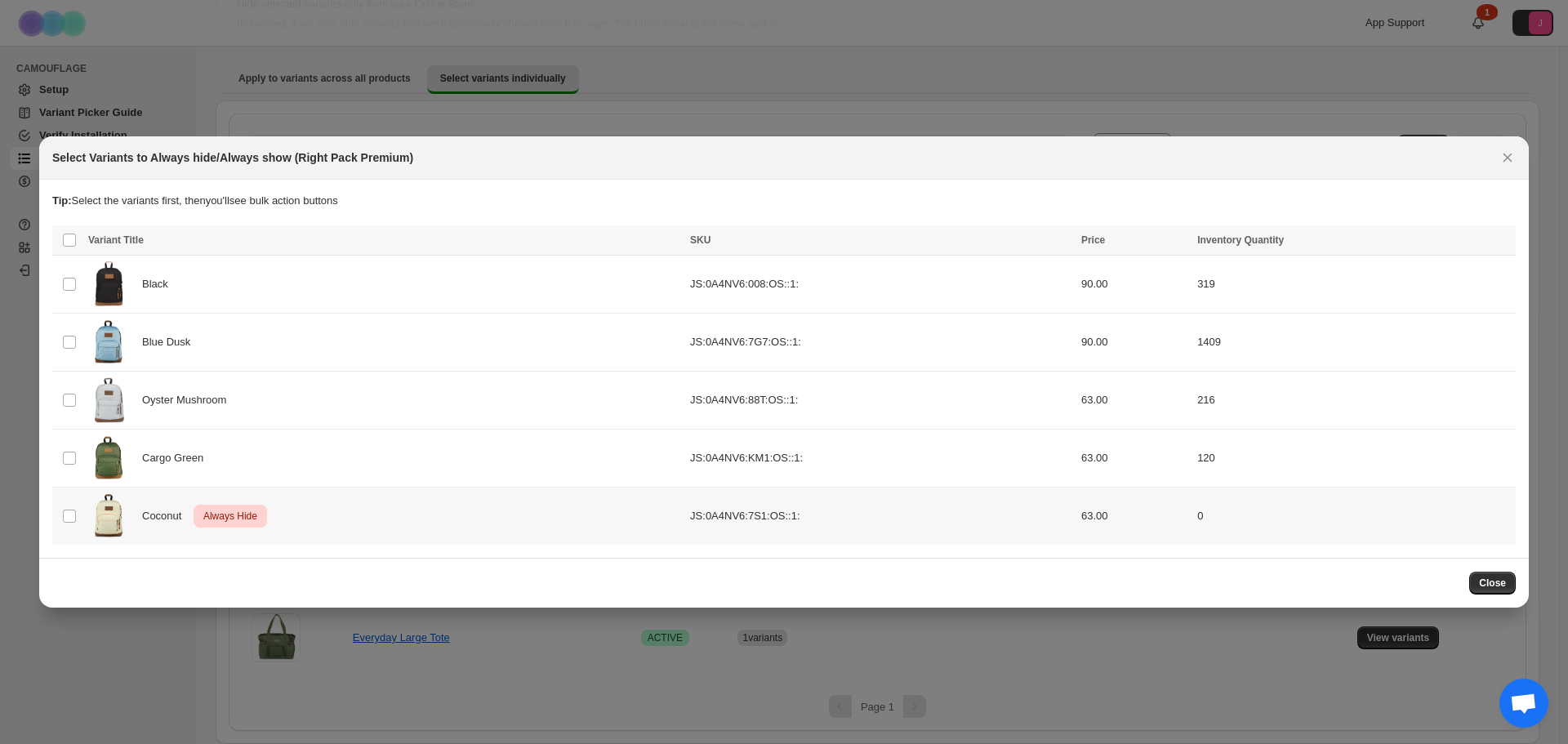
click at [77, 515] on td "Select product variant" at bounding box center [68, 517] width 31 height 58
click at [1491, 247] on button "More actions" at bounding box center [1500, 242] width 19 height 19
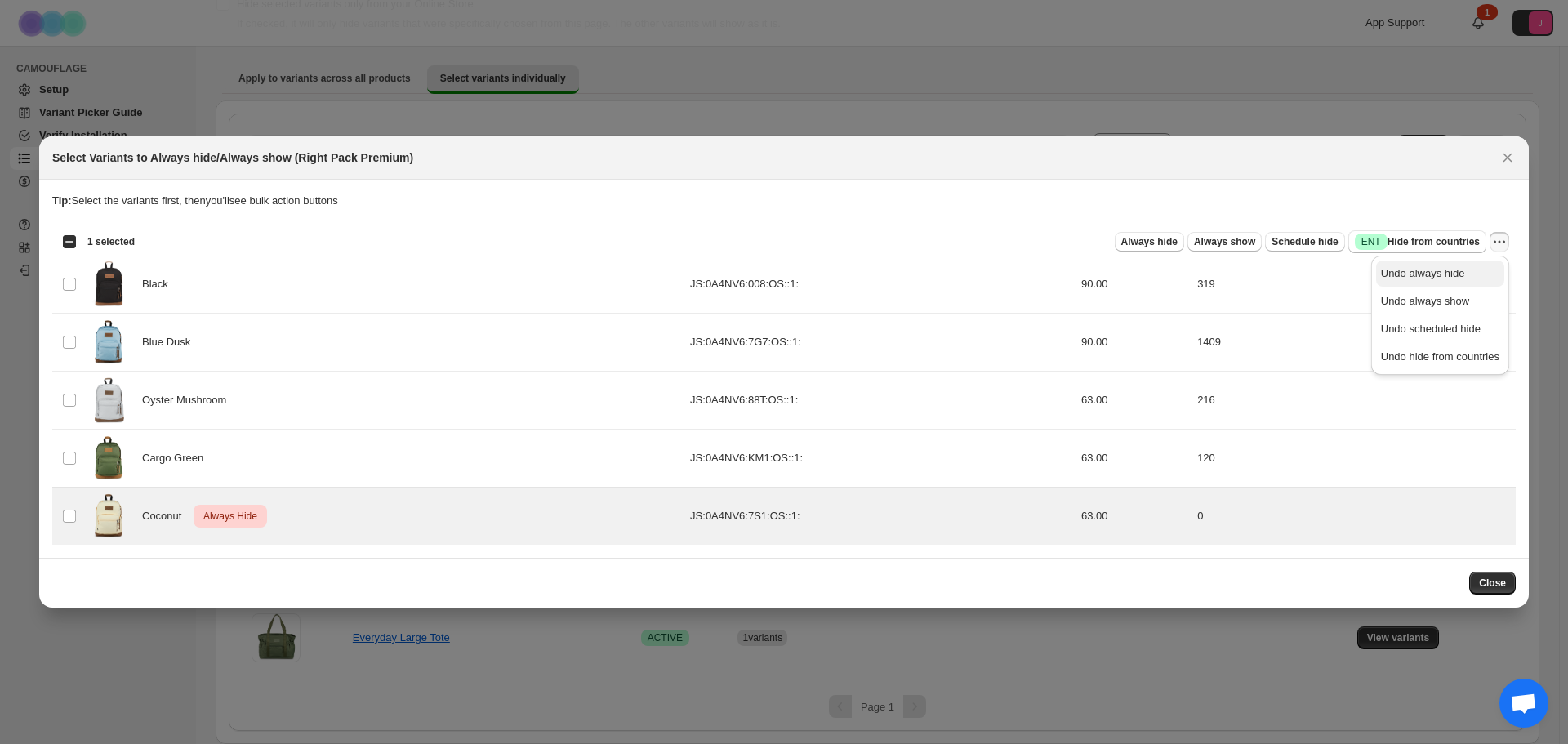
click at [1463, 277] on span "Undo always hide" at bounding box center [1440, 273] width 119 height 16
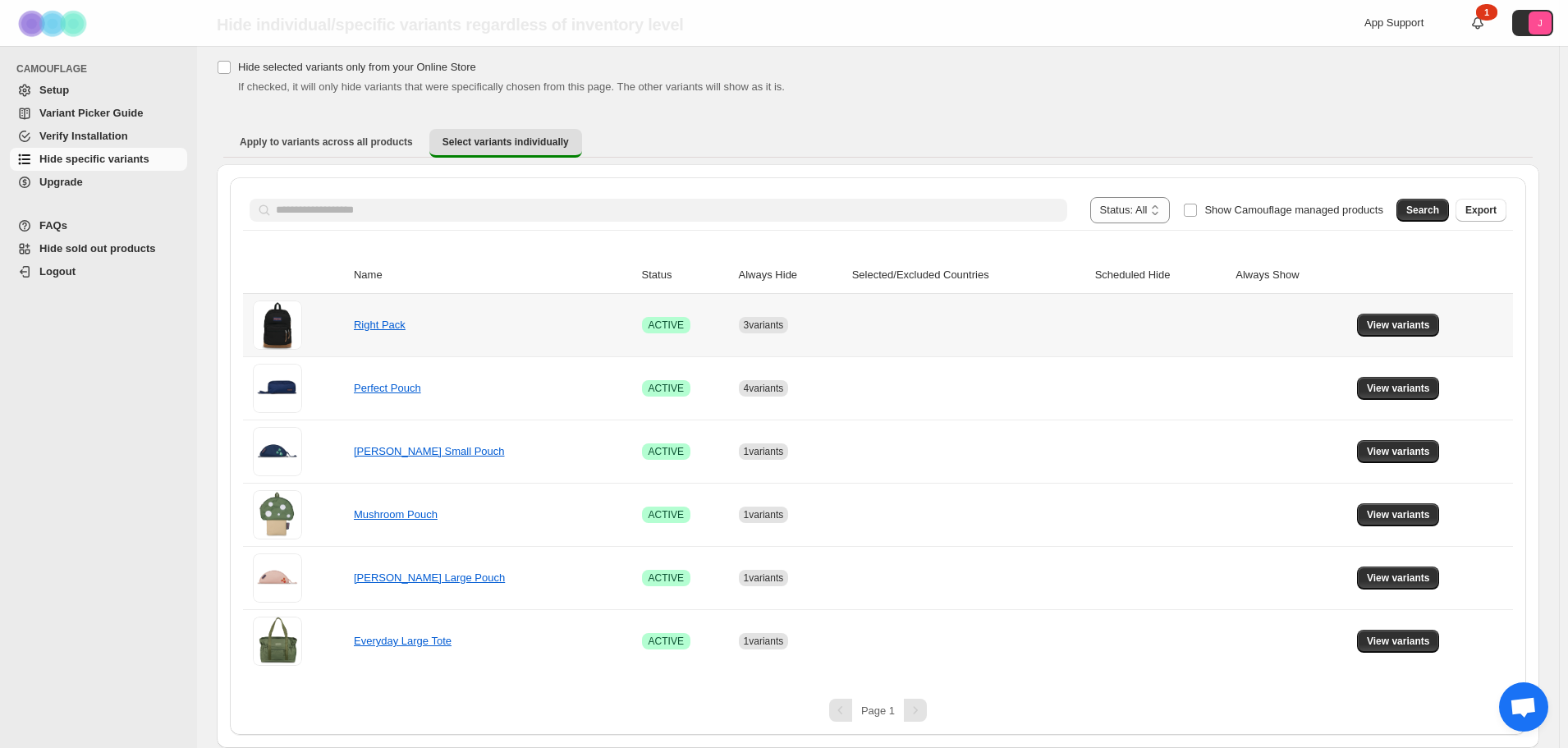
scroll to position [53, 0]
click at [1416, 270] on th at bounding box center [1432, 276] width 161 height 37
click at [1408, 341] on td "View variants" at bounding box center [1432, 325] width 161 height 63
click at [1406, 329] on span "View variants" at bounding box center [1398, 326] width 64 height 13
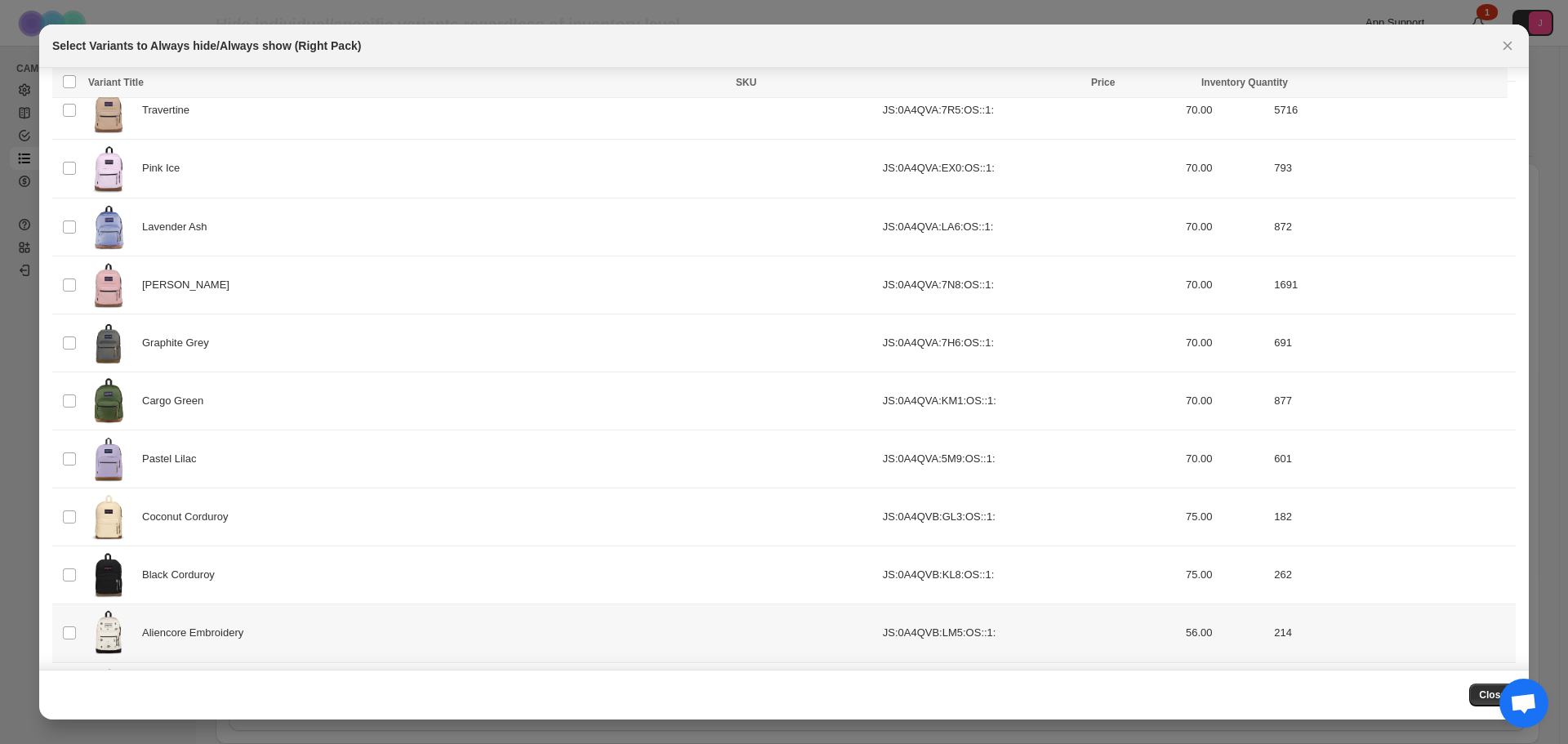
scroll to position [996, 0]
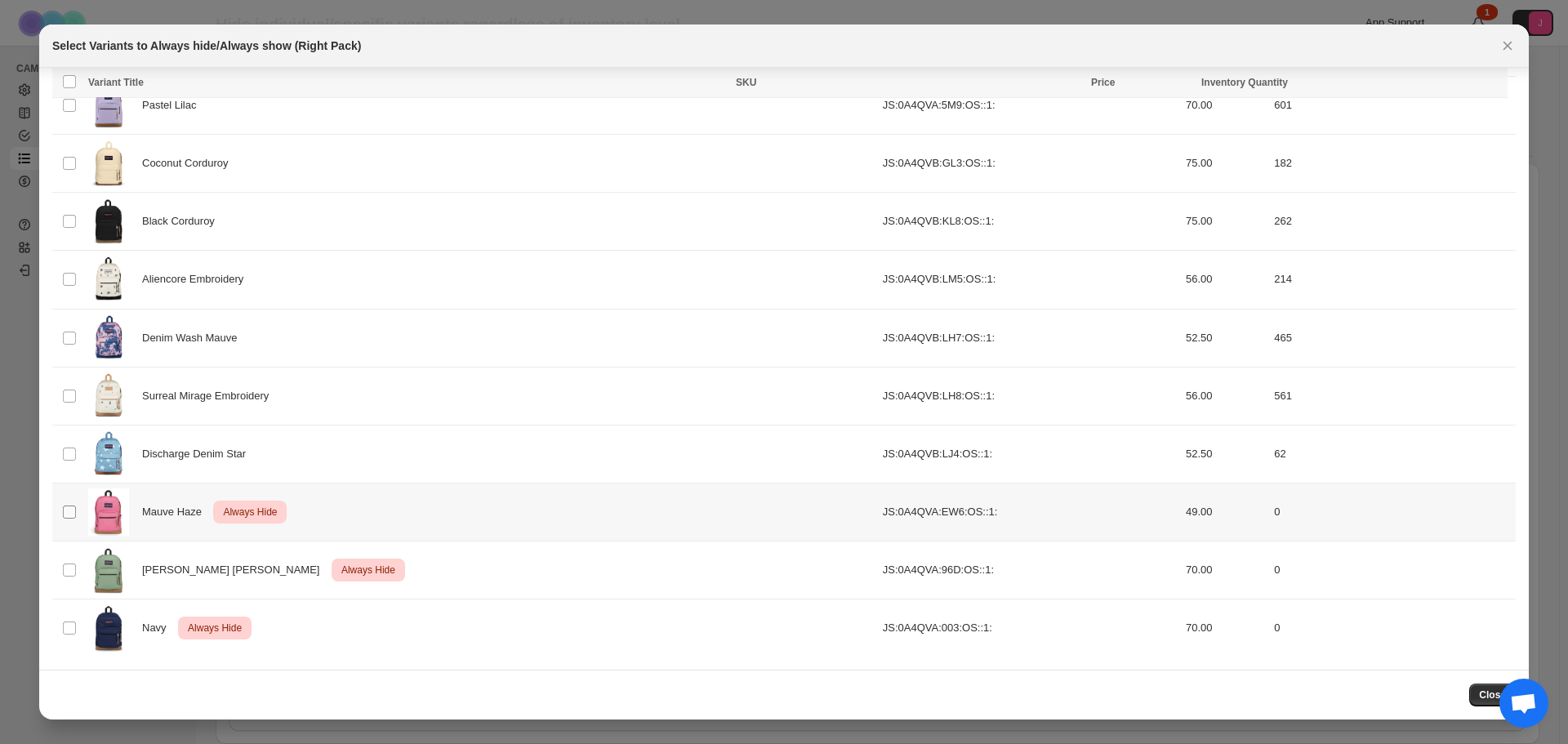
click at [69, 519] on span ":rbs:" at bounding box center [69, 511] width 14 height 14
drag, startPoint x: 72, startPoint y: 558, endPoint x: 69, endPoint y: 615, distance: 57.1
click at [72, 561] on td "Select product variant" at bounding box center [68, 570] width 31 height 58
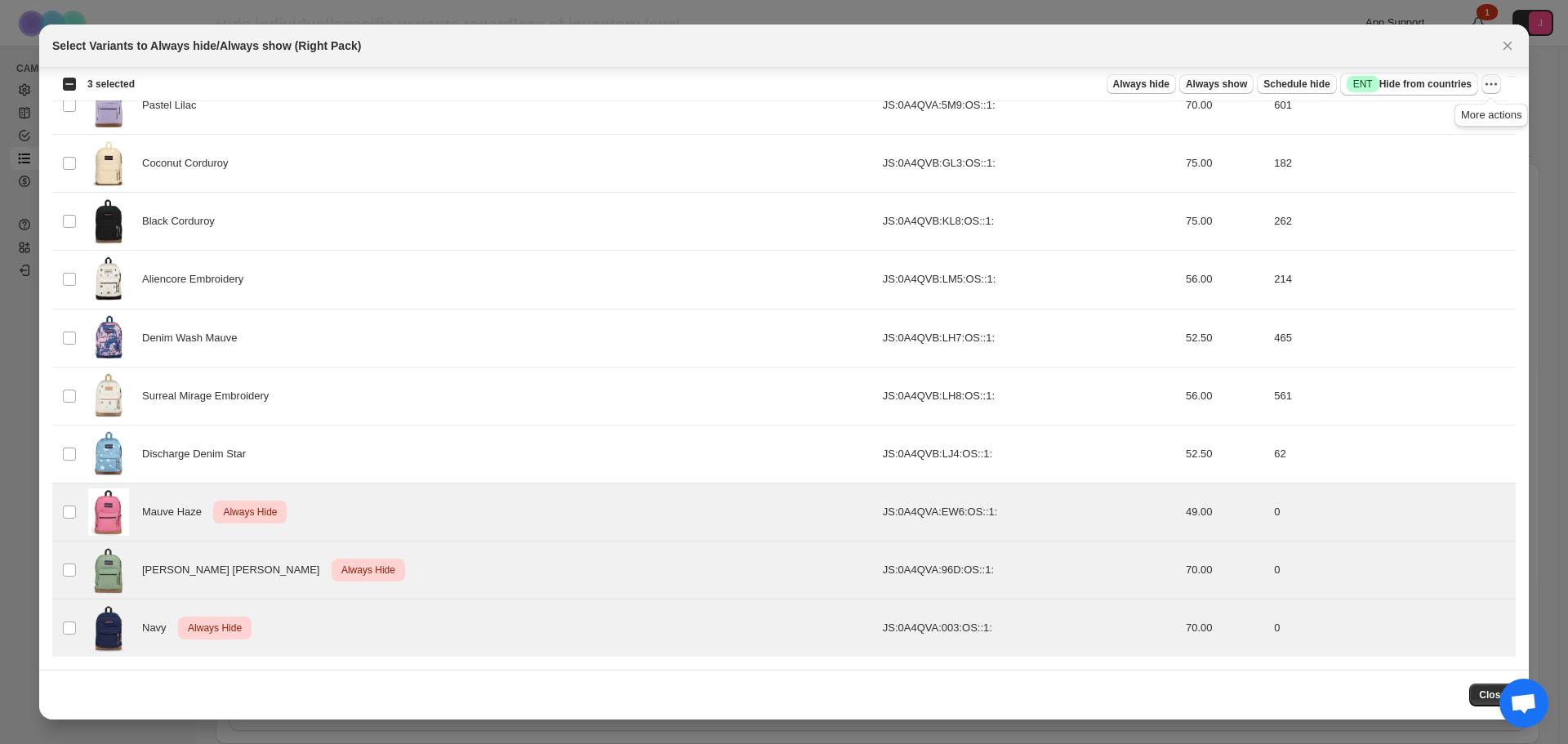
click at [1491, 80] on icon "More actions" at bounding box center [1491, 83] width 16 height 16
click at [1478, 111] on span "Undo always hide" at bounding box center [1433, 116] width 119 height 16
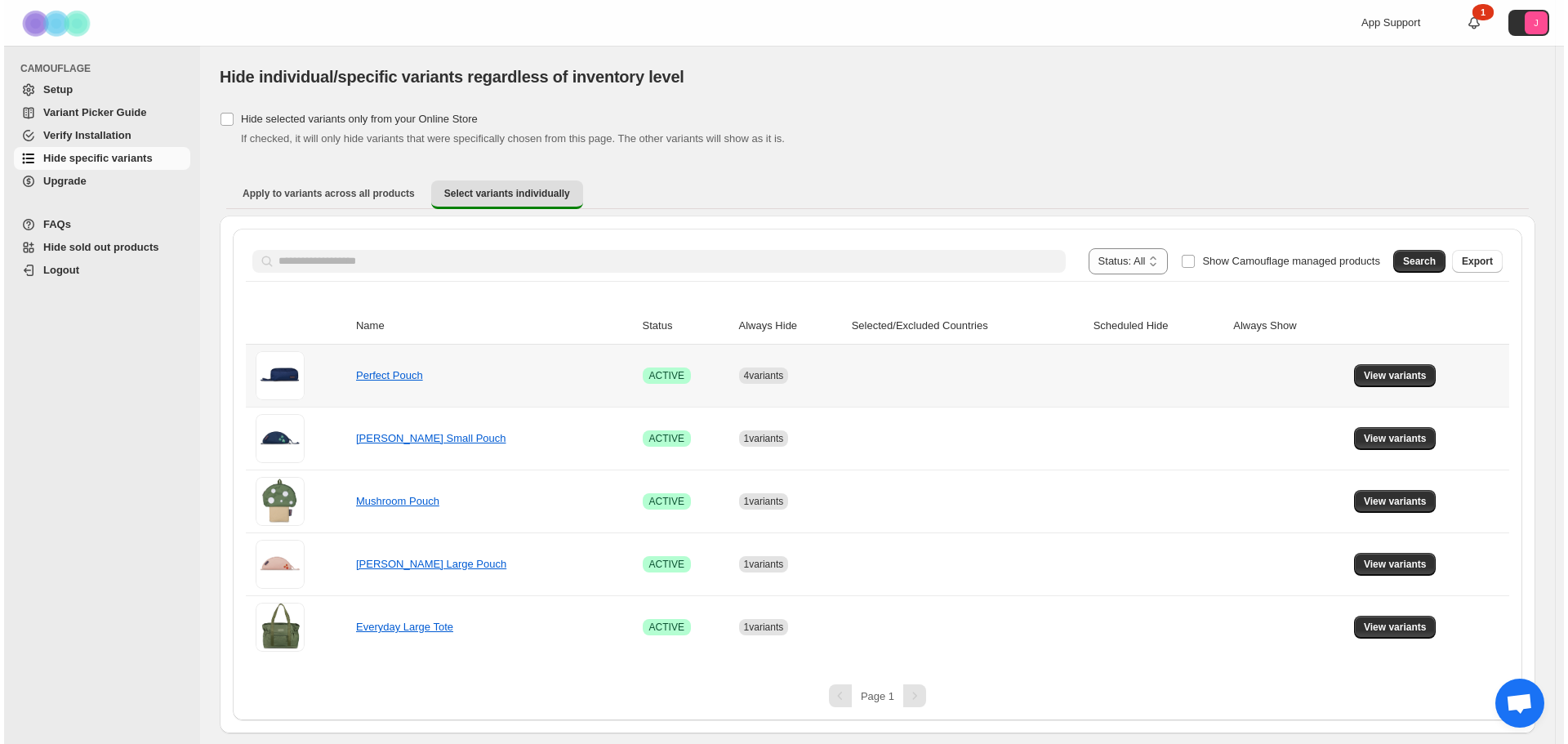
scroll to position [0, 0]
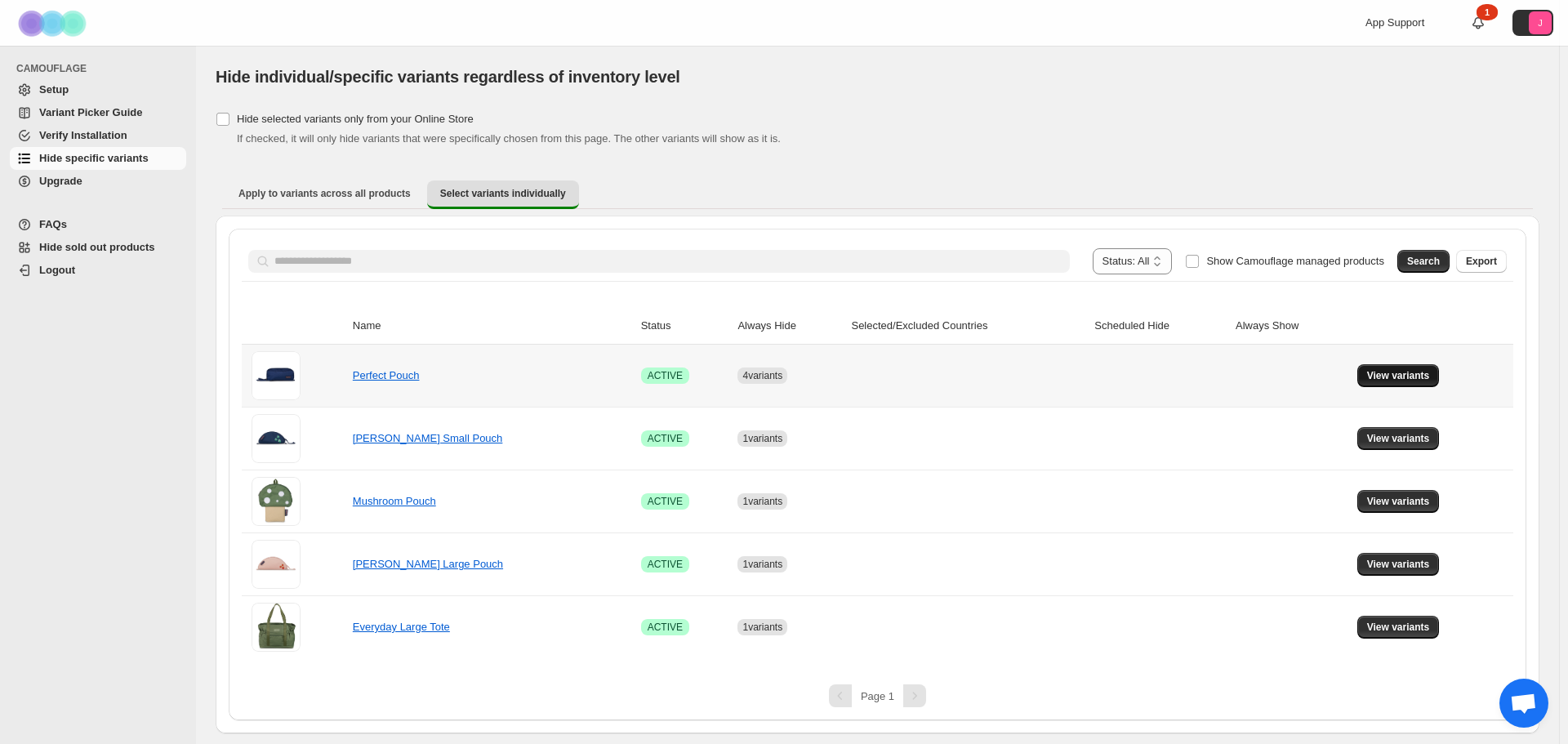
click at [1409, 369] on button "View variants" at bounding box center [1399, 376] width 82 height 23
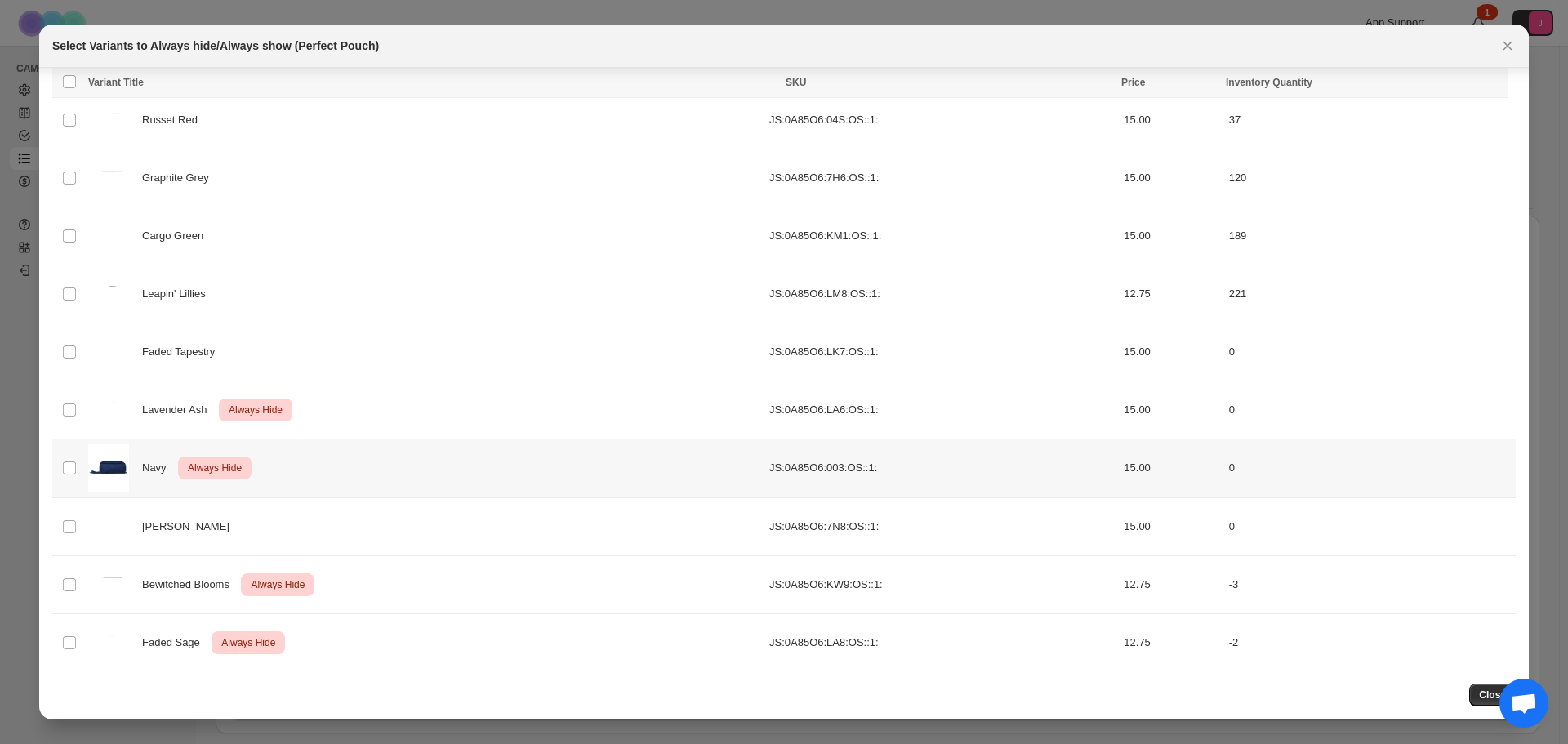
scroll to position [358, 0]
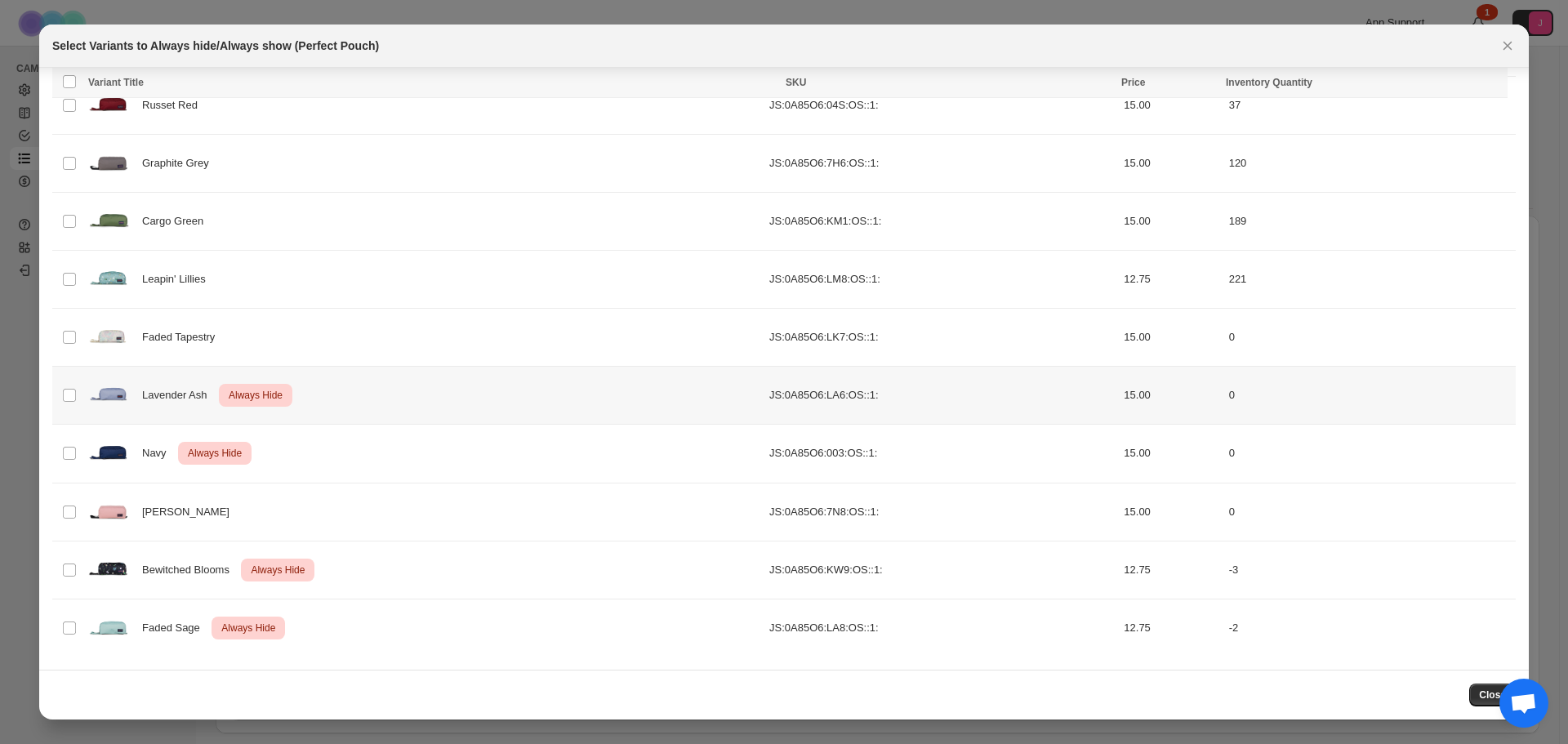
click at [58, 400] on td "Select product variant" at bounding box center [68, 395] width 31 height 58
click at [61, 445] on td "Select product variant" at bounding box center [68, 453] width 31 height 58
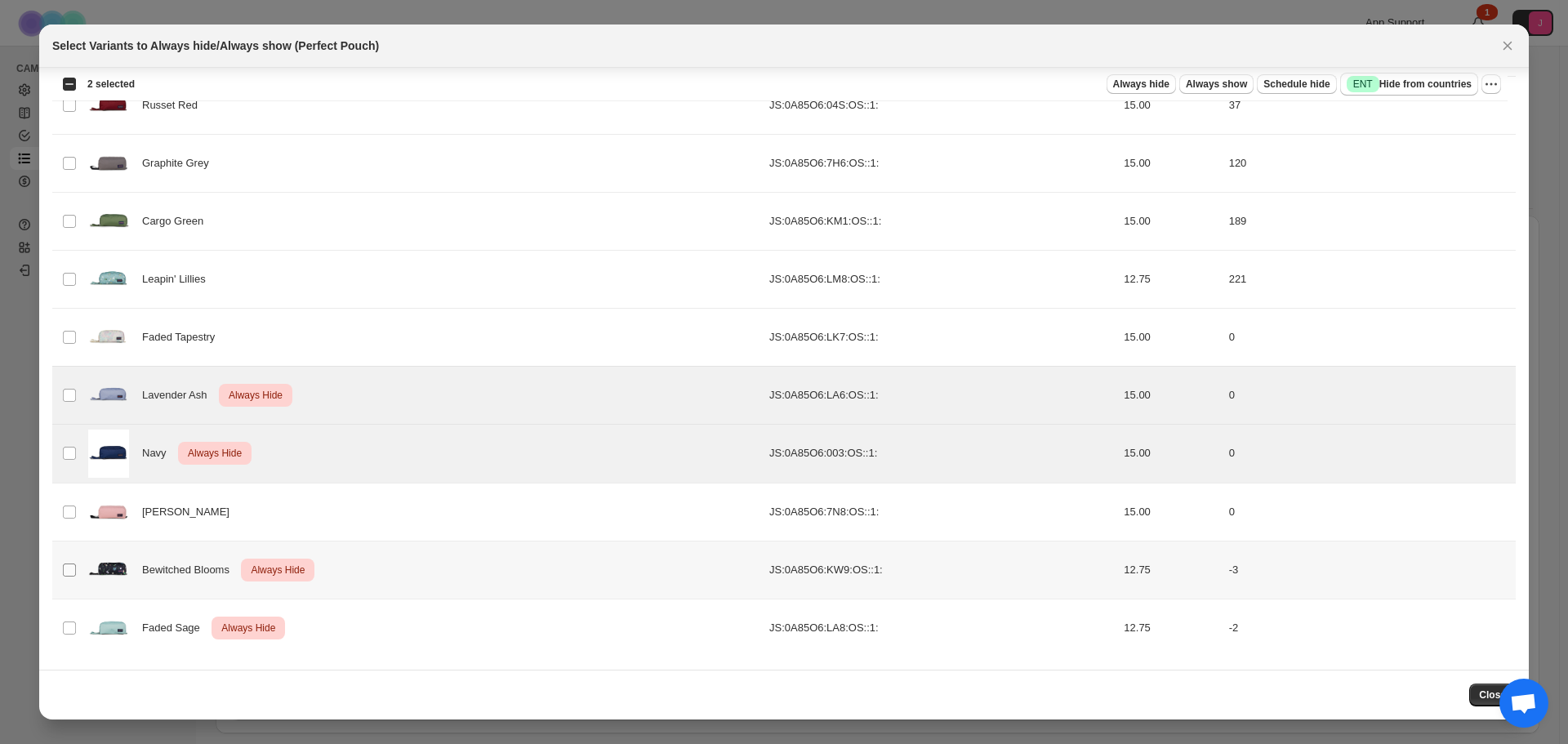
click at [62, 571] on span ":rdc:" at bounding box center [69, 570] width 14 height 14
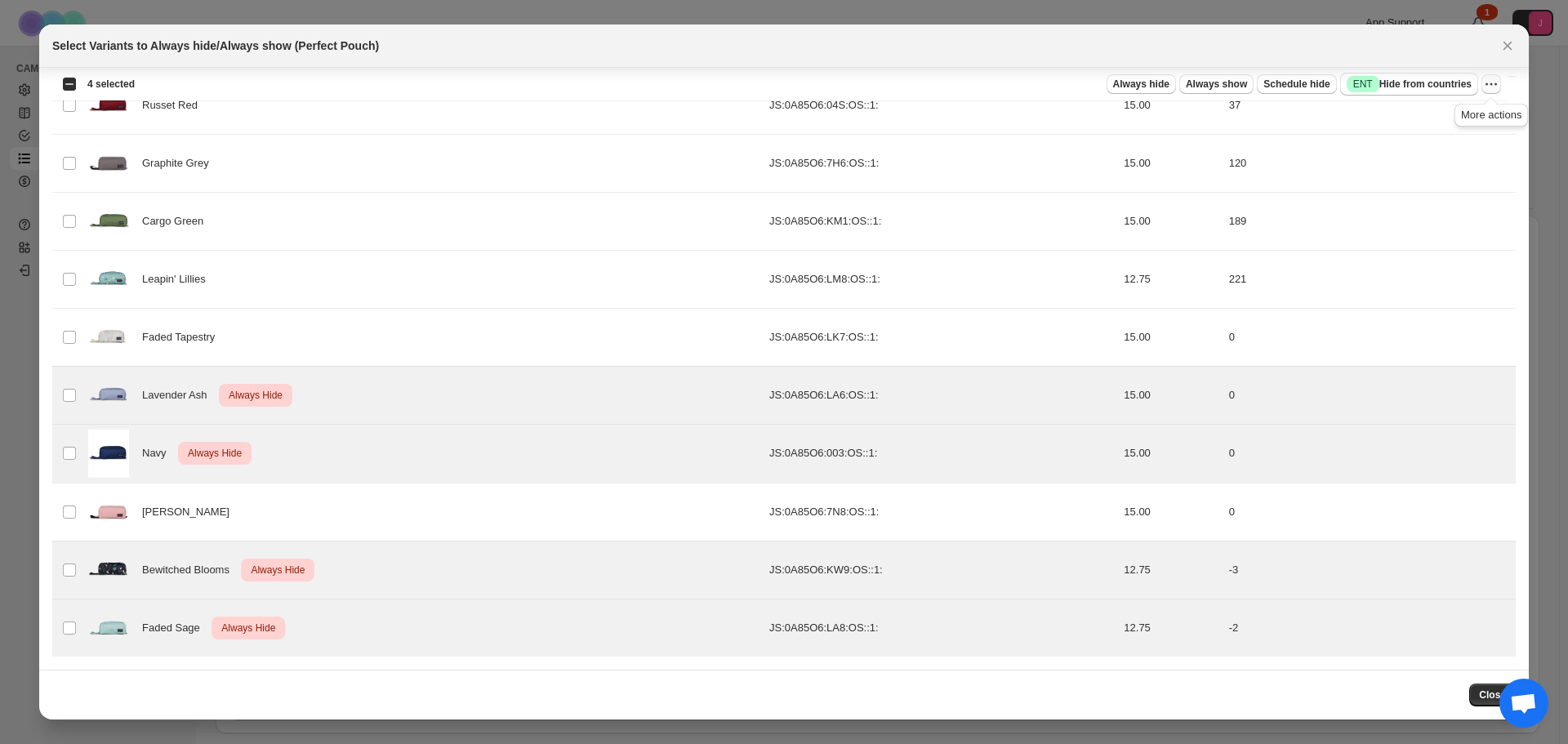
click at [1498, 81] on icon "More actions" at bounding box center [1491, 83] width 16 height 16
click at [1478, 108] on span "Undo always hide" at bounding box center [1433, 116] width 119 height 16
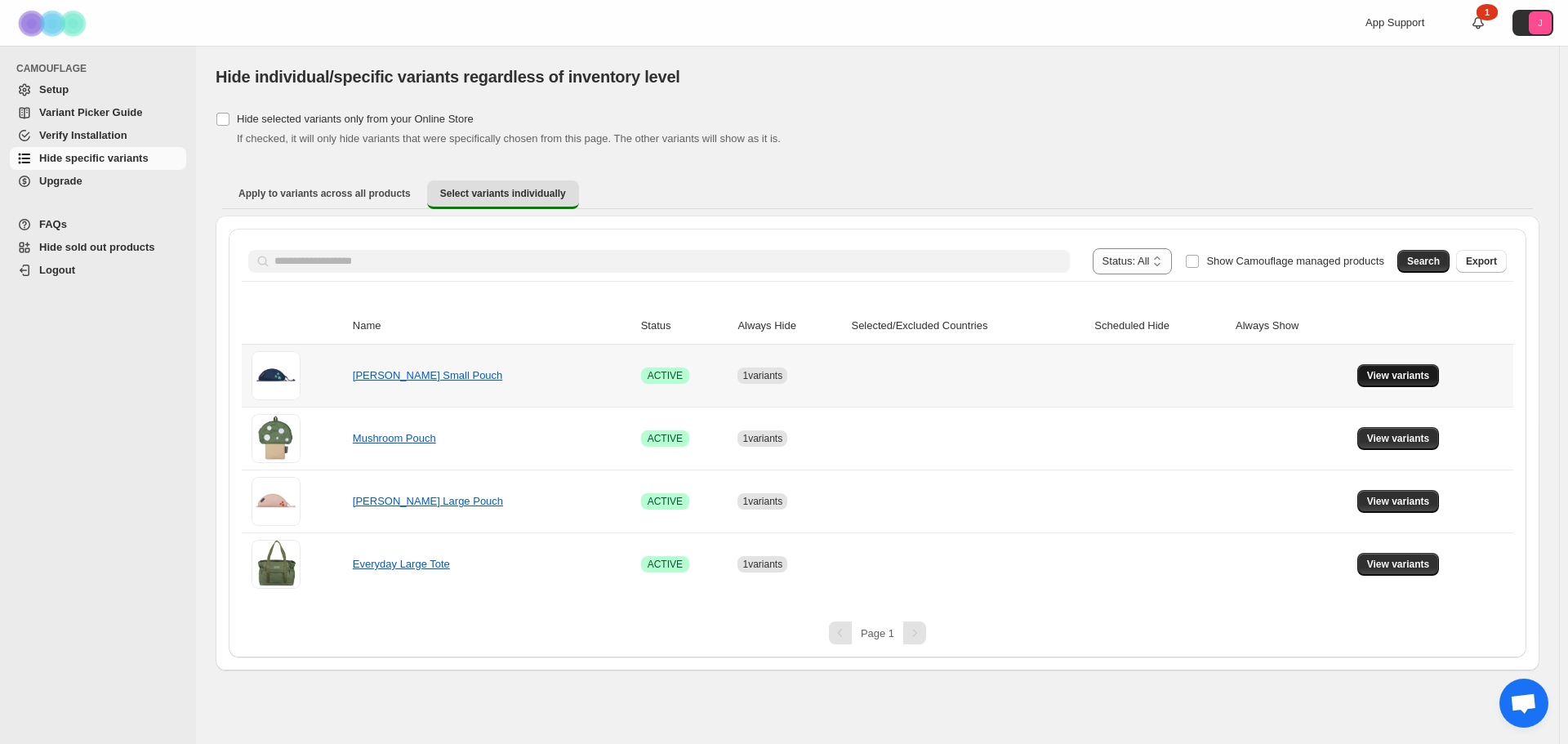
click at [1392, 383] on button "View variants" at bounding box center [1399, 376] width 82 height 23
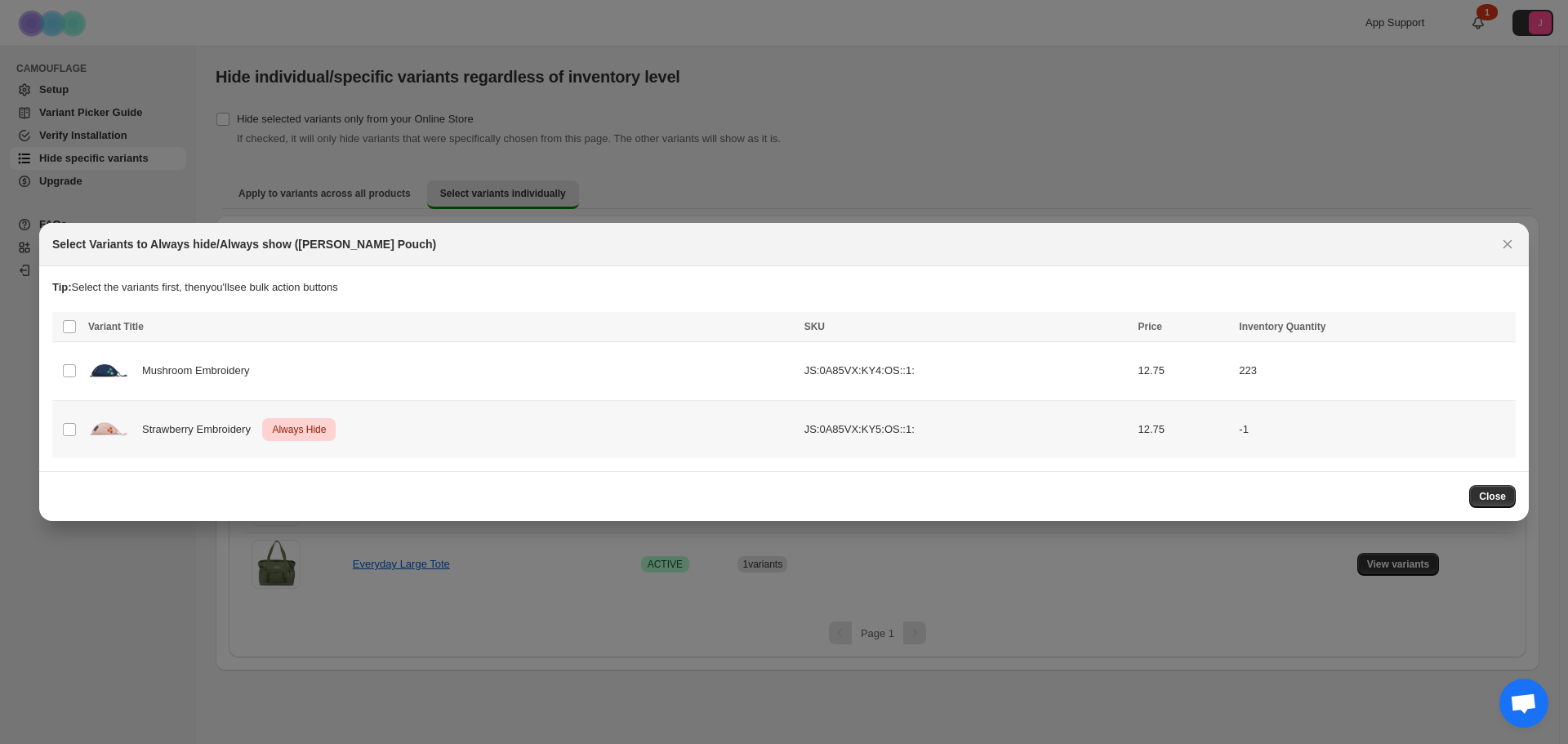
click at [79, 431] on td "Select product variant" at bounding box center [68, 429] width 31 height 58
click at [1497, 334] on icon "More actions" at bounding box center [1499, 328] width 16 height 16
click at [1479, 360] on span "Undo always hide" at bounding box center [1440, 360] width 119 height 16
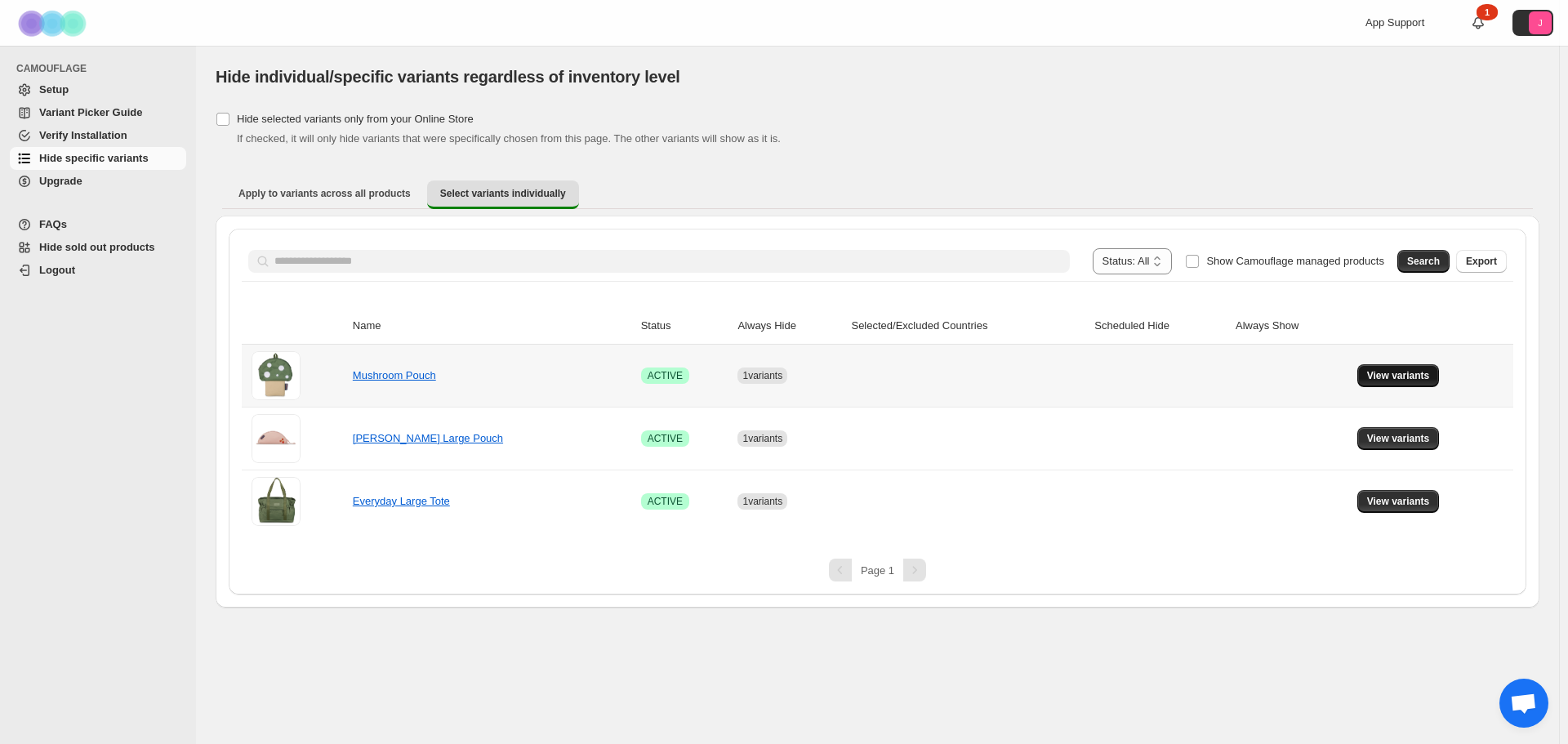
click at [1392, 378] on span "View variants" at bounding box center [1399, 376] width 63 height 13
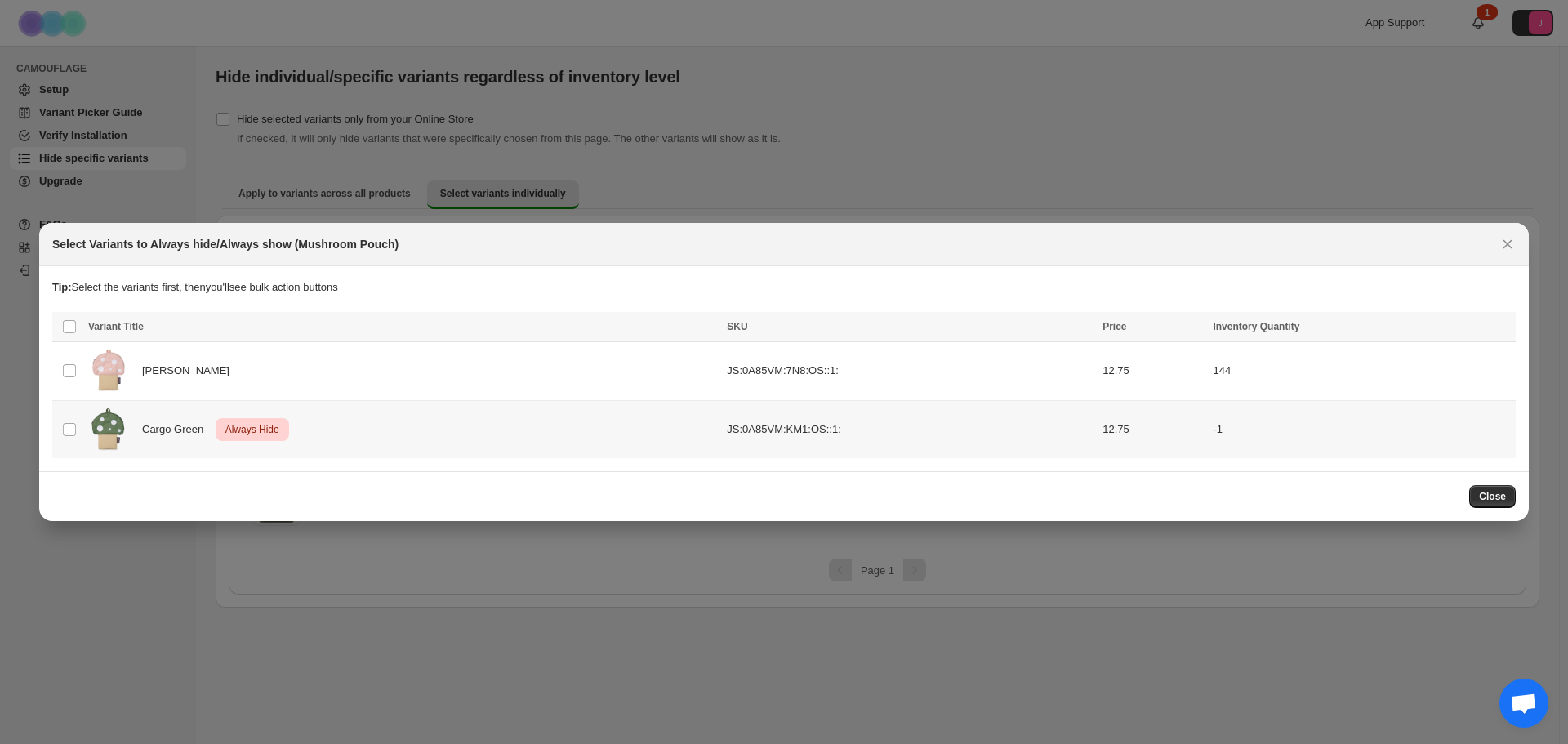
click at [80, 423] on td "Select product variant" at bounding box center [68, 429] width 31 height 58
click at [1507, 325] on icon "More actions" at bounding box center [1499, 328] width 16 height 16
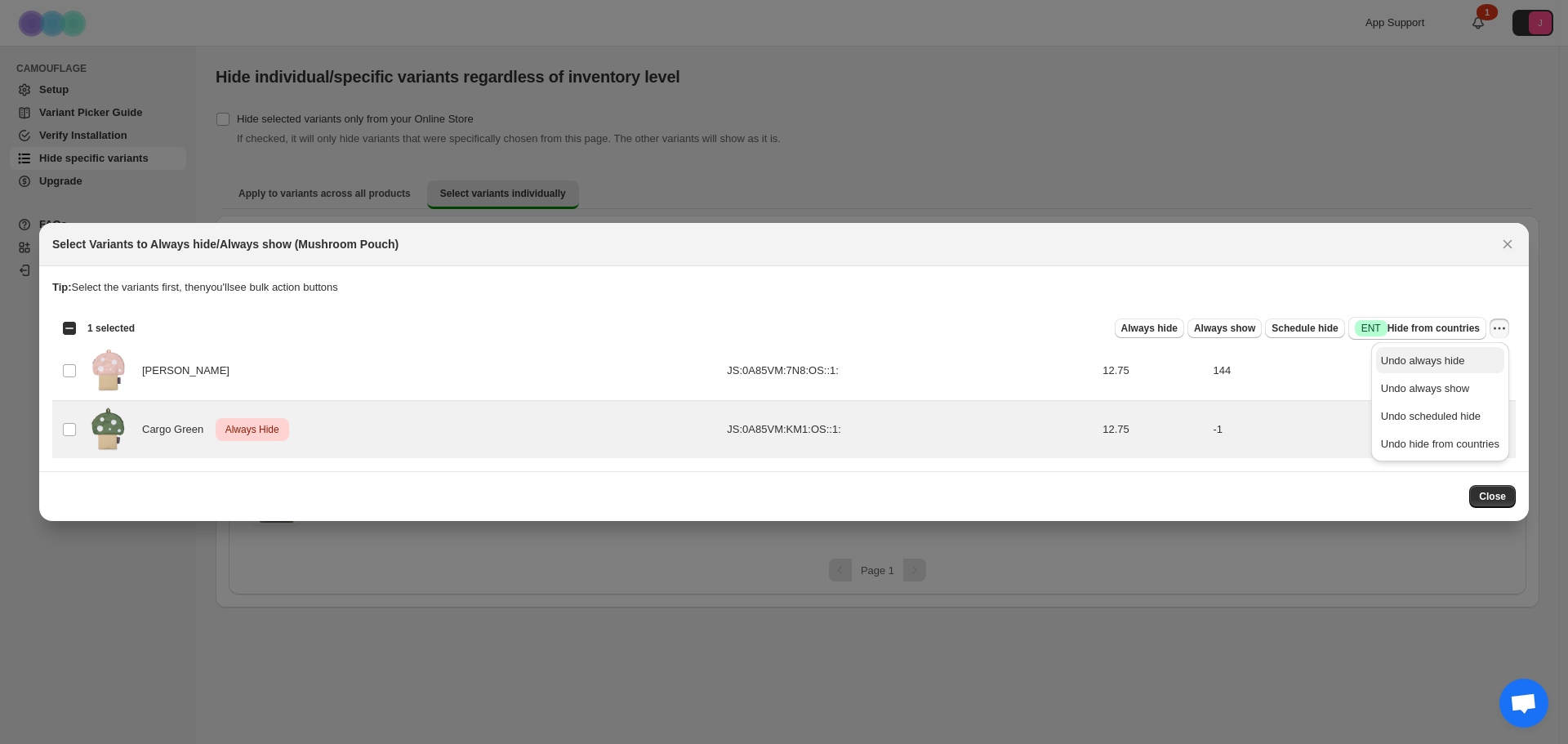
click at [1463, 353] on span "Undo always hide" at bounding box center [1440, 360] width 119 height 16
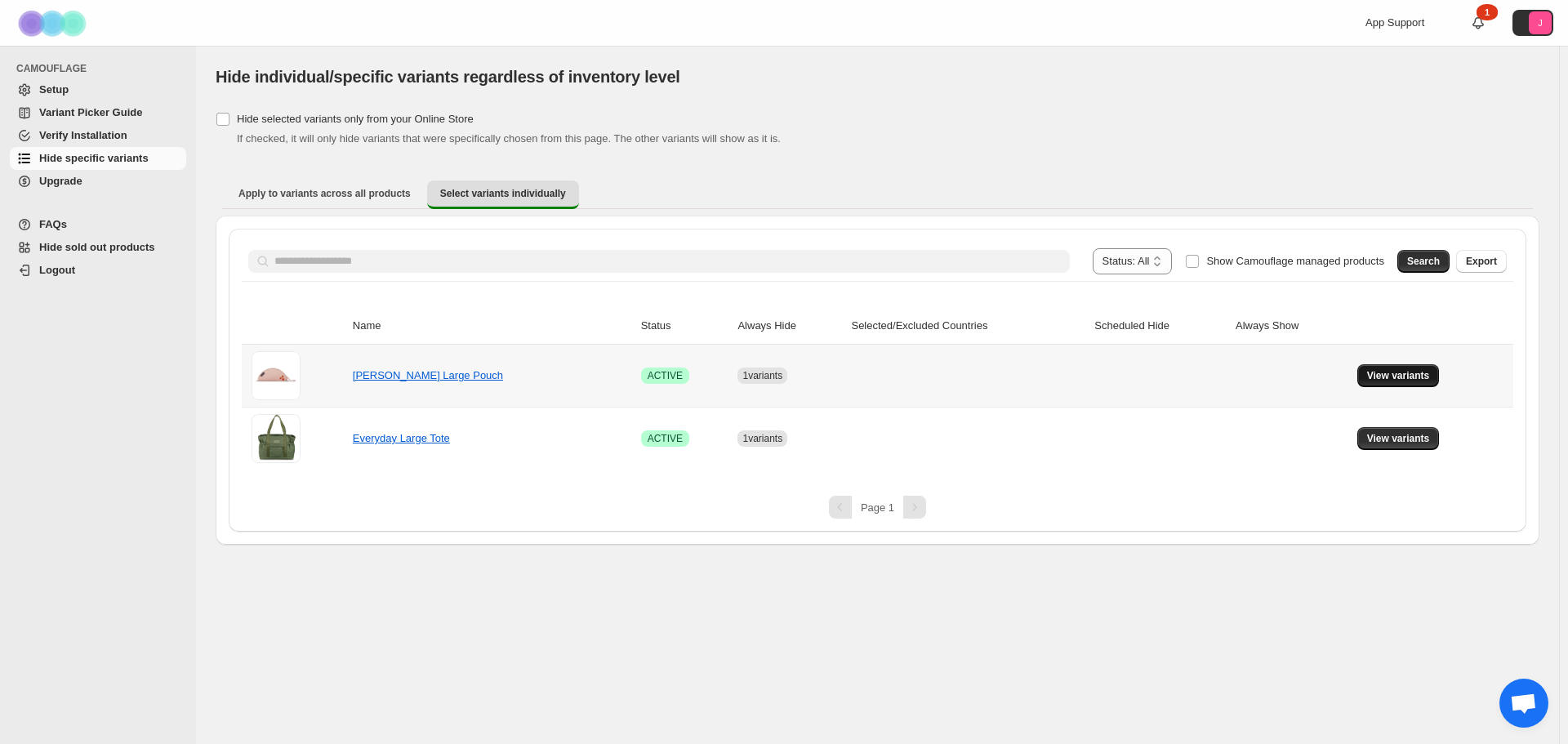
click at [1428, 372] on span "View variants" at bounding box center [1399, 376] width 63 height 13
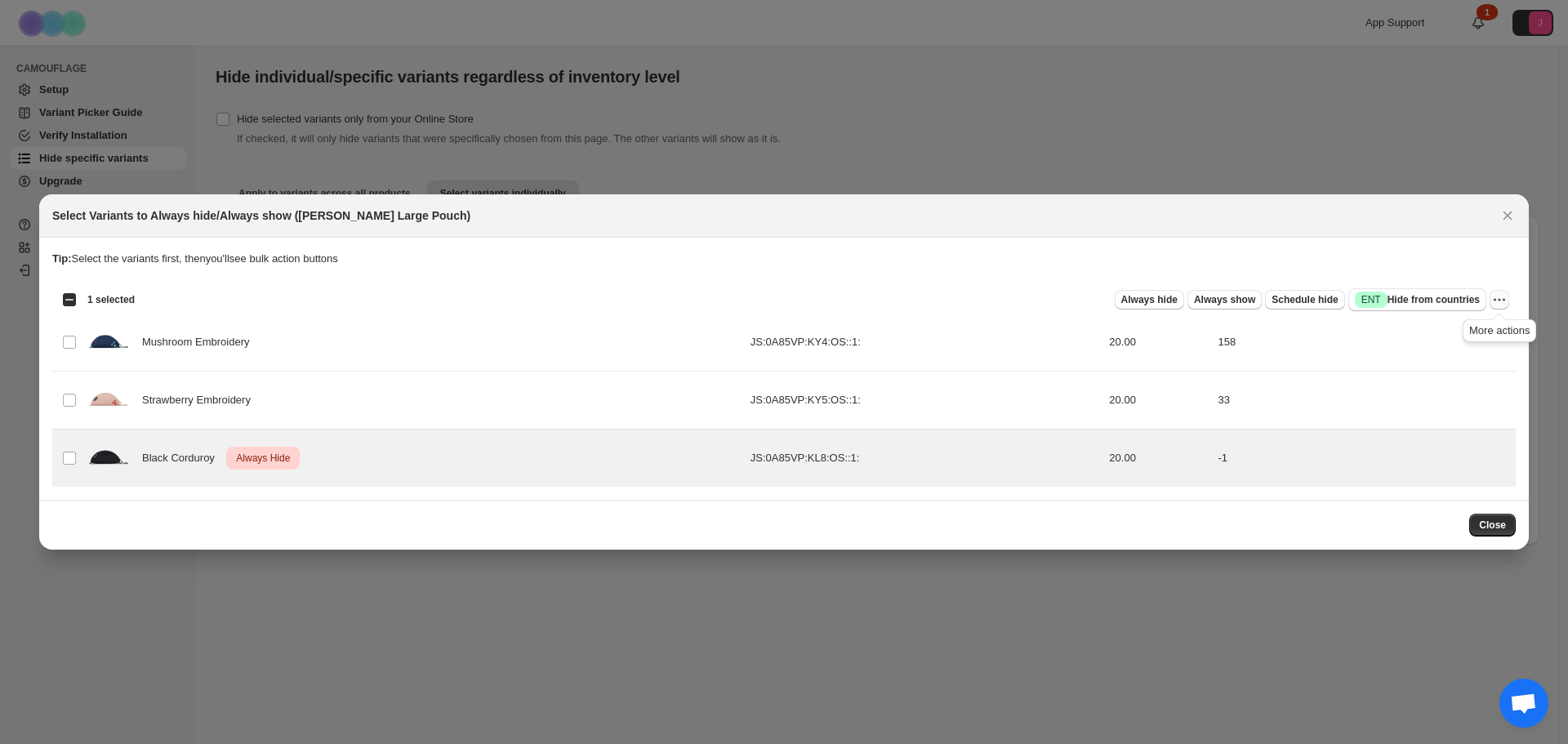
click at [1508, 300] on button "More actions" at bounding box center [1500, 299] width 19 height 19
click at [1476, 325] on span "Undo always hide" at bounding box center [1440, 331] width 119 height 16
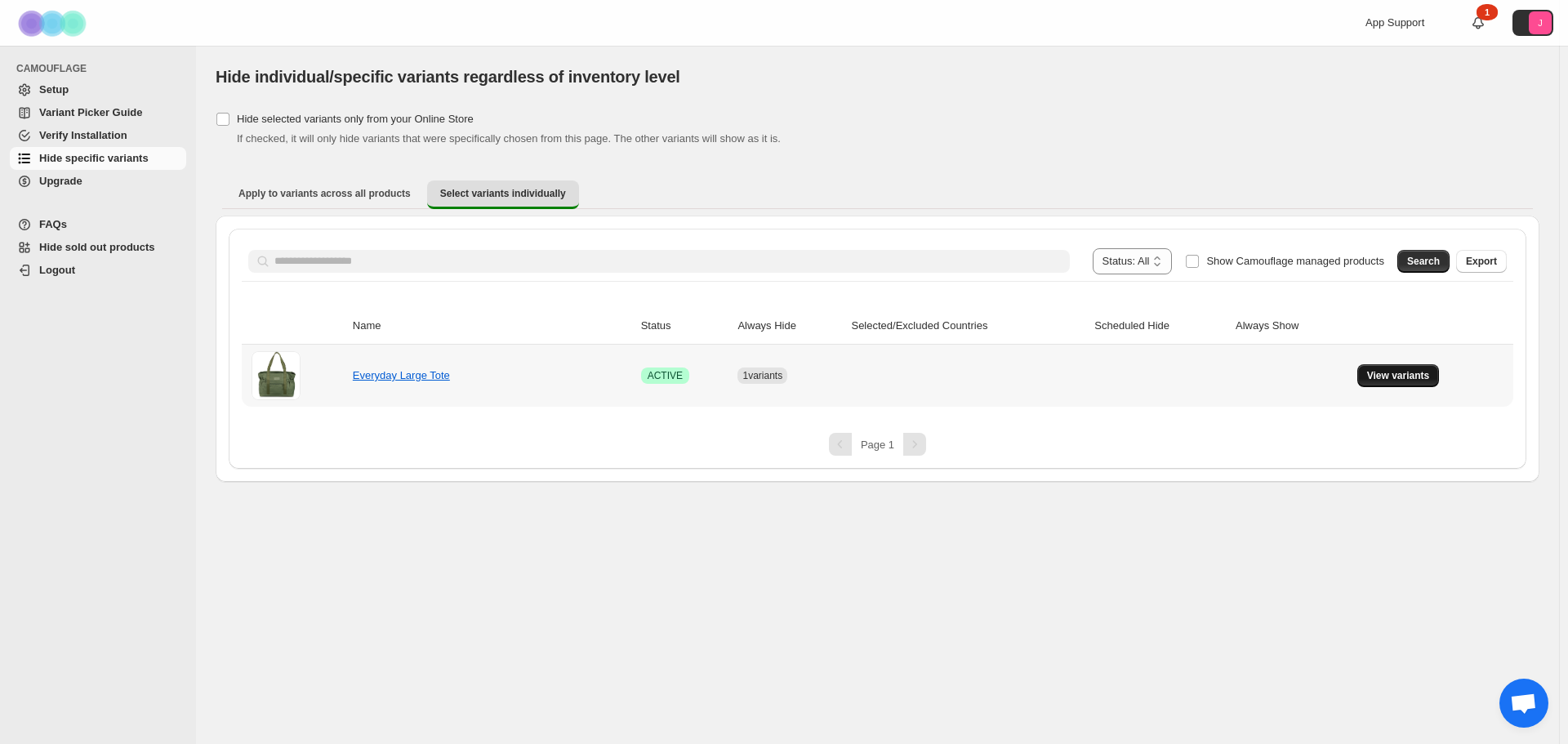
click at [1397, 379] on span "View variants" at bounding box center [1399, 376] width 63 height 13
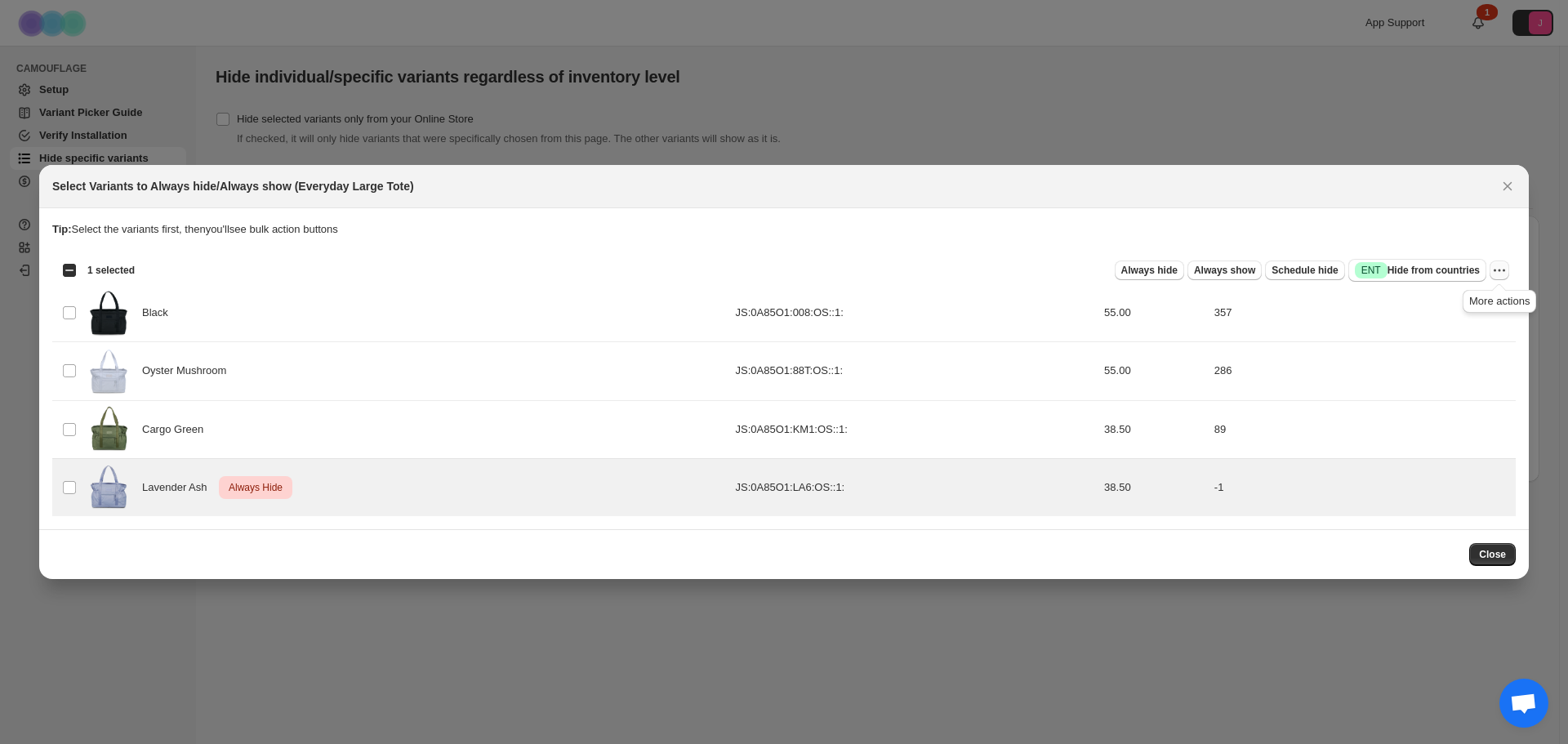
click at [1500, 272] on icon "More actions" at bounding box center [1499, 269] width 16 height 16
click at [1454, 308] on span "Undo always hide" at bounding box center [1423, 302] width 84 height 12
